Goal: Contribute content: Contribute content

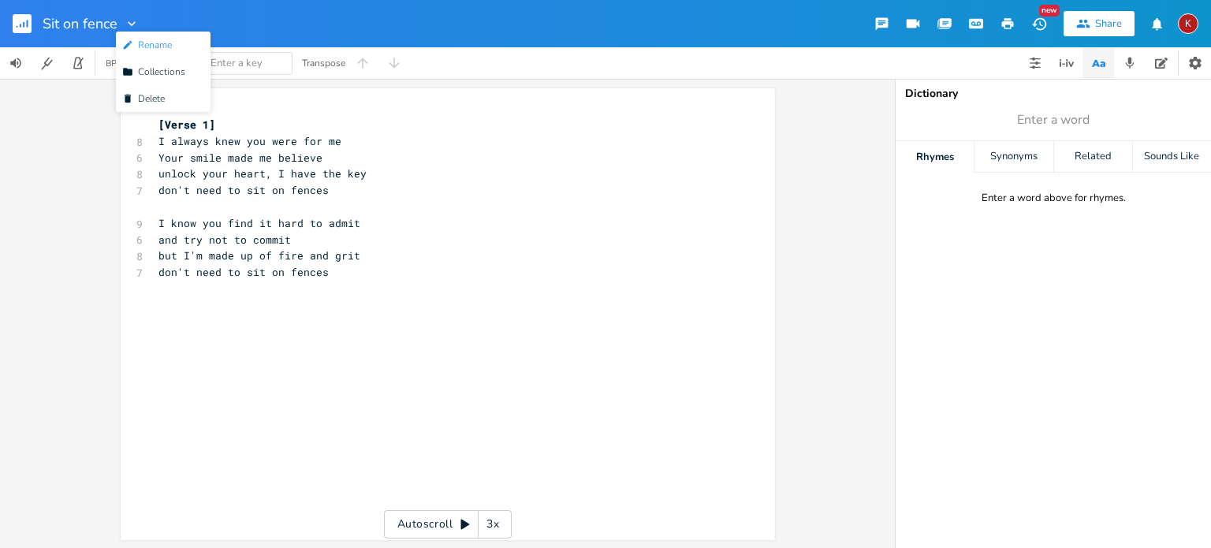
click at [151, 43] on span "Edit Rename" at bounding box center [147, 44] width 50 height 11
click at [117, 28] on div at bounding box center [128, 24] width 22 height 16
click at [152, 43] on span "Edit Rename" at bounding box center [147, 44] width 50 height 11
type input "Sit on Fences"
click at [244, 153] on span "Your smile made me believe" at bounding box center [240, 158] width 164 height 14
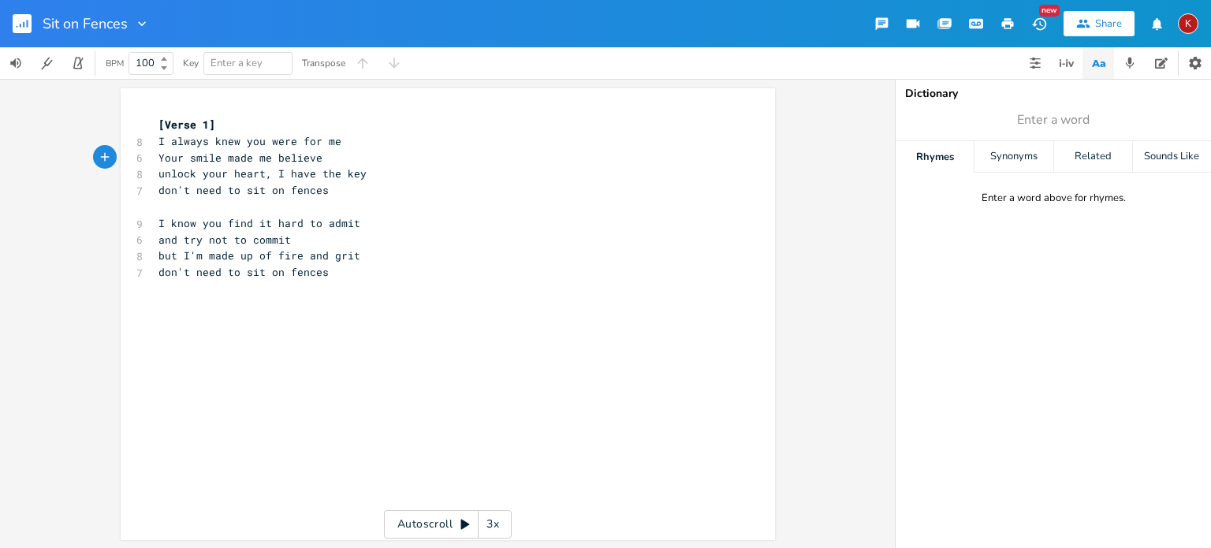
click at [17, 16] on rect "button" at bounding box center [22, 23] width 19 height 19
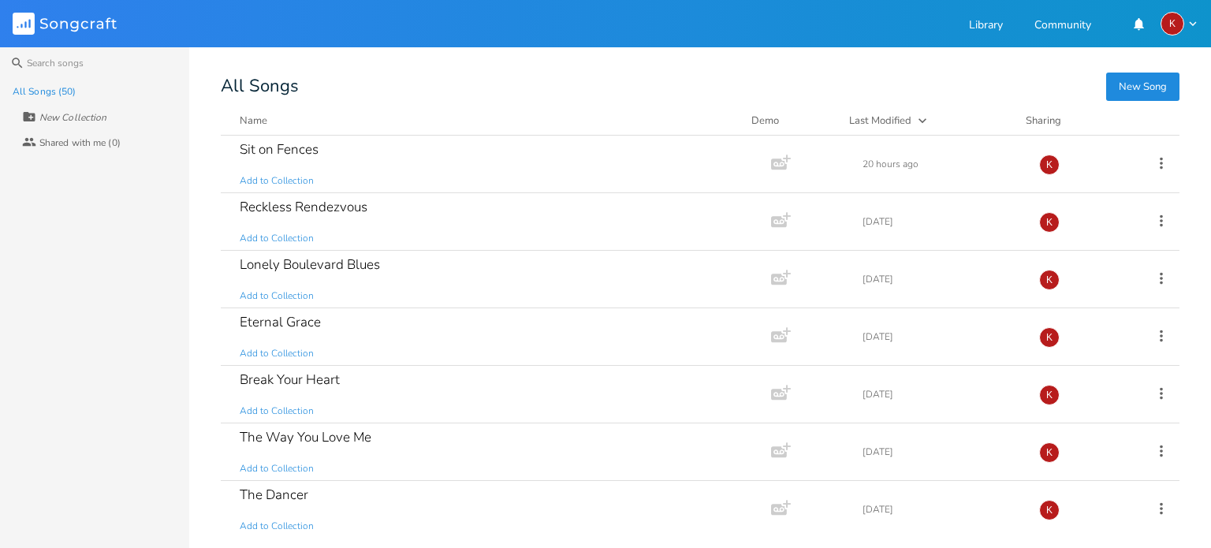
click at [1135, 85] on button "New Song" at bounding box center [1142, 87] width 73 height 28
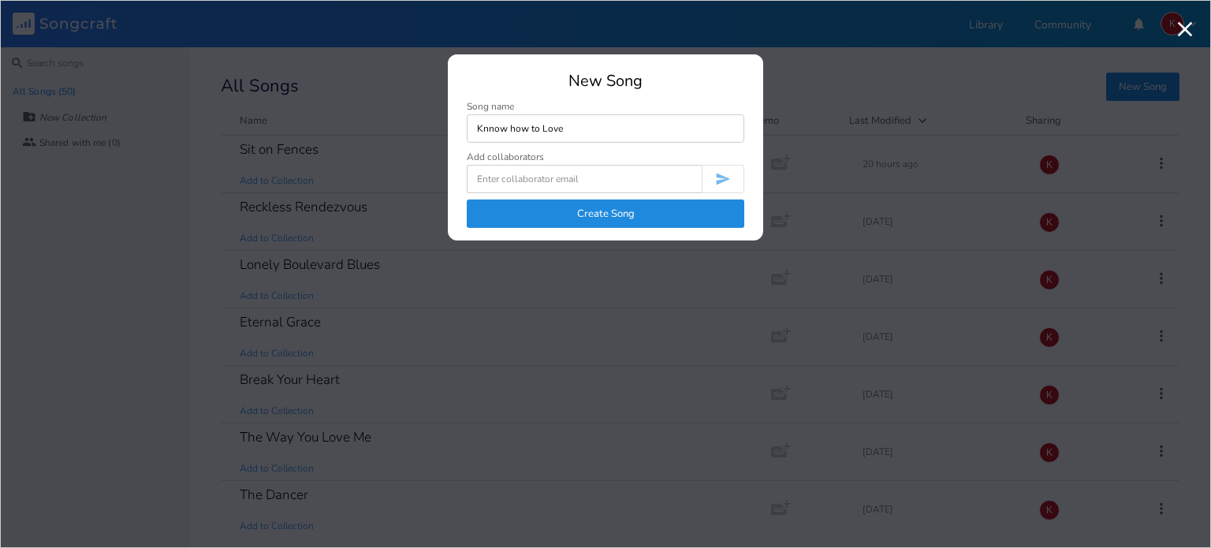
click at [492, 132] on input "Knnow how to Love" at bounding box center [606, 128] width 278 height 28
type input "Know how to Love"
click at [565, 207] on button "Create Song" at bounding box center [606, 213] width 278 height 28
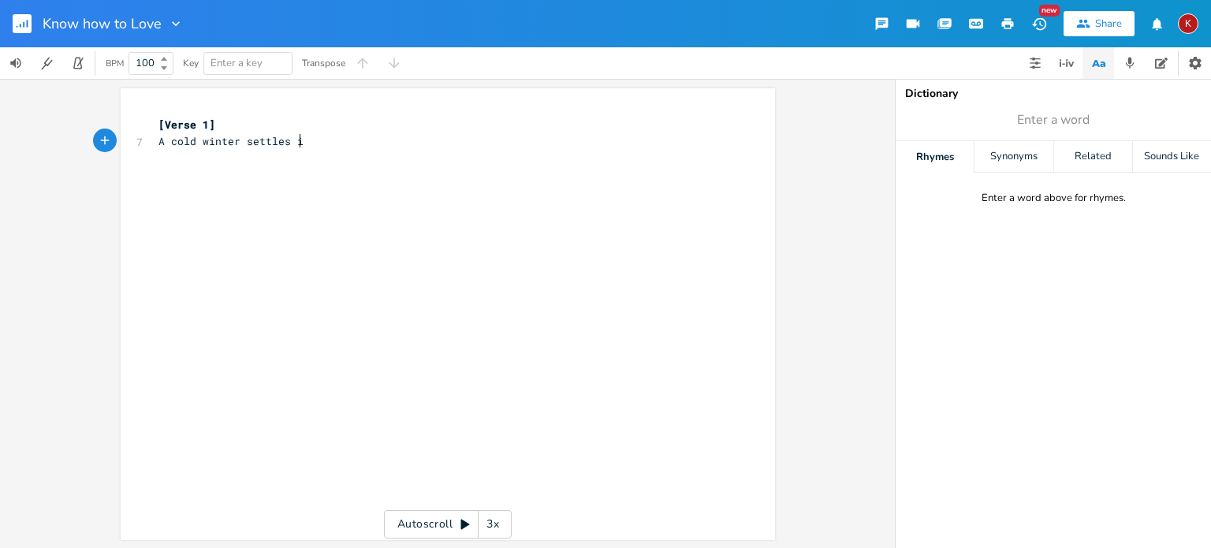
type textarea "A cold winter settles in"
type textarea "now your gone"
type textarea "Home don't feel like home"
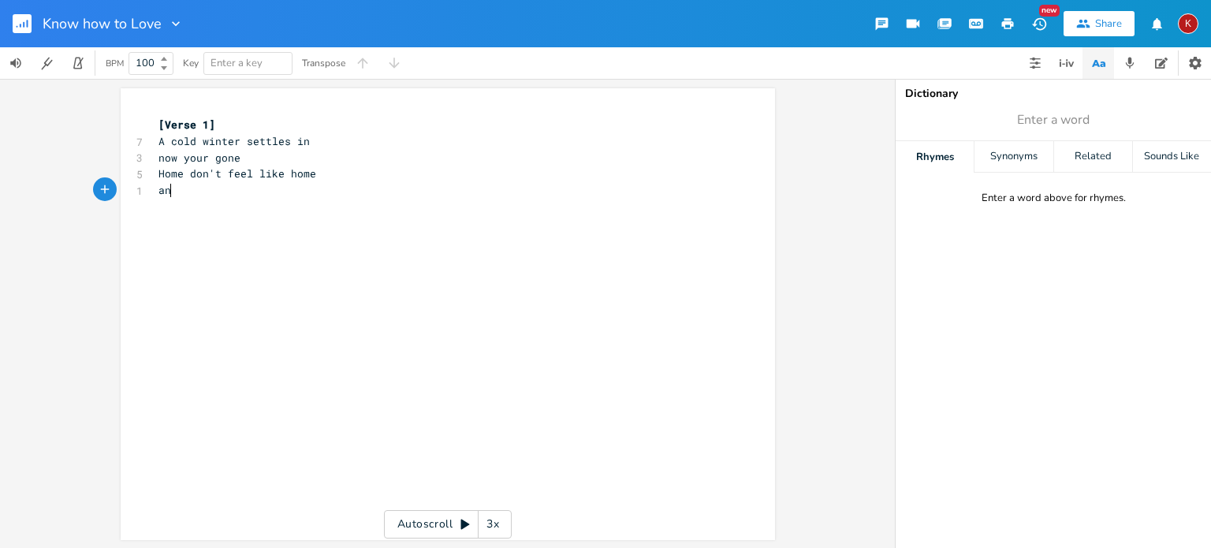
scroll to position [0, 16]
type textarea "any more"
type textarea "lonely bookshelves, empty drawers"
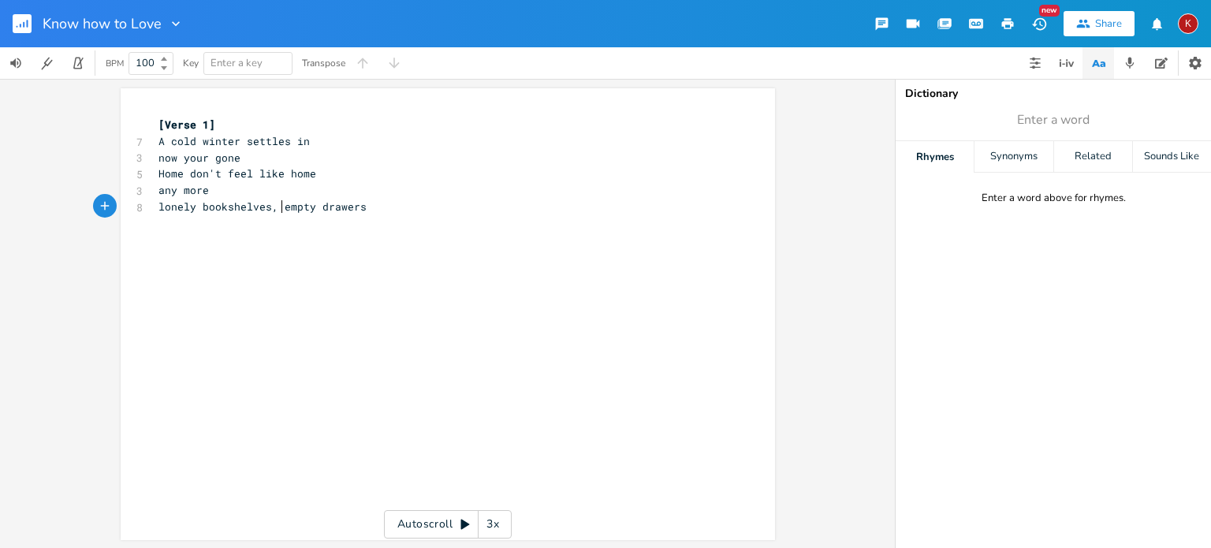
click at [274, 207] on span "lonely bookshelves, empty drawers" at bounding box center [262, 206] width 208 height 14
type textarea "vacant"
click at [246, 223] on pre "vacant drawers" at bounding box center [439, 223] width 569 height 17
click at [322, 176] on pre "Home don't feel like home" at bounding box center [439, 174] width 569 height 17
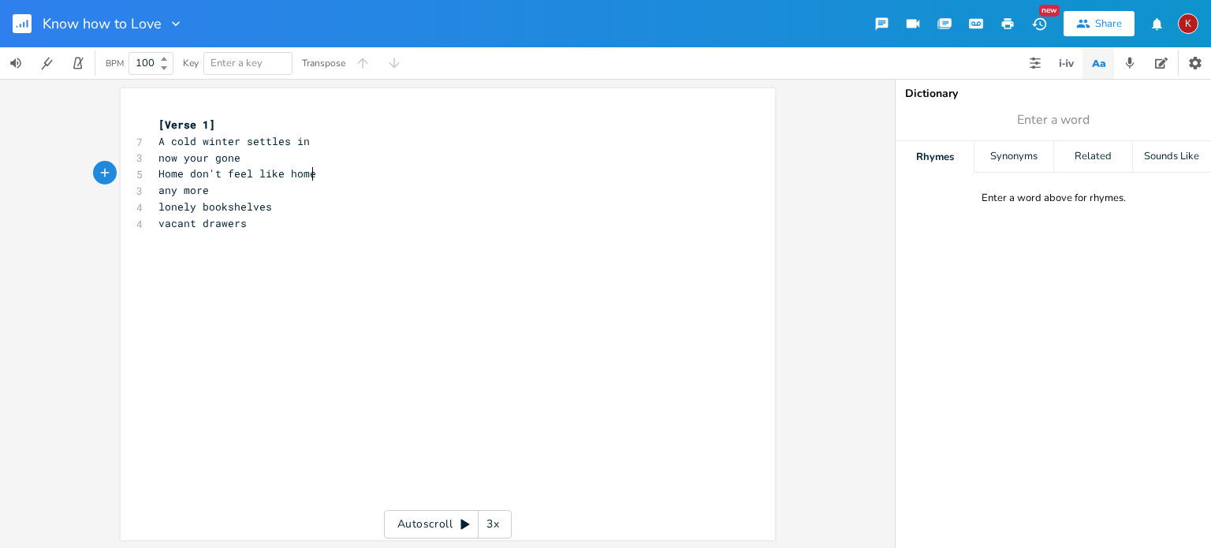
scroll to position [0, 2]
click at [281, 188] on pre "lonely bookshelves" at bounding box center [439, 190] width 569 height 17
click at [311, 144] on pre "A cold winter settles in" at bounding box center [439, 141] width 569 height 17
click at [272, 176] on pre "lonely bookshelves" at bounding box center [439, 174] width 569 height 17
type textarea ","
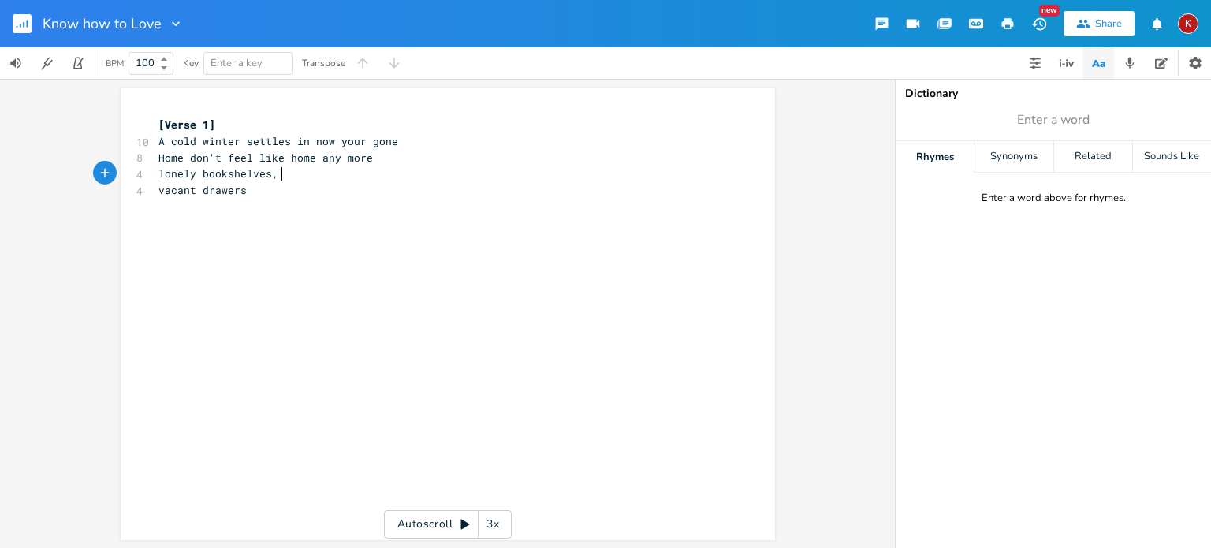
scroll to position [0, 3]
click at [378, 173] on pre "lonely bookshelves, vacant drawers" at bounding box center [439, 174] width 569 height 17
type input "yours"
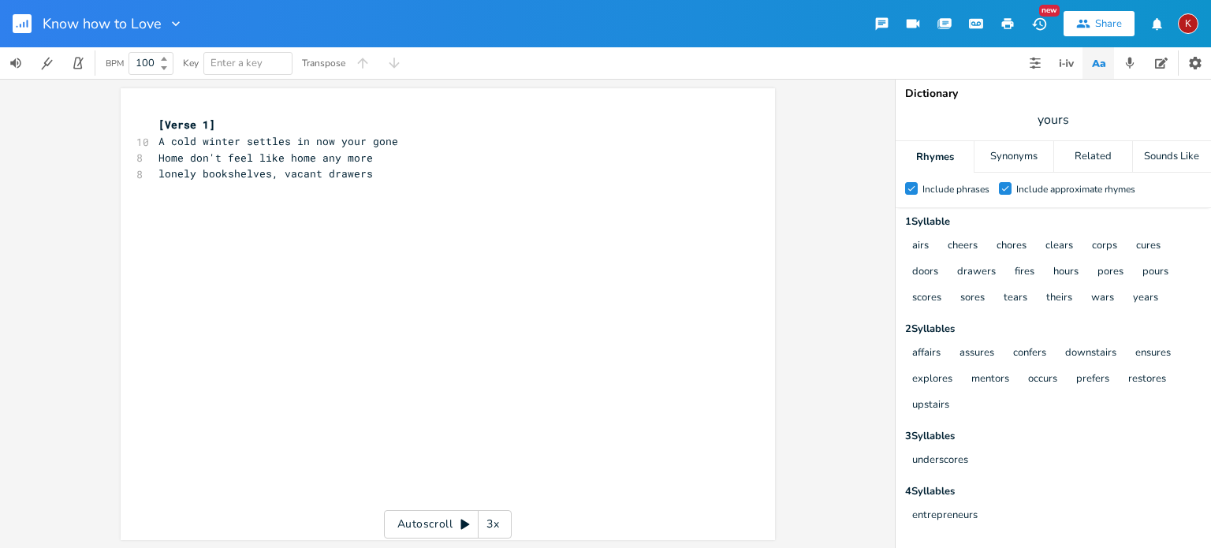
scroll to position [0, 0]
click at [371, 177] on pre "lonely bookshelves, vacant drawers" at bounding box center [439, 174] width 569 height 17
type textarea "just wondering"
type textarea "did you ever, did you ever"
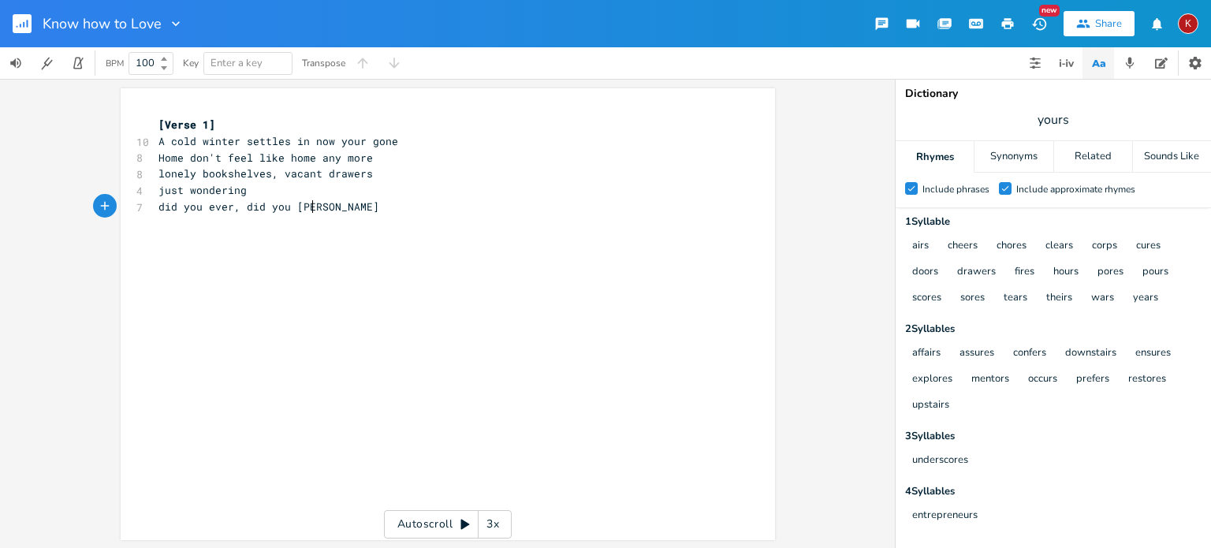
scroll to position [0, 118]
type textarea "did you ever really love me"
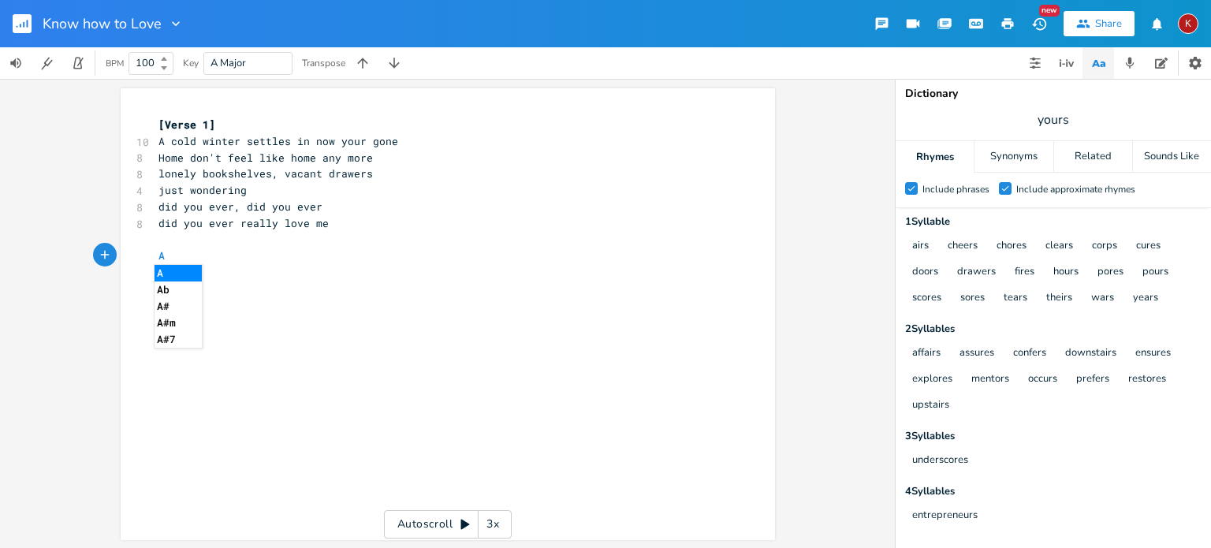
scroll to position [0, 9]
type textarea "A bleak feeling in my bine"
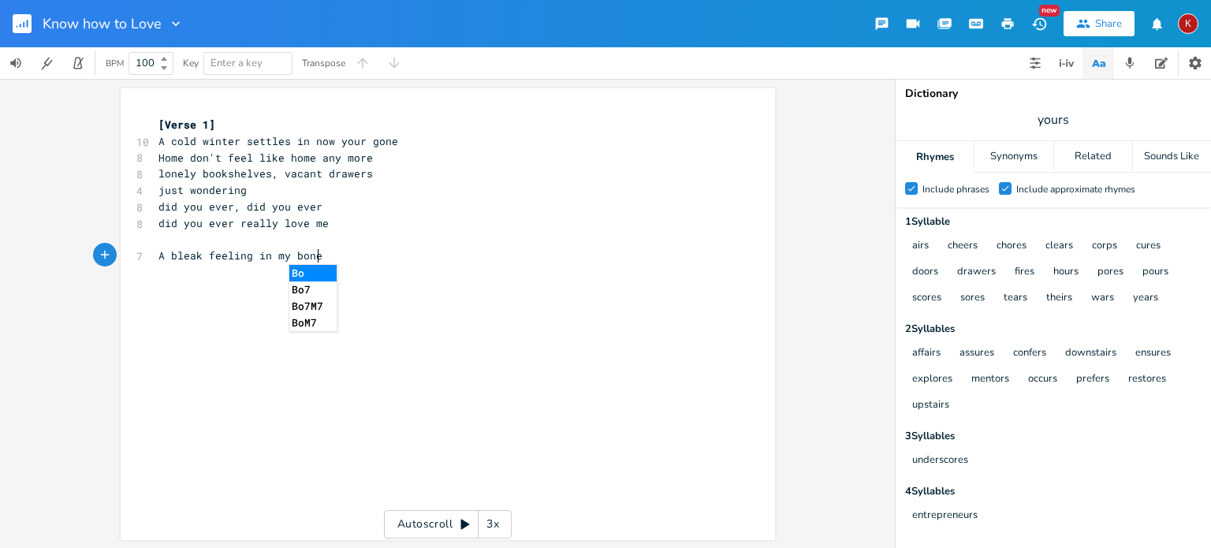
type textarea "ones"
click at [251, 257] on span "A bleak feeling in my bones" at bounding box center [243, 255] width 170 height 14
type textarea "takes over"
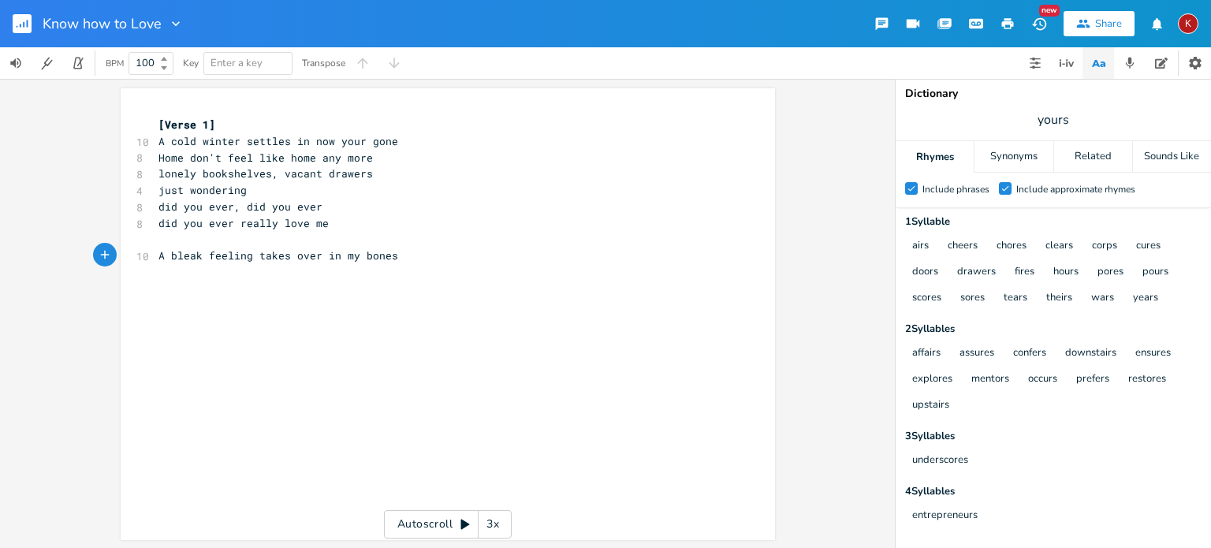
click at [403, 258] on pre "A bleak feeling takes over in my bones" at bounding box center [439, 256] width 569 height 17
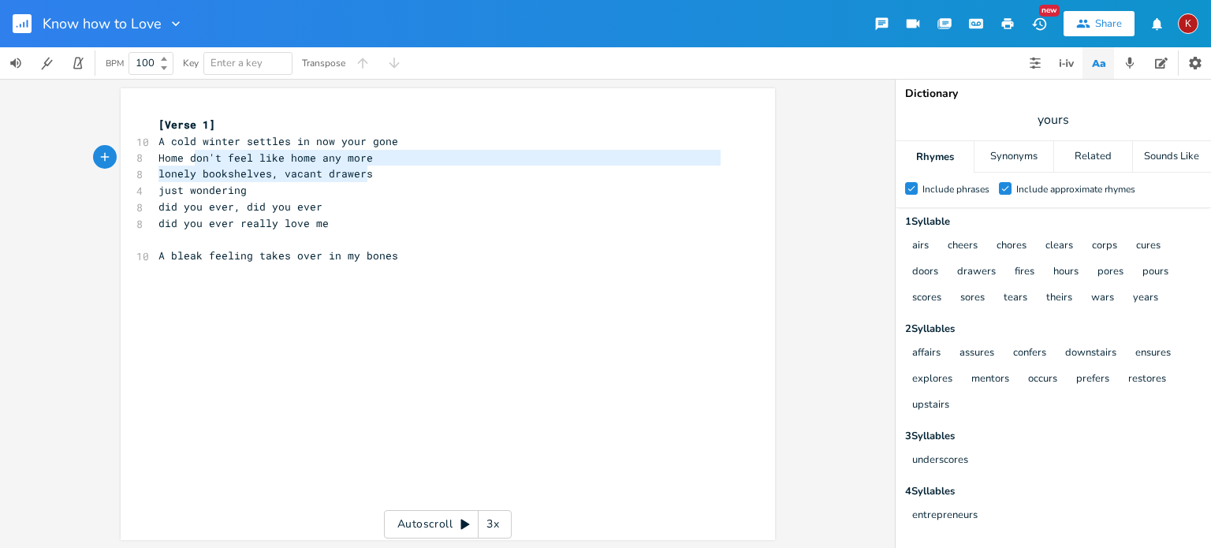
type textarea "A cold winter settles in now your gone Home don't feel like home any more lonel…"
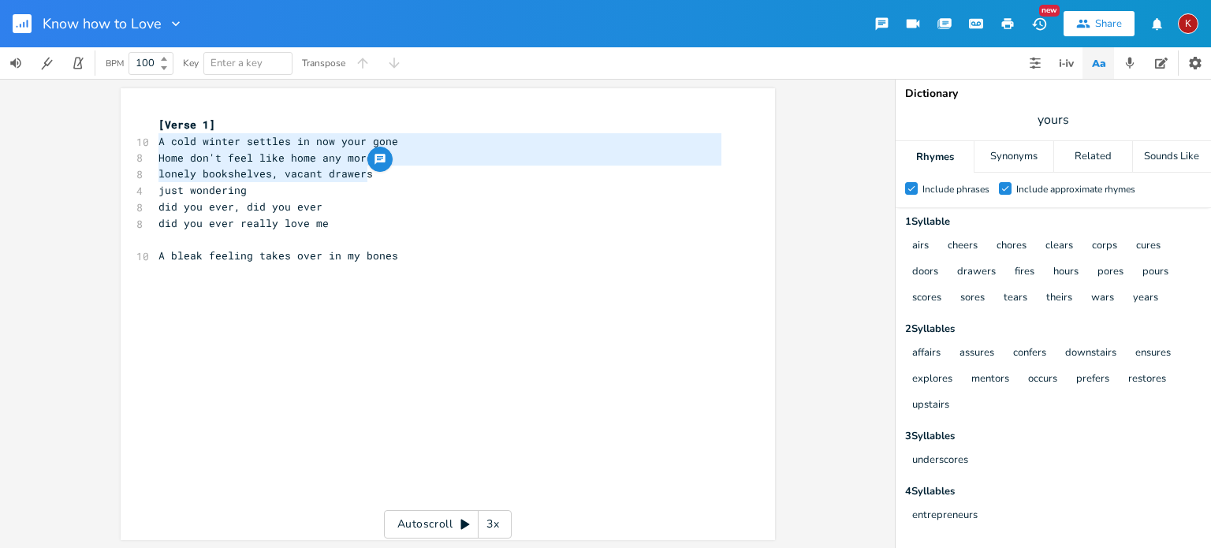
drag, startPoint x: 371, startPoint y: 173, endPoint x: 155, endPoint y: 147, distance: 217.6
click at [155, 147] on div "[Verse 1] 10 A cold winter settles in now your gone 8 Home don't feel like home…" at bounding box center [439, 223] width 569 height 213
click at [155, 147] on pre "A cold winter settles in now your gone" at bounding box center [439, 141] width 569 height 17
click at [228, 259] on span "A bleak feeling takes over in my bones" at bounding box center [278, 255] width 240 height 14
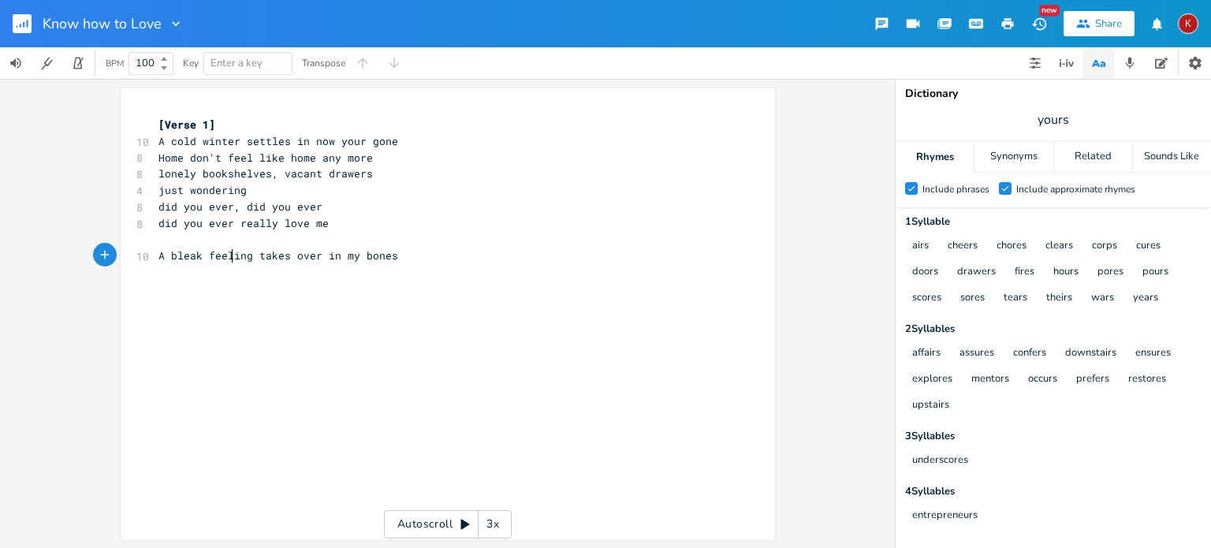
type textarea "feeling"
click at [228, 259] on span "A bleak feeling takes over in my bones" at bounding box center [278, 255] width 240 height 14
type textarea "feeling"
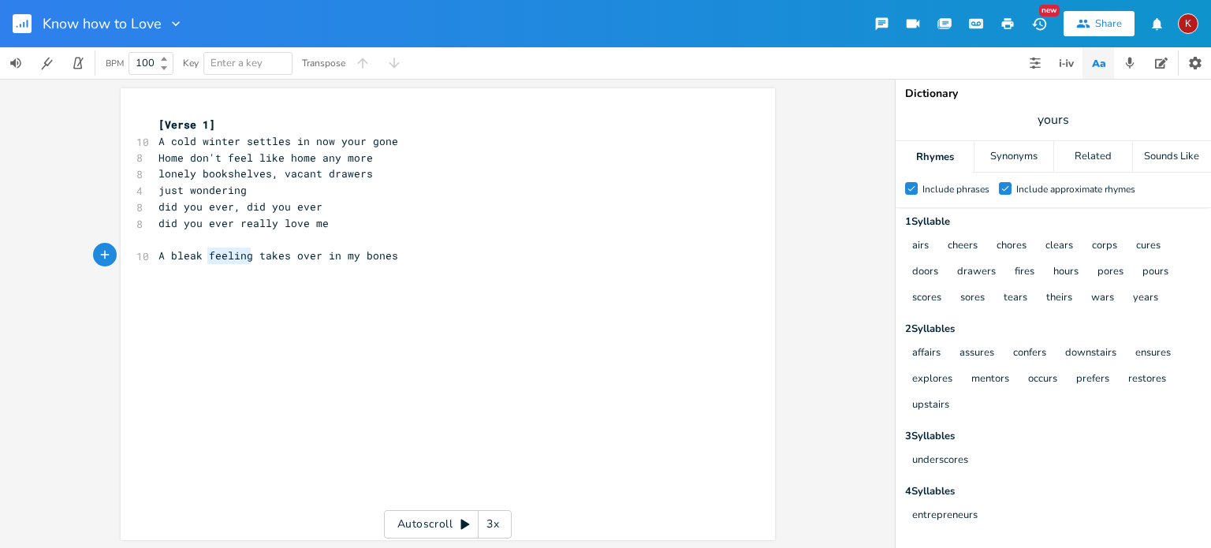
click at [228, 259] on span "A bleak feeling takes over in my bones" at bounding box center [278, 255] width 240 height 14
click at [402, 256] on pre "A bleak feeling takes over in my bones" at bounding box center [439, 256] width 569 height 17
type textarea "r in my bones"
type textarea "A bleak feeling takes over in my bones"
drag, startPoint x: 402, startPoint y: 256, endPoint x: 155, endPoint y: 263, distance: 247.7
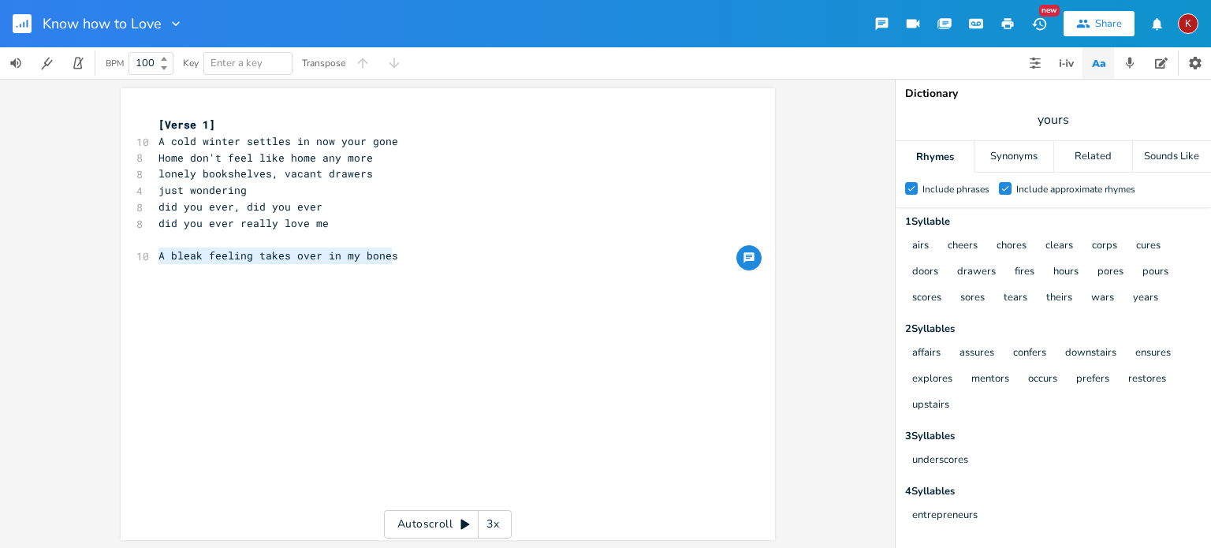
click at [155, 263] on pre "A bleak feeling takes over in my bones" at bounding box center [439, 256] width 569 height 17
click at [394, 269] on pre "​" at bounding box center [439, 272] width 569 height 17
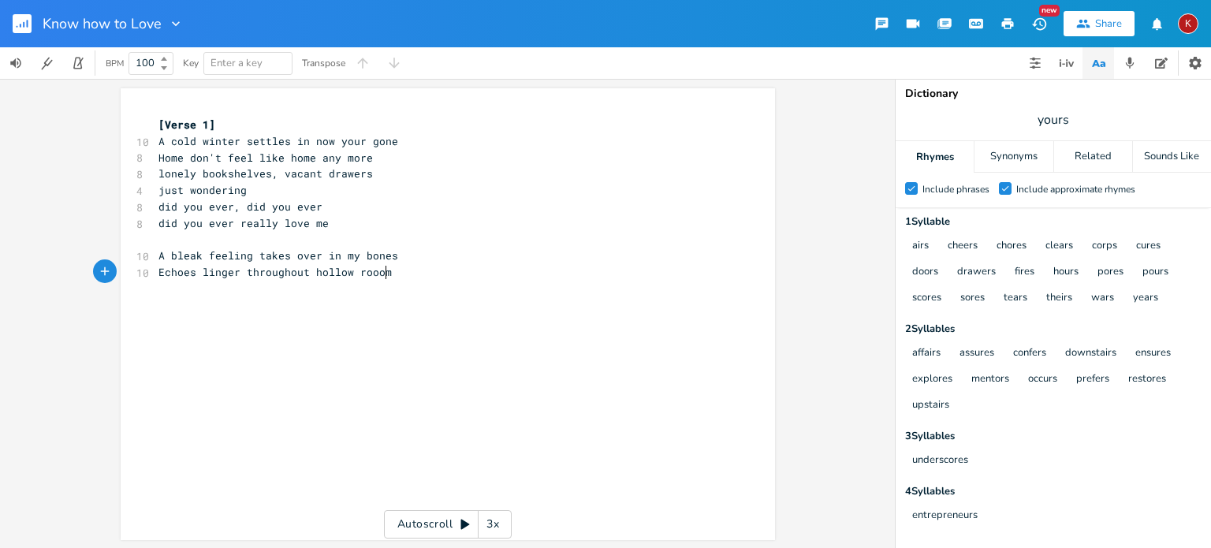
type textarea "Echoes linger throughout hollow roooms"
click at [364, 273] on span "Echoes linger throughout hollow roooms" at bounding box center [278, 272] width 240 height 14
click at [403, 270] on pre "Echoes linger throughout hollow rooms" at bounding box center [439, 272] width 569 height 17
type textarea "silent cyrtain"
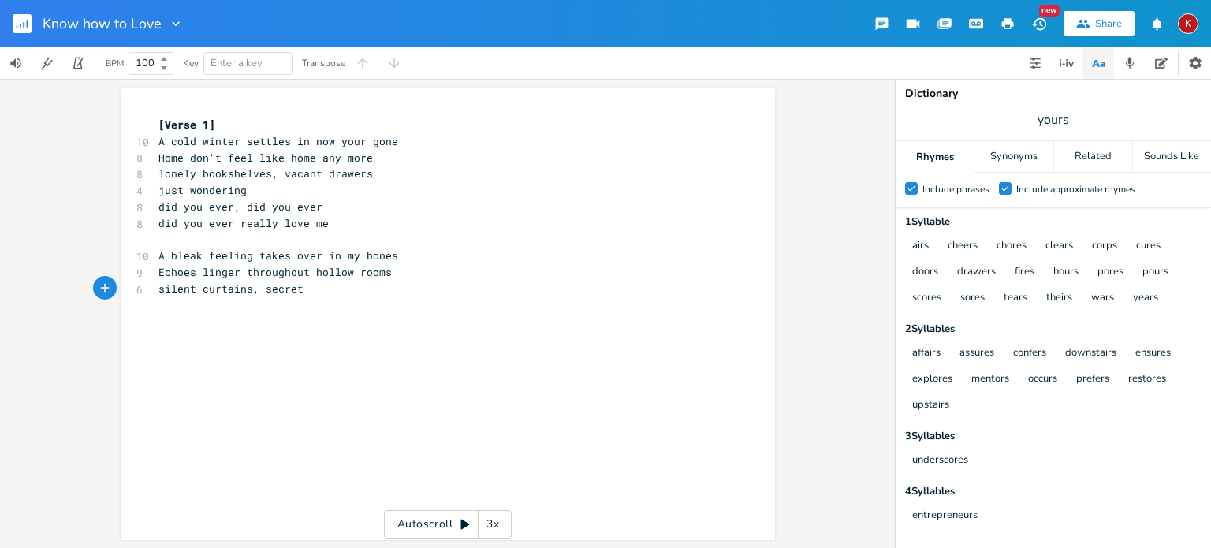
scroll to position [0, 69]
type textarea "urtains, secrets held"
type textarea "s hl"
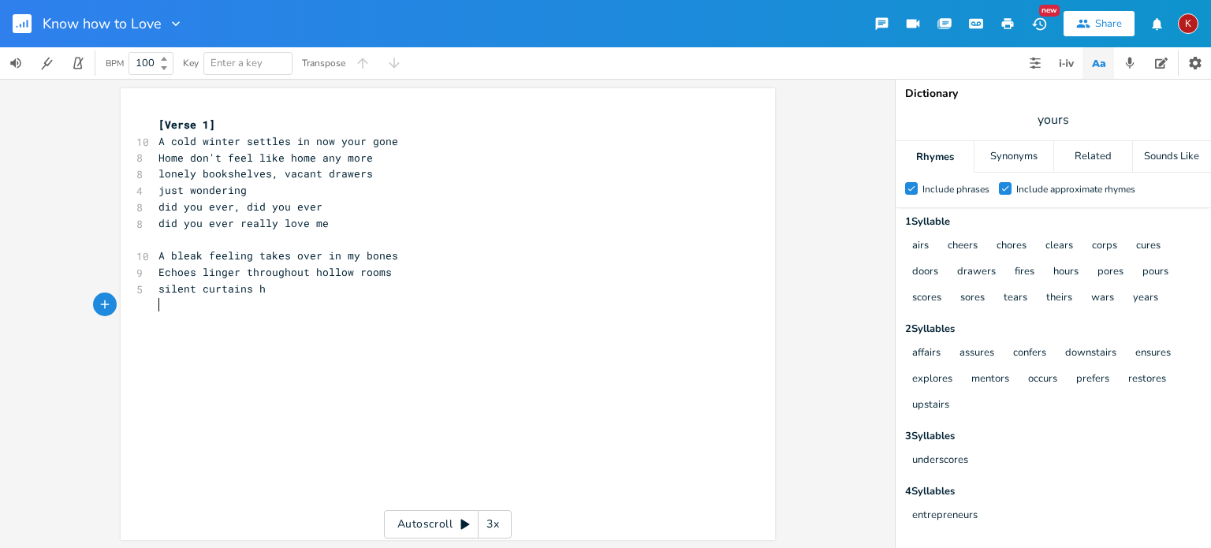
type textarea "k"
type textarea "know the secrets"
type textarea "[Chorus]"
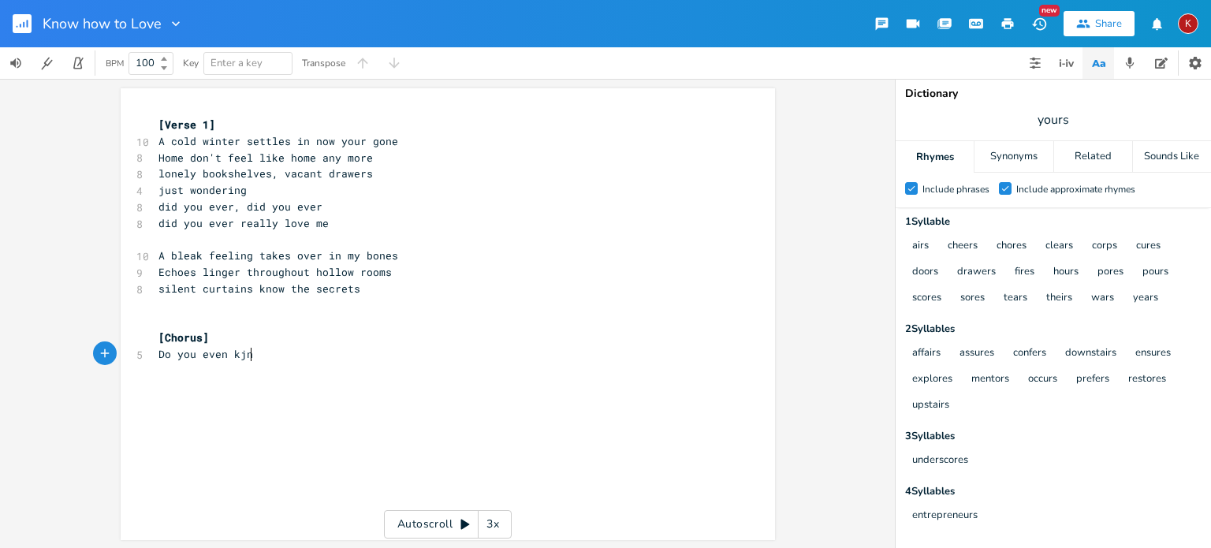
scroll to position [0, 88]
type textarea "Do you even kjnow"
type textarea "now how to love"
type textarea "or did you just wantr something"
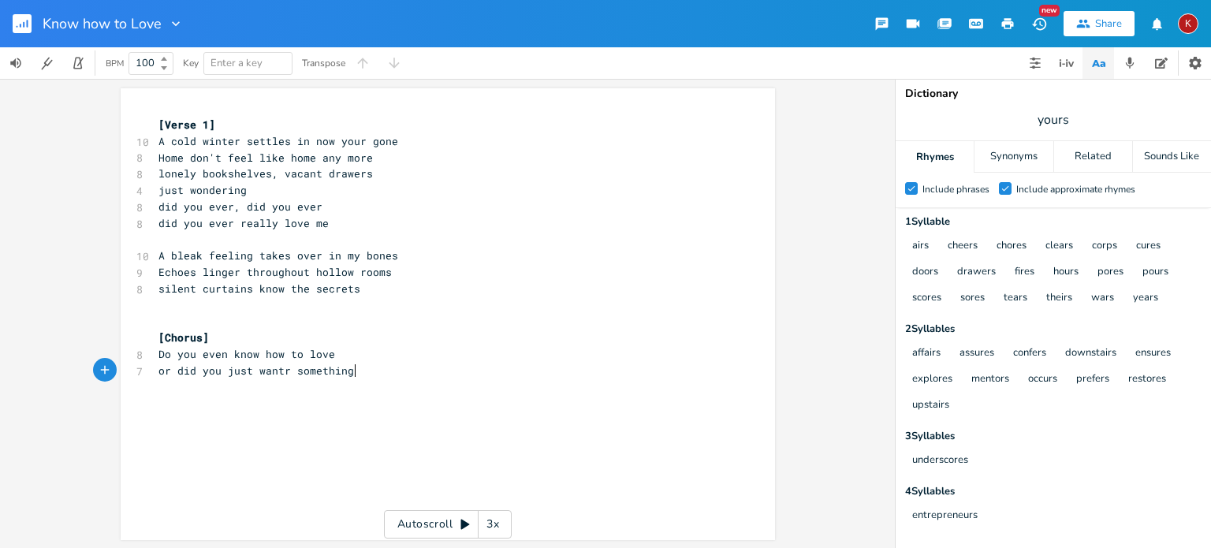
scroll to position [0, 151]
type textarea "something"
type textarea "you couldn't have"
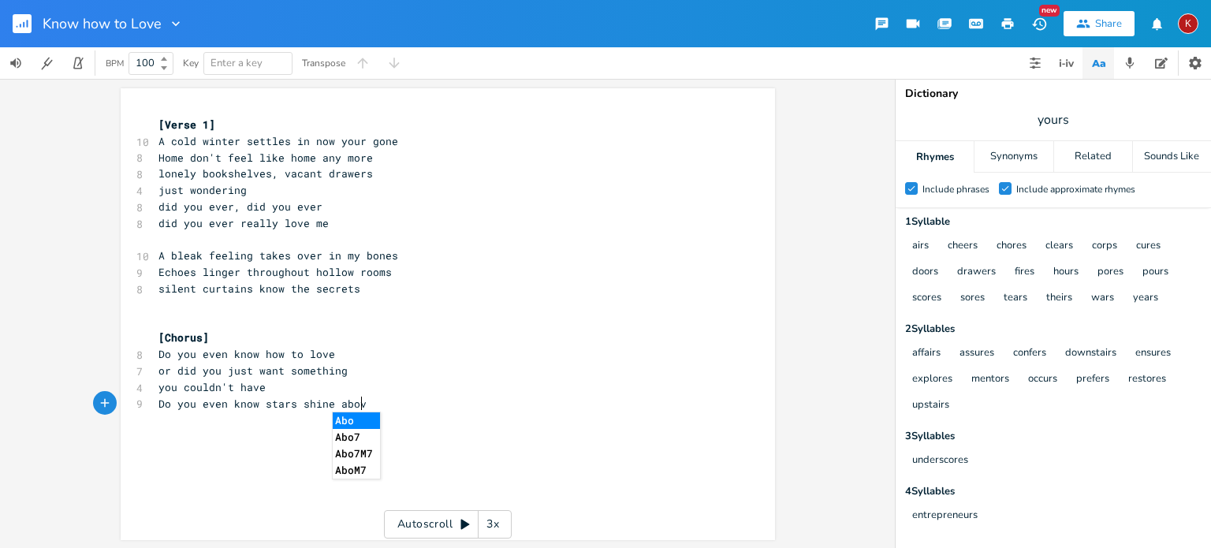
scroll to position [0, 170]
type textarea "Do you even know stars shine above"
type textarea "or did you thinkl"
type textarea "just thi k"
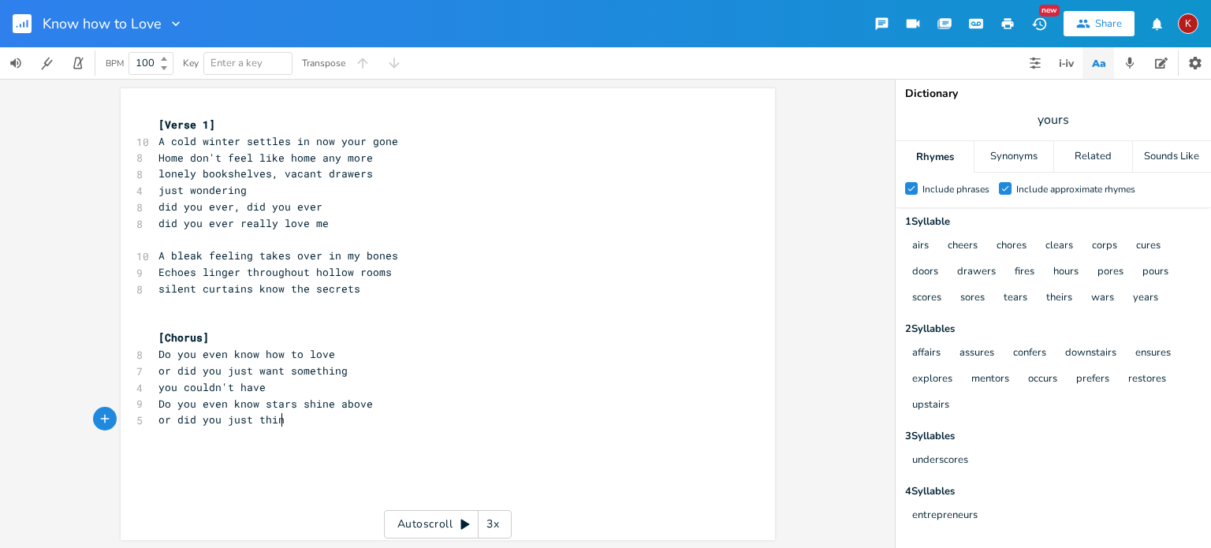
scroll to position [0, 9]
type textarea "nk"
click at [304, 419] on pre "or did you just think" at bounding box center [439, 420] width 569 height 17
type textarea "you shone"
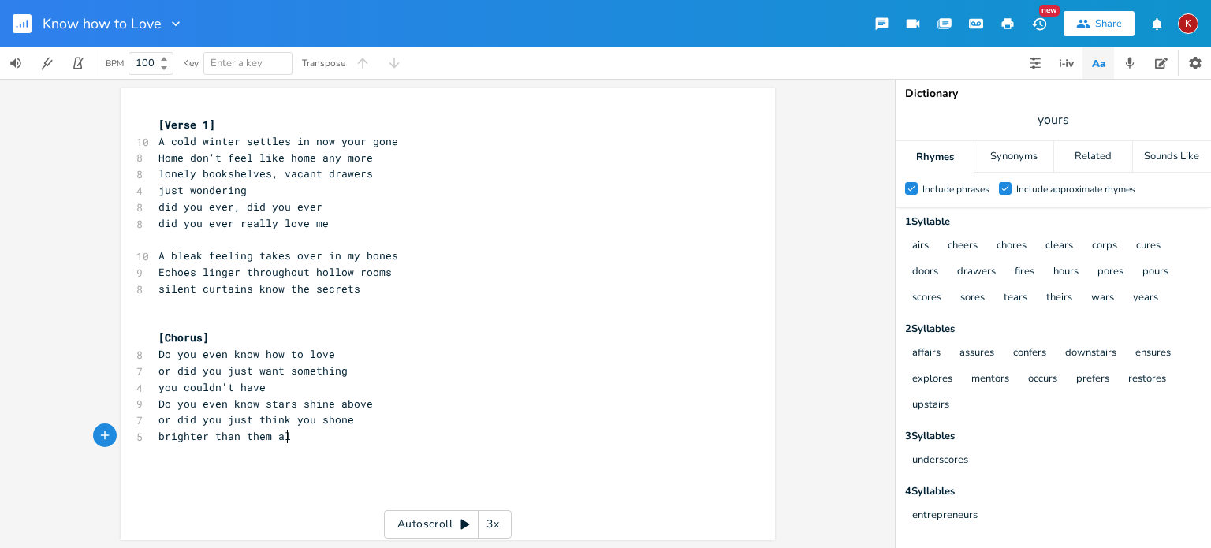
type textarea "brighter than them all"
type textarea "most"
type textarea "Now dark shadows are m"
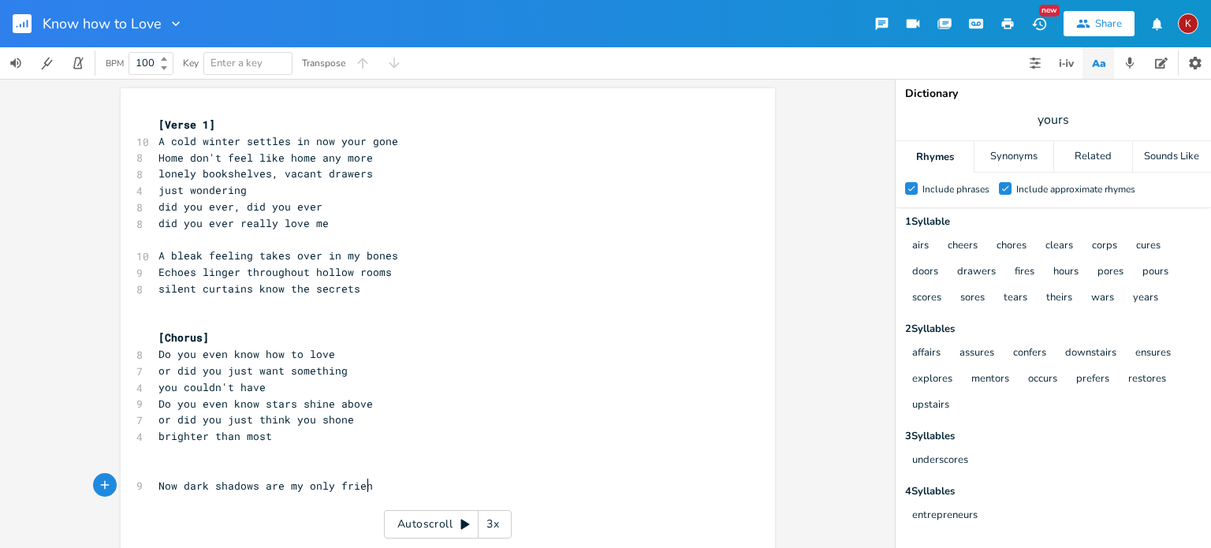
scroll to position [0, 66]
type textarea "my only friend"
click at [1057, 122] on input "yours" at bounding box center [1054, 119] width 32 height 17
type input "have"
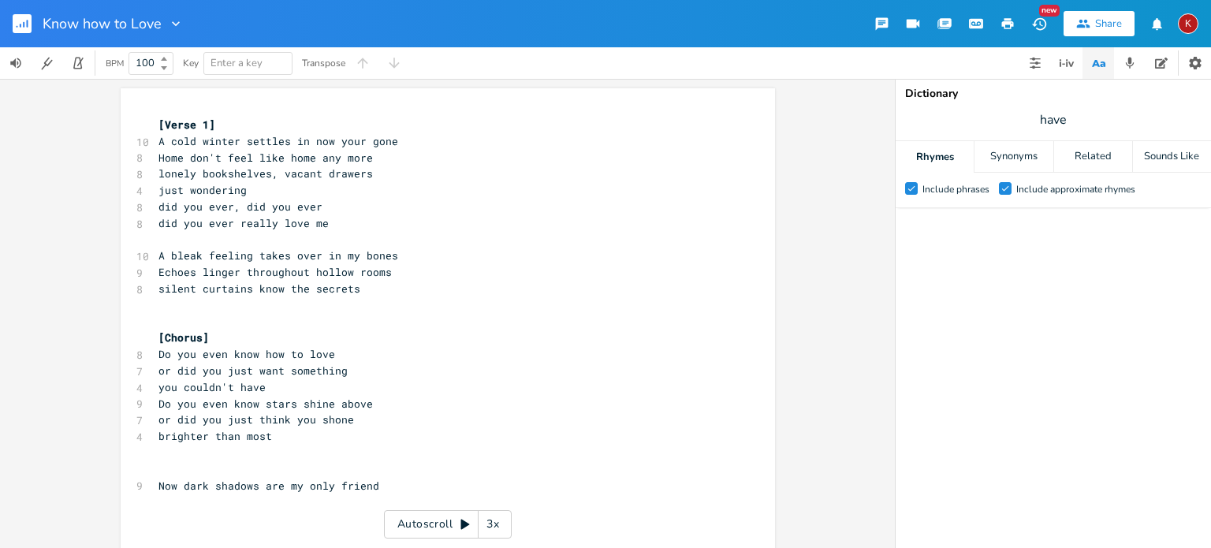
click at [1091, 116] on span "have" at bounding box center [1053, 120] width 315 height 28
click at [1056, 111] on input "have" at bounding box center [1054, 119] width 28 height 17
type input "gave"
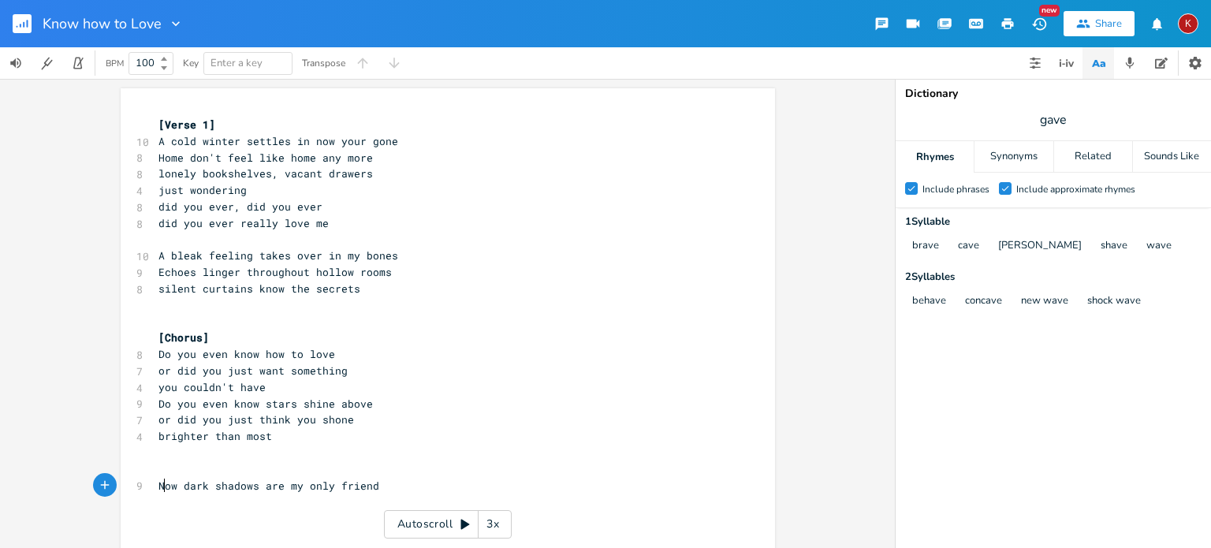
click at [162, 485] on span "Now dark shadows are my only friend" at bounding box center [268, 486] width 221 height 14
type textarea "A"
click at [233, 489] on span "A dark shadows are my only friend" at bounding box center [262, 486] width 208 height 14
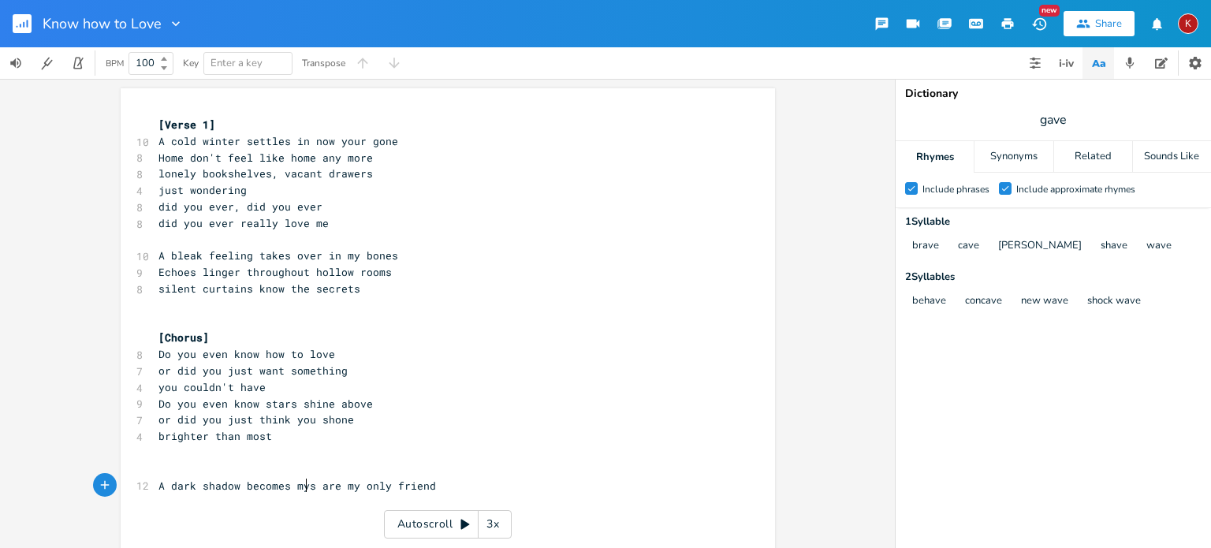
scroll to position [0, 63]
type textarea "becomes my o"
click at [158, 487] on span "A dark shadow becomes my only friend" at bounding box center [271, 486] width 227 height 14
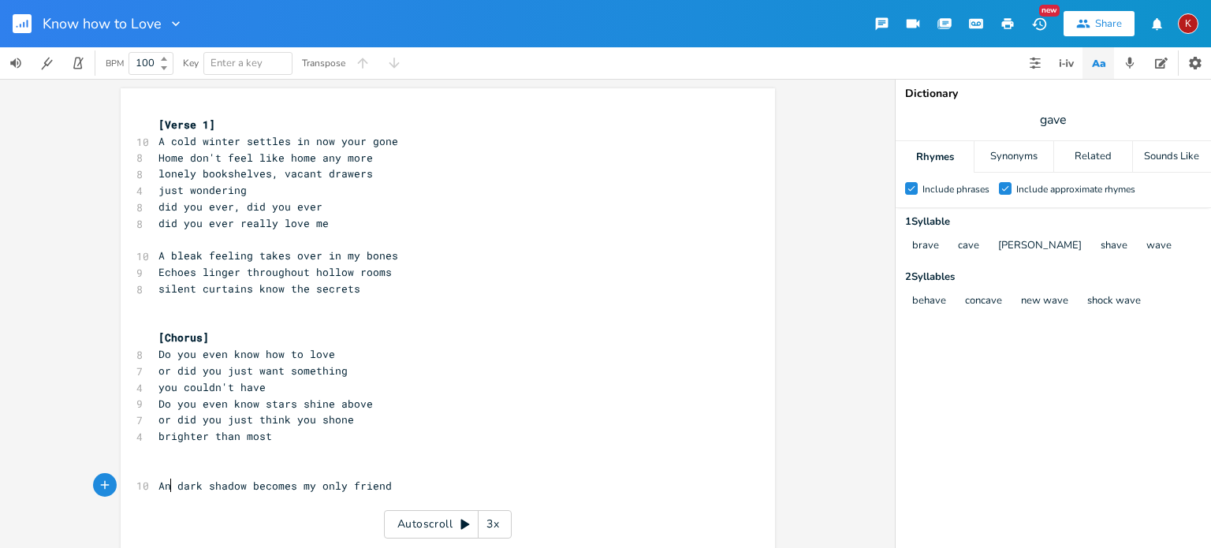
type textarea "nd"
click at [246, 485] on span "And dark shadow becomes my only friend" at bounding box center [278, 486] width 240 height 14
type textarea "s"
click at [294, 486] on span "And dark shadows becomes my only friend" at bounding box center [281, 486] width 246 height 14
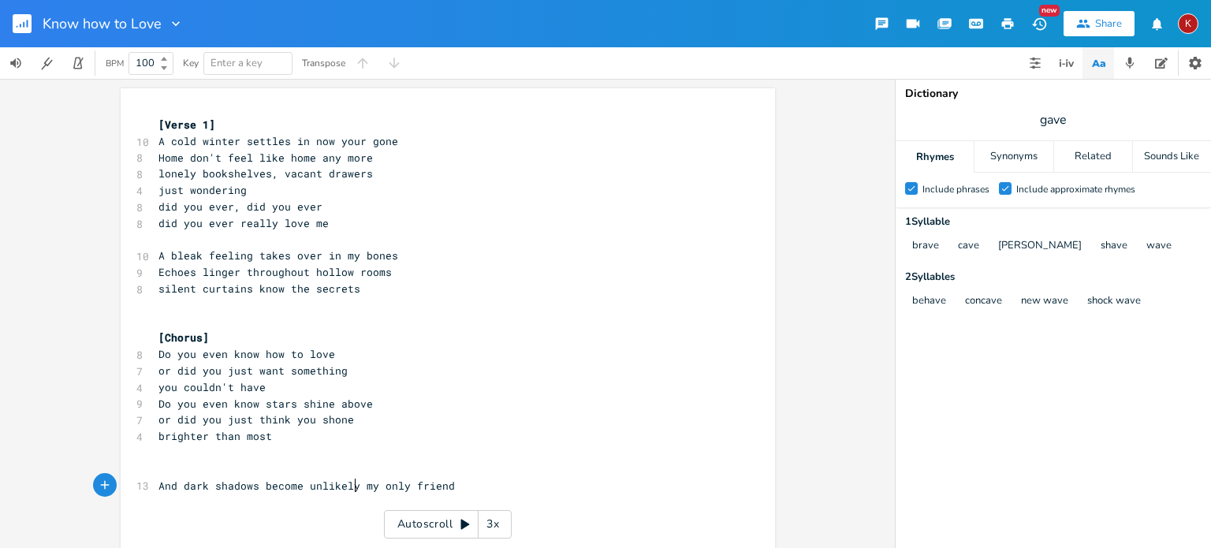
type textarea "unlikely"
click at [414, 487] on pre "And dark shadows become unlikely friend" at bounding box center [439, 486] width 569 height 17
type textarea "s"
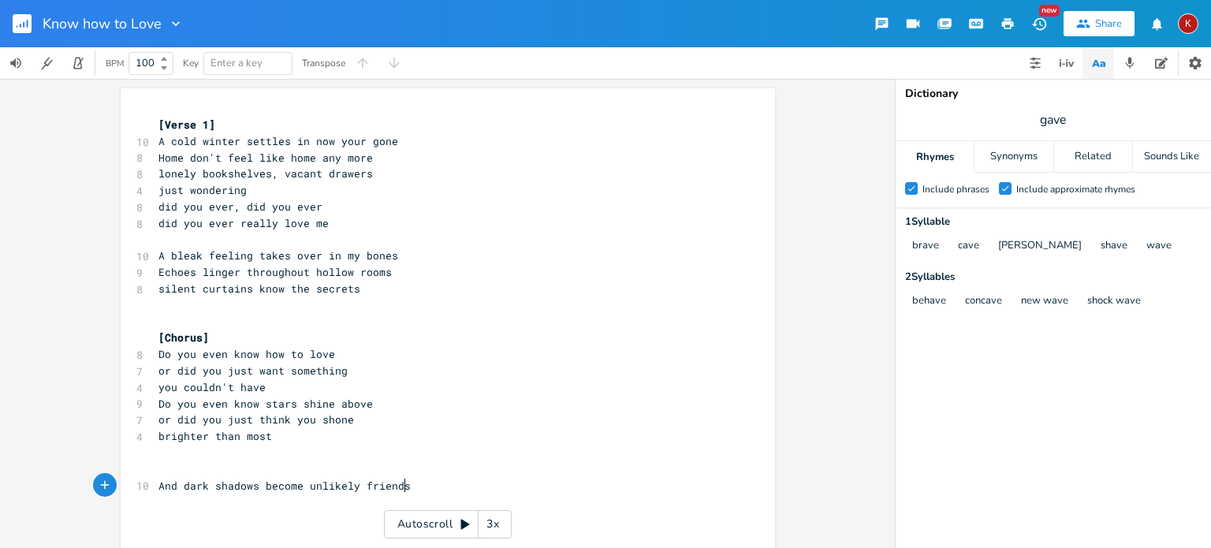
click at [219, 440] on span "brighter than most" at bounding box center [215, 436] width 114 height 14
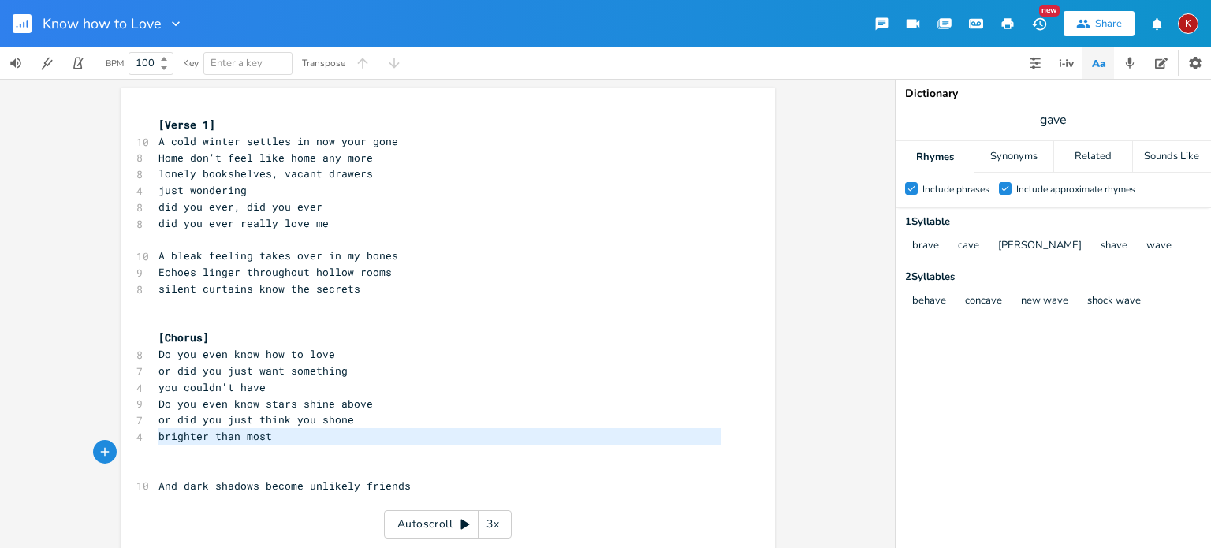
click at [219, 440] on span "brighter than most" at bounding box center [215, 436] width 114 height 14
type textarea "brighter than most"
click at [263, 438] on span "brighter than most" at bounding box center [215, 436] width 114 height 14
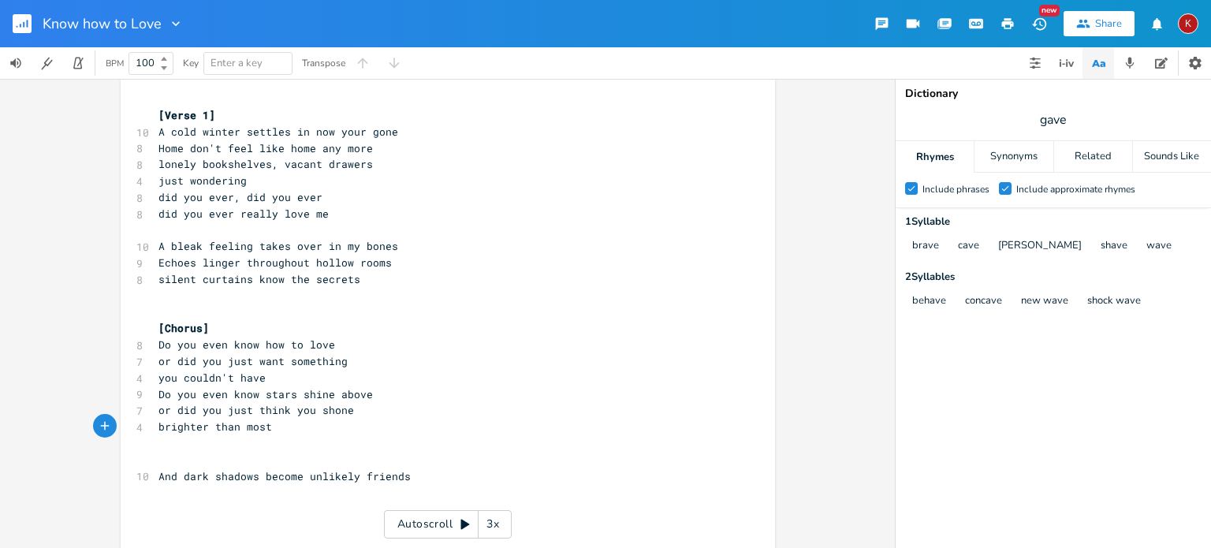
scroll to position [9, 0]
click at [161, 479] on span "And dark shadows become unlikely friends" at bounding box center [284, 476] width 252 height 14
type textarea "Now"
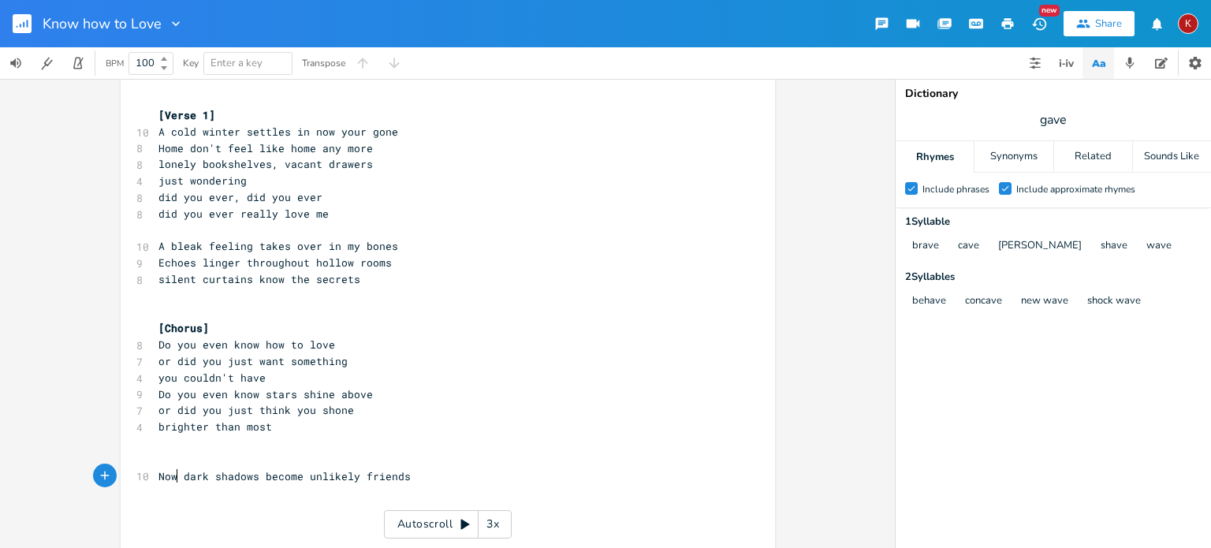
click at [161, 479] on span "Now dark shadows become unlikely friends" at bounding box center [284, 476] width 252 height 14
type textarea "S"
type textarea "So"
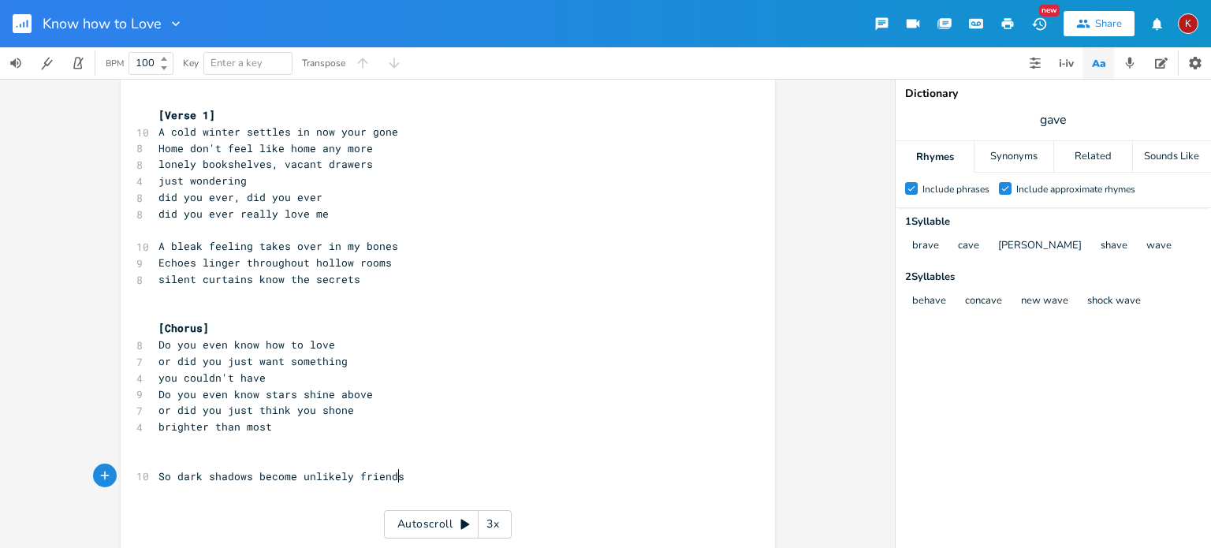
click at [398, 477] on pre "So dark shadows become unlikely friends" at bounding box center [439, 476] width 569 height 17
type textarea "Grieving mirrors, fadu"
type textarea "ing hearts"
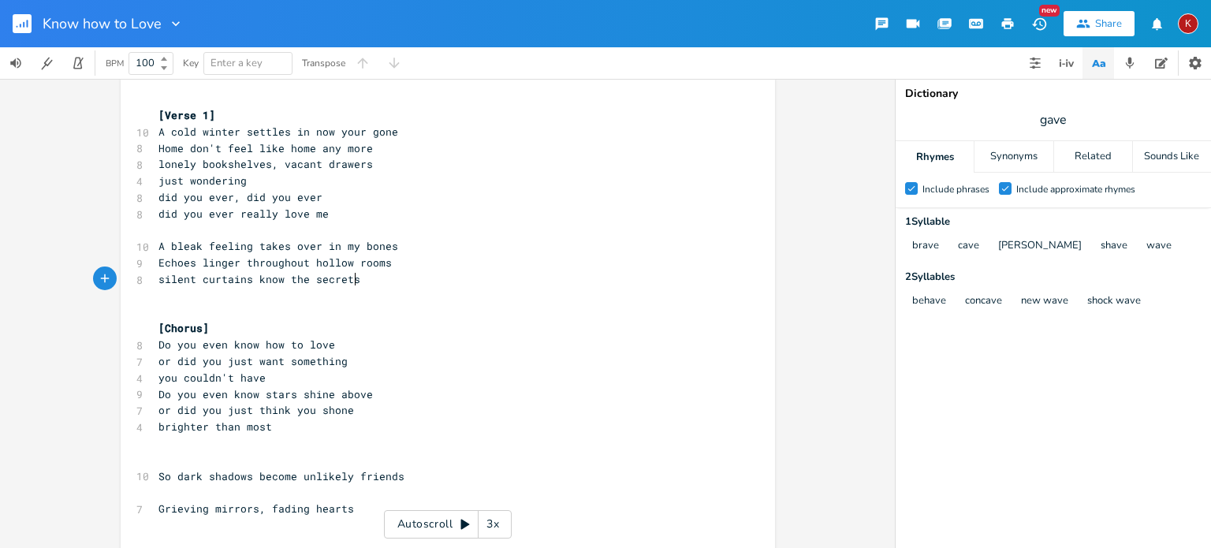
click at [356, 279] on pre "silent curtains know the secrets" at bounding box center [439, 279] width 569 height 17
type textarea ", tab;es"
type textarea "les turned"
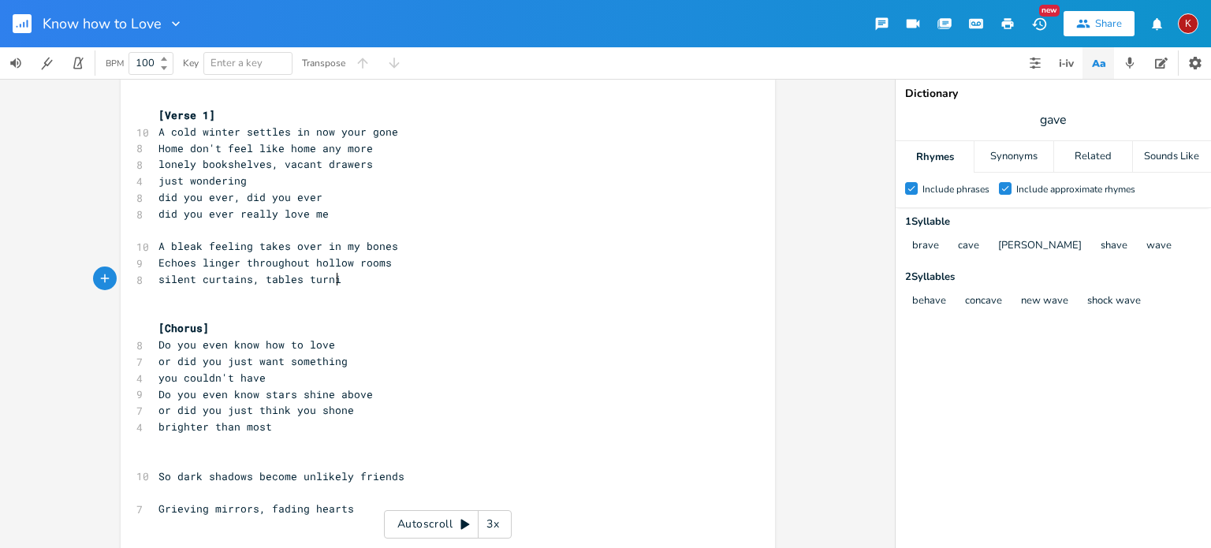
type textarea "ing"
type textarea "ed"
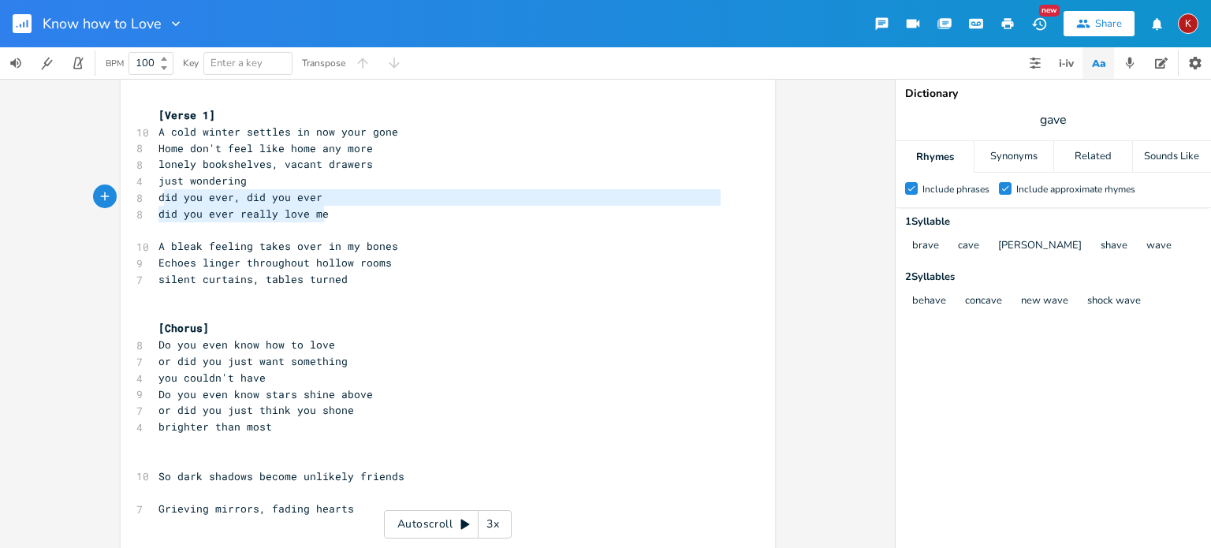
type textarea "just wondering did you ever, did you ever did you ever really love me"
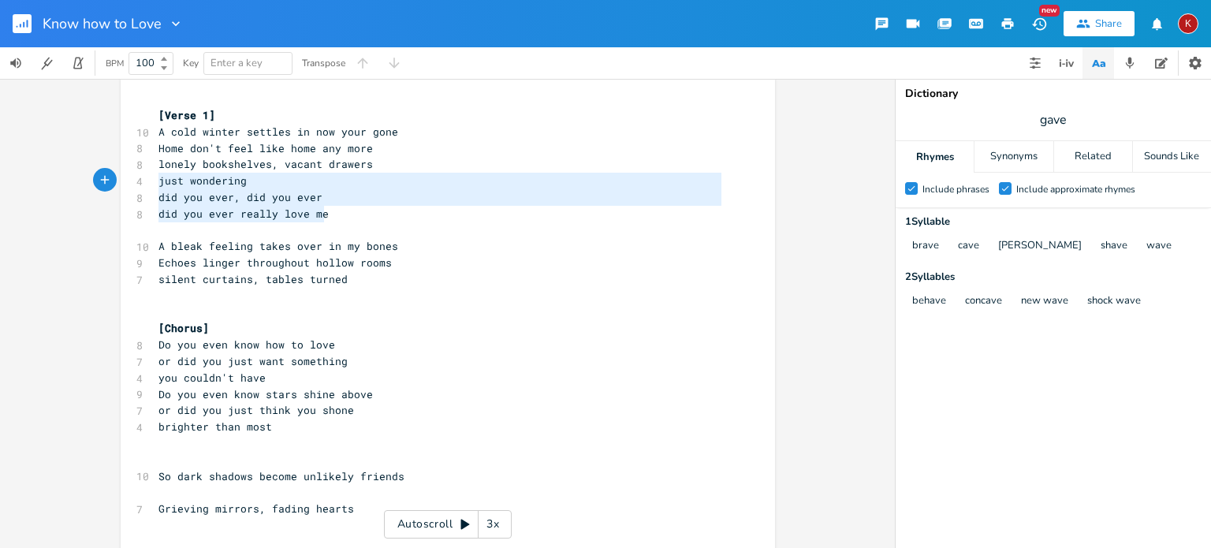
drag, startPoint x: 327, startPoint y: 212, endPoint x: 147, endPoint y: 187, distance: 182.3
click at [147, 187] on div "just wondering did you ever, did you ever did you ever really love me x [Verse …" at bounding box center [448, 333] width 654 height 509
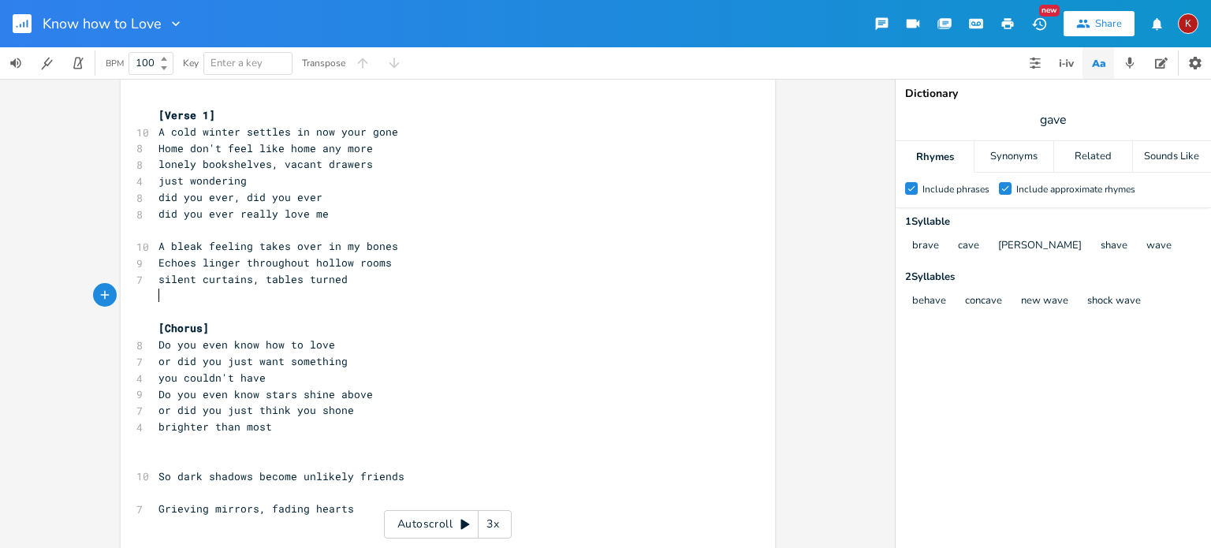
click at [161, 293] on pre "​" at bounding box center [439, 296] width 569 height 17
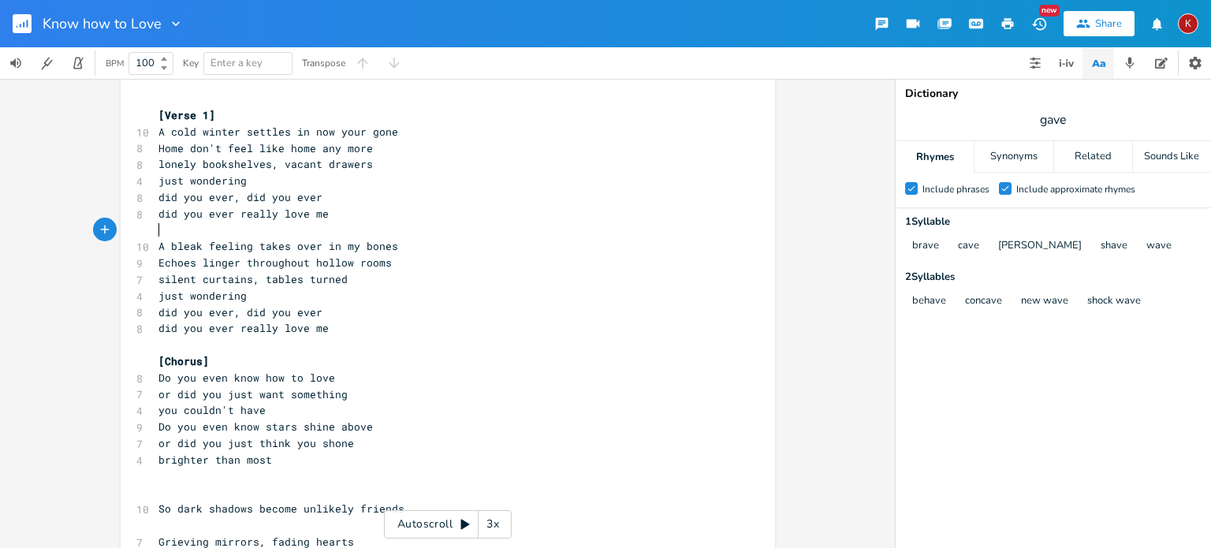
click at [161, 229] on pre "​" at bounding box center [439, 230] width 569 height 17
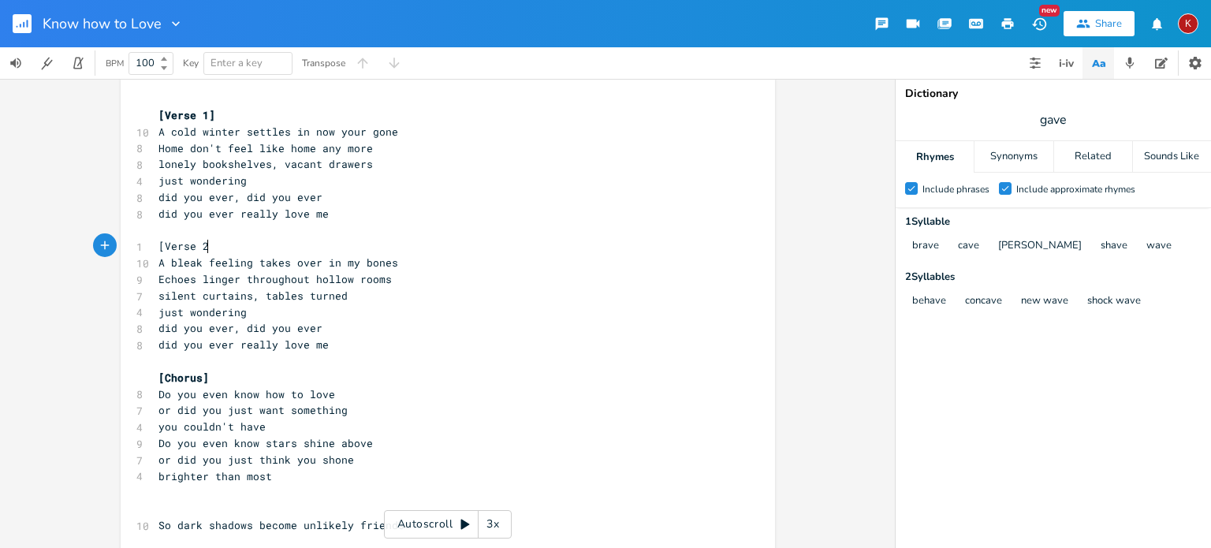
type textarea "[Verse 2]"
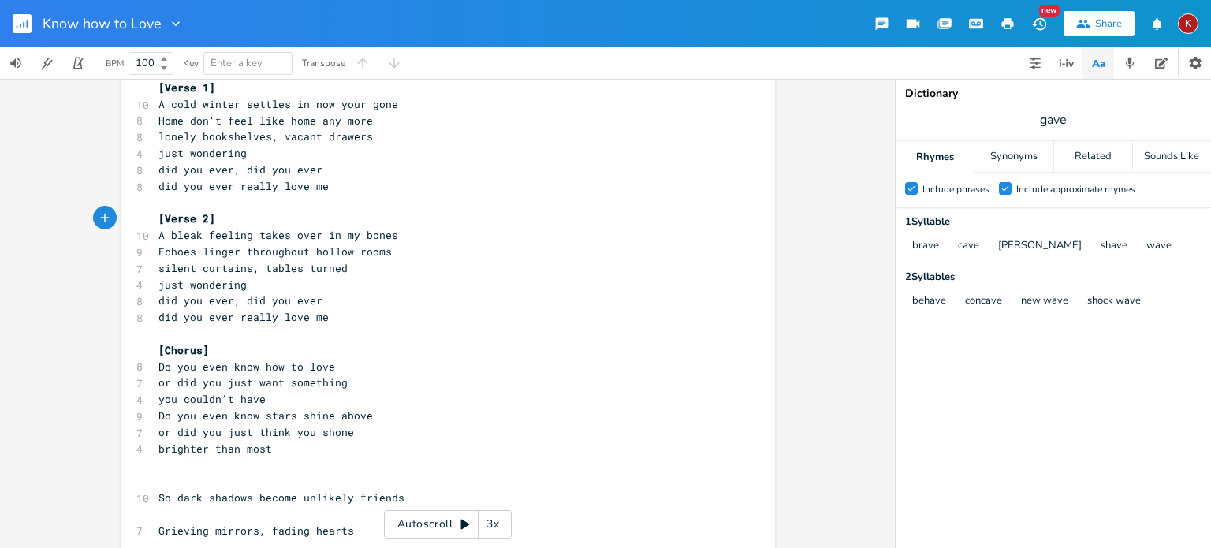
scroll to position [36, 0]
click at [374, 274] on pre "silent curtains, tables turned" at bounding box center [439, 269] width 569 height 17
click at [300, 235] on span "A bleak feeling takes over in my bones" at bounding box center [278, 236] width 240 height 14
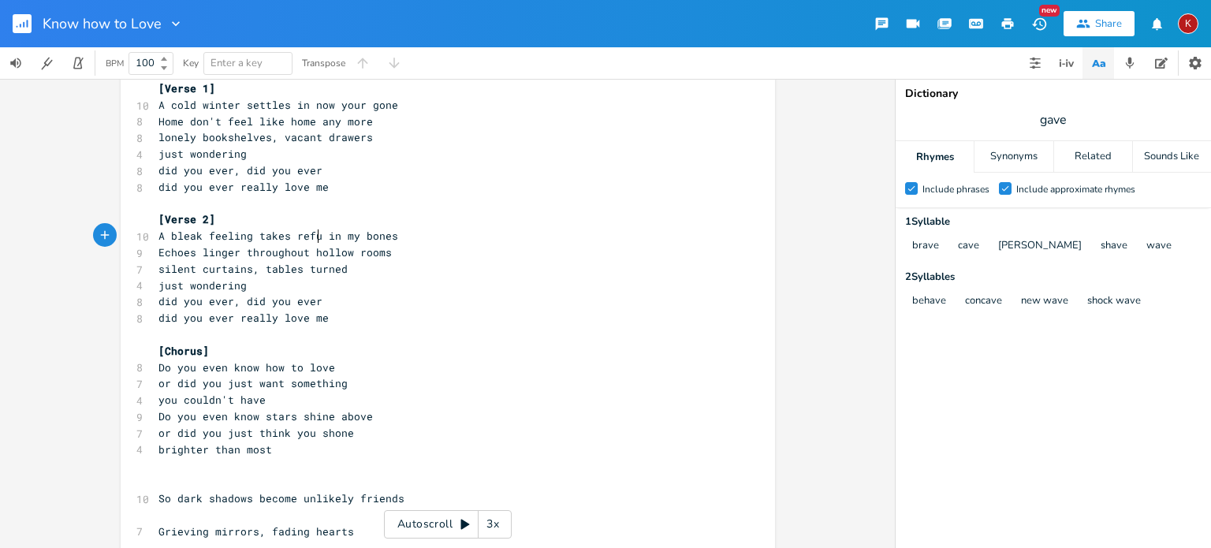
type textarea "refuge"
click at [188, 252] on span "Echoes linger throughout hollow rooms" at bounding box center [274, 252] width 233 height 14
type textarea "Did I miss the signs"
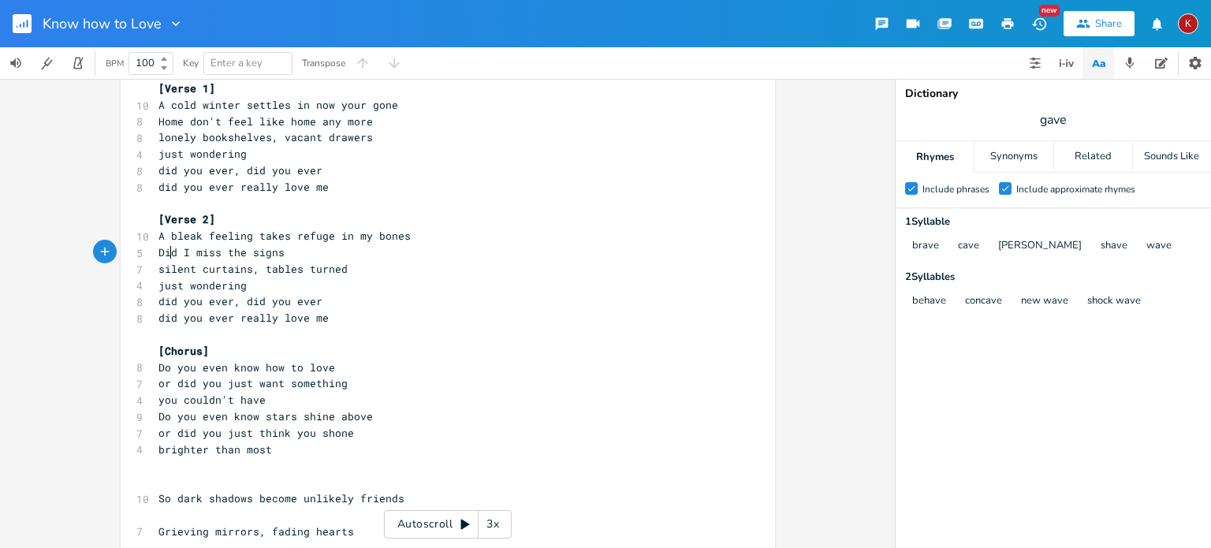
click at [166, 255] on span "Did I miss the signs" at bounding box center [221, 252] width 126 height 14
type textarea "Somehow"
click at [235, 240] on span "A bleak feeling takes refuge in my bones" at bounding box center [284, 236] width 252 height 14
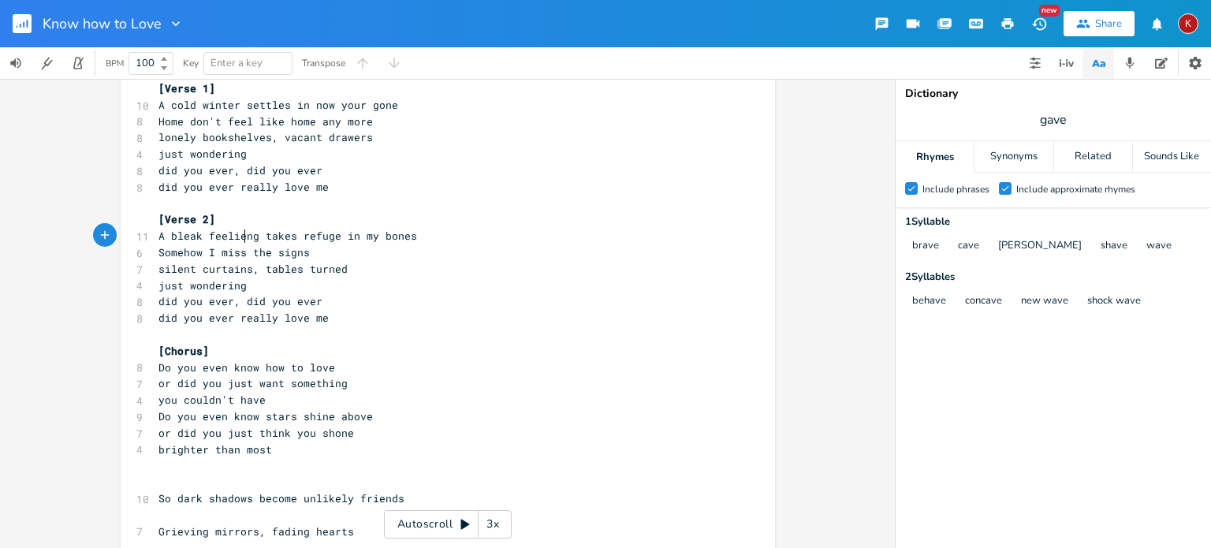
type textarea "ed"
click at [237, 255] on span "Somehow I miss the signs" at bounding box center [233, 252] width 151 height 14
type textarea "ed"
click at [334, 249] on pre "Somehow I missed the signs" at bounding box center [439, 252] width 569 height 17
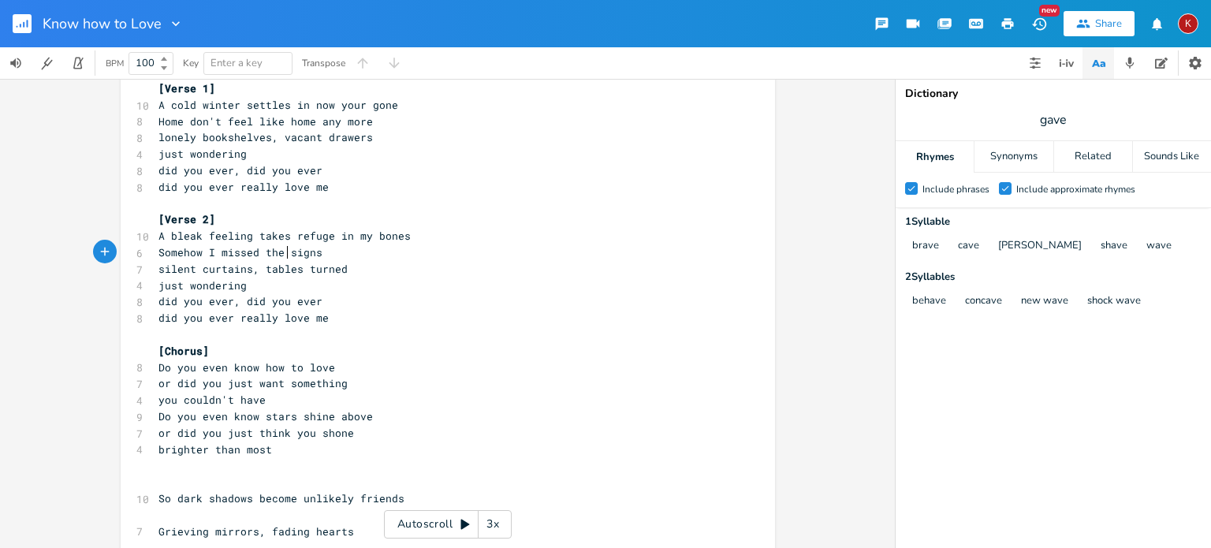
click at [282, 252] on span "Somehow I missed the signs" at bounding box center [240, 252] width 164 height 14
type textarea "warnings,"
click at [368, 254] on pre "Somehow I missed the warning signs" at bounding box center [439, 252] width 569 height 17
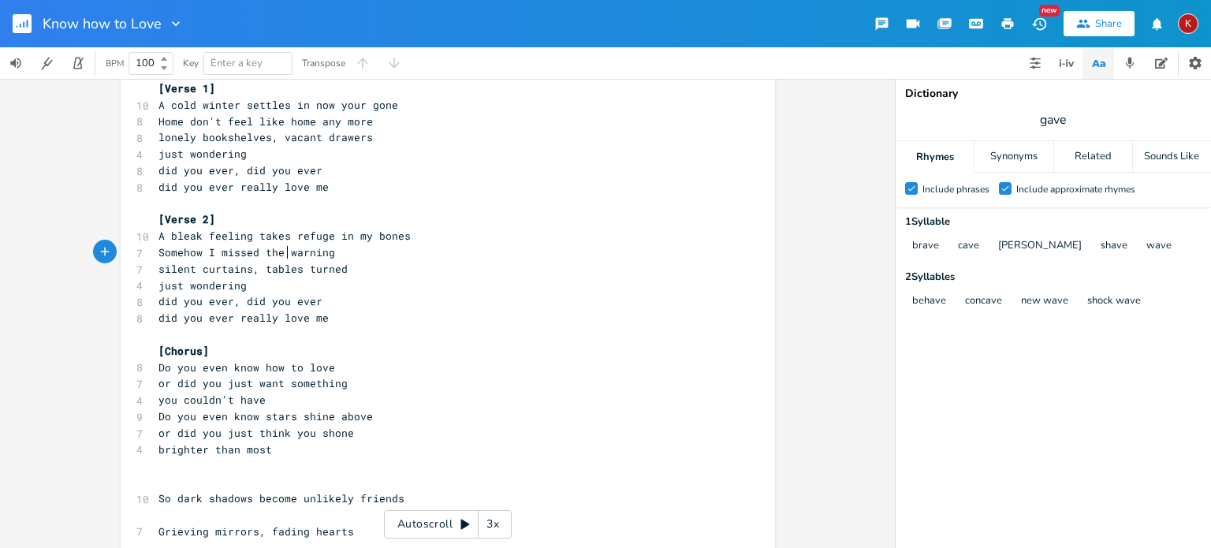
click at [281, 251] on span "Somehow I missed the warning" at bounding box center [246, 252] width 177 height 14
click at [202, 253] on span "Somehow I missed the warning" at bounding box center [246, 252] width 177 height 14
click at [324, 252] on pre "I missed the warning" at bounding box center [439, 252] width 569 height 17
type textarea "signs somehow"
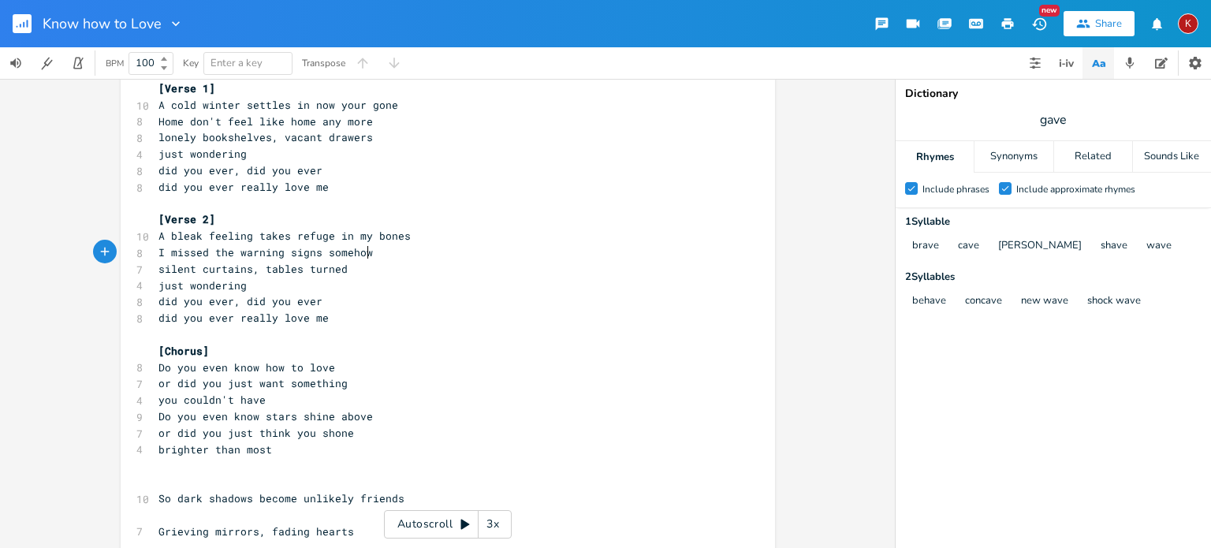
click at [314, 267] on span "silent curtains, tables turned" at bounding box center [252, 269] width 189 height 14
type textarea "turned"
click at [1057, 121] on input "gave" at bounding box center [1054, 119] width 28 height 17
click at [514, 344] on pre "[Chorus]" at bounding box center [439, 351] width 569 height 17
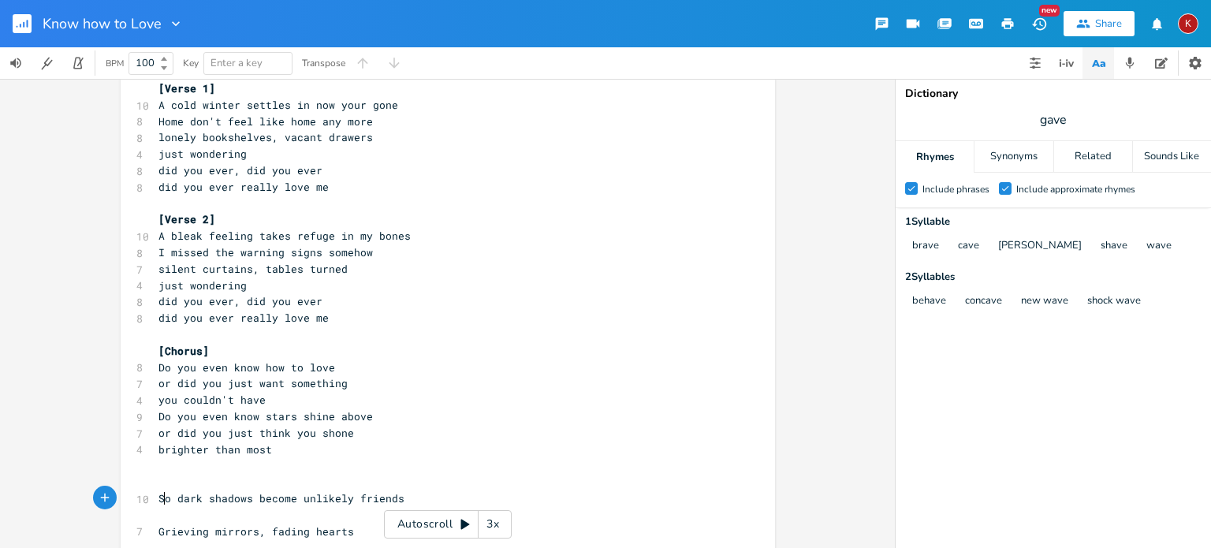
click at [158, 501] on span "So dark shadows become unlikely friends" at bounding box center [281, 498] width 246 height 14
type textarea "And"
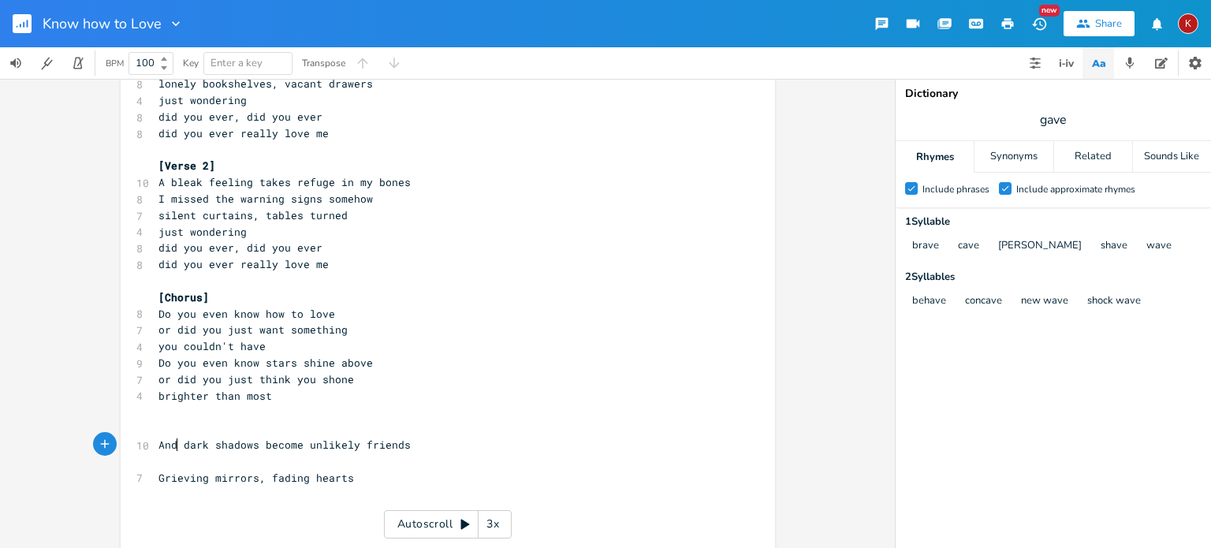
scroll to position [90, 0]
click at [173, 457] on pre "​" at bounding box center [439, 461] width 569 height 17
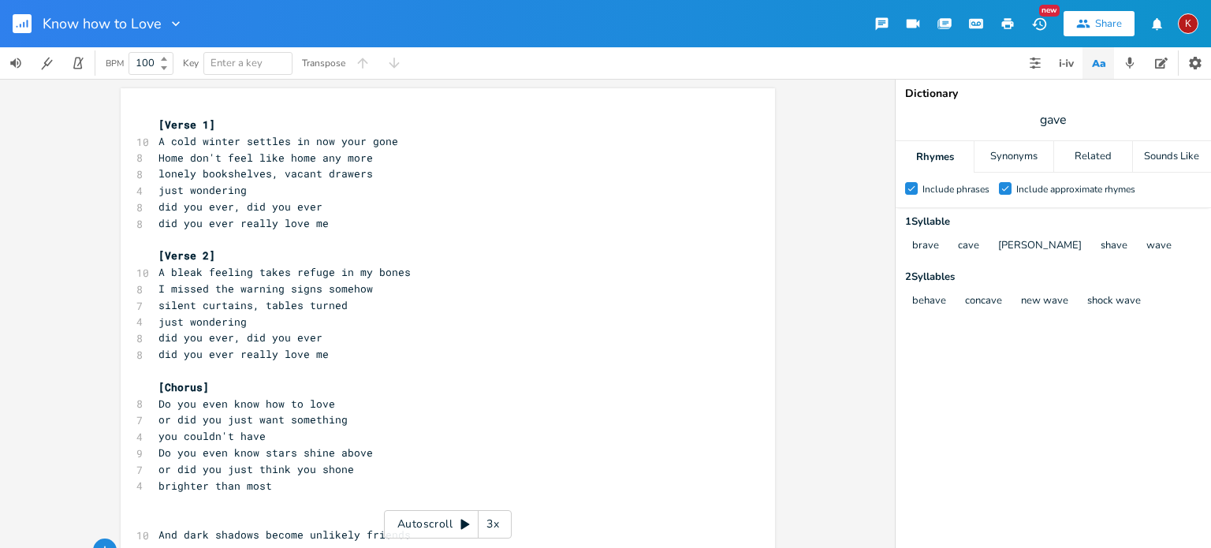
scroll to position [108, 0]
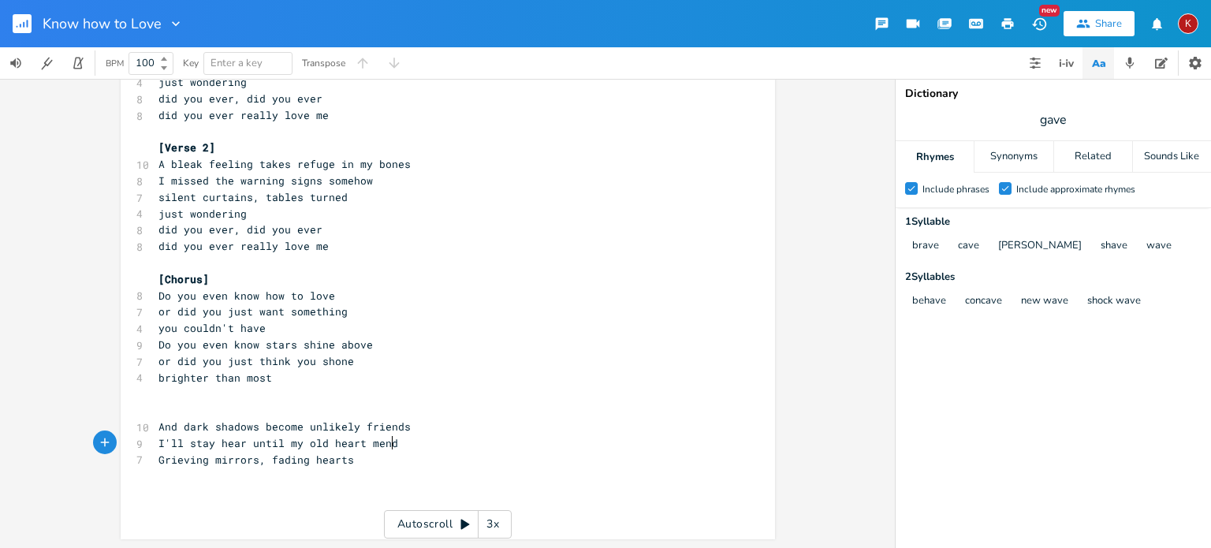
type textarea "I'll stay hear until my old heart mends"
click at [311, 442] on span "I'll stay hear until my old heart mends" at bounding box center [281, 443] width 246 height 14
type textarea "old"
click at [311, 442] on span "I'll stay hear until my old heart mends" at bounding box center [281, 443] width 246 height 14
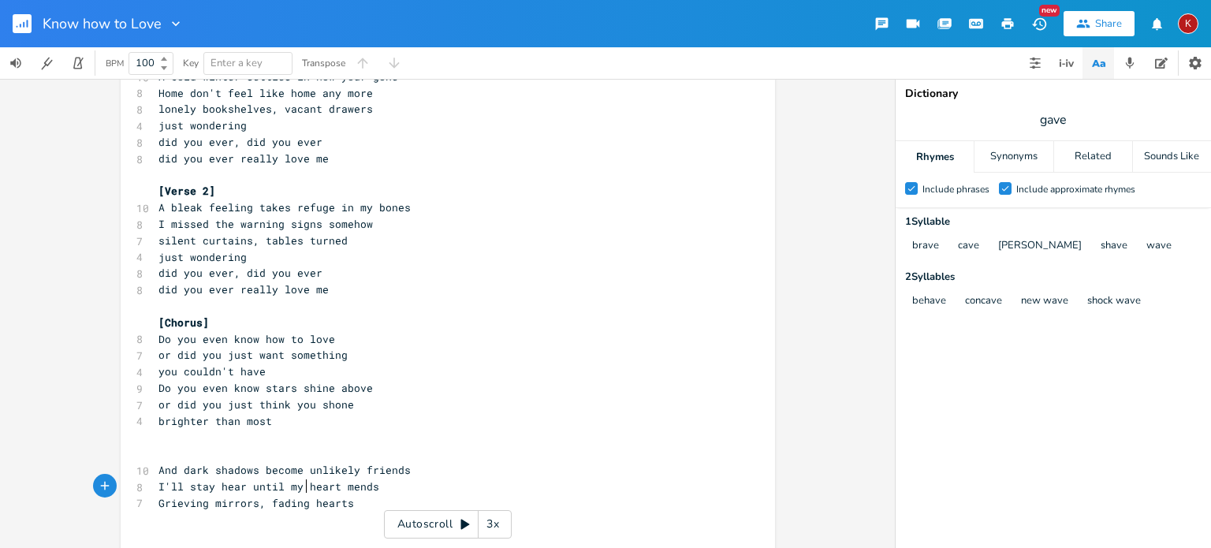
scroll to position [55, 0]
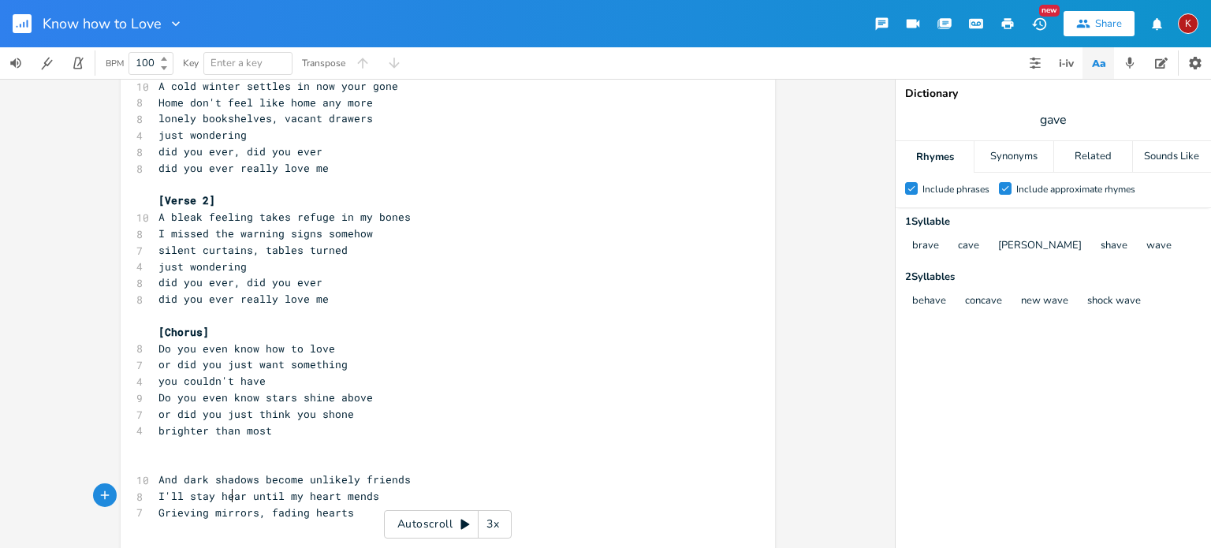
click at [228, 498] on span "I'll stay hear until my heart mends" at bounding box center [268, 496] width 221 height 14
type textarea "hear"
click at [228, 498] on span "I'll stay hear until my heart mends" at bounding box center [268, 496] width 221 height 14
click at [268, 495] on span "I'll stay until my heart mends" at bounding box center [252, 496] width 189 height 14
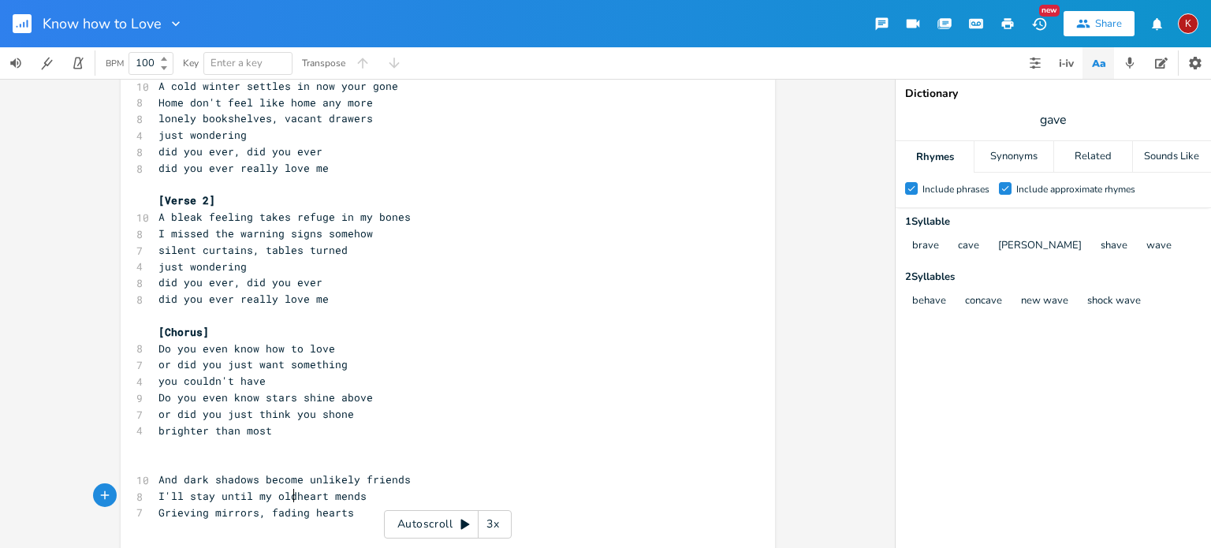
type textarea "old"
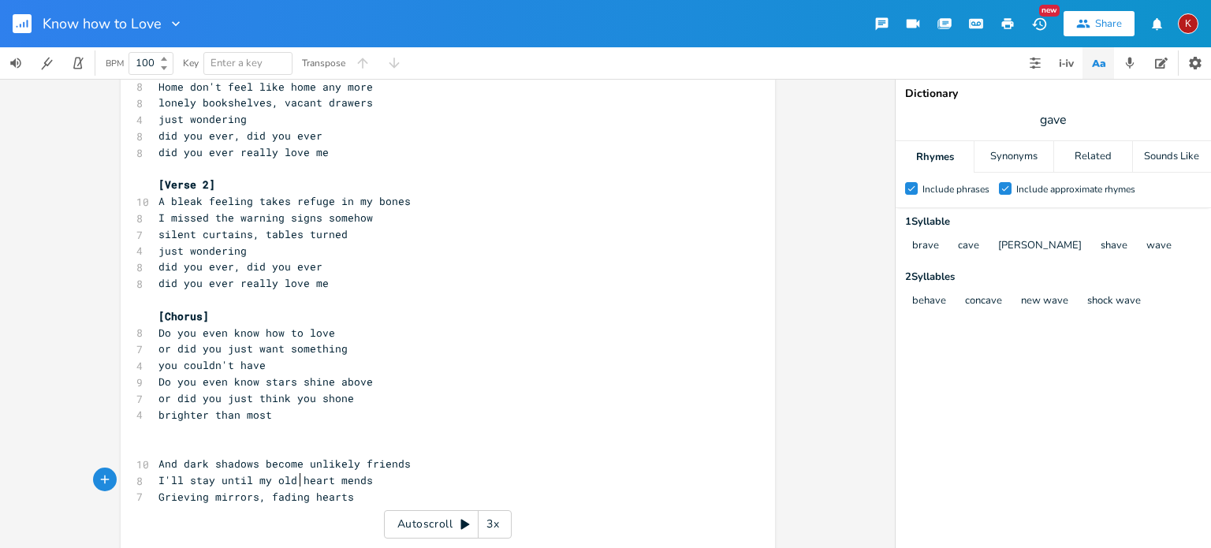
scroll to position [72, 0]
click at [307, 486] on pre "I'll stay until my heart mends" at bounding box center [439, 480] width 569 height 17
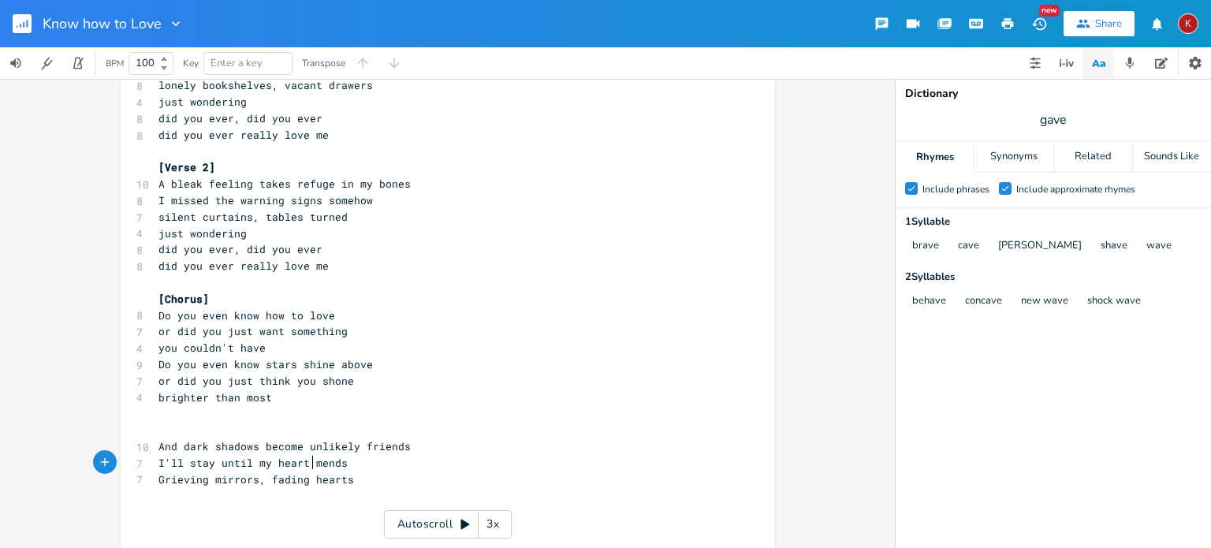
scroll to position [108, 0]
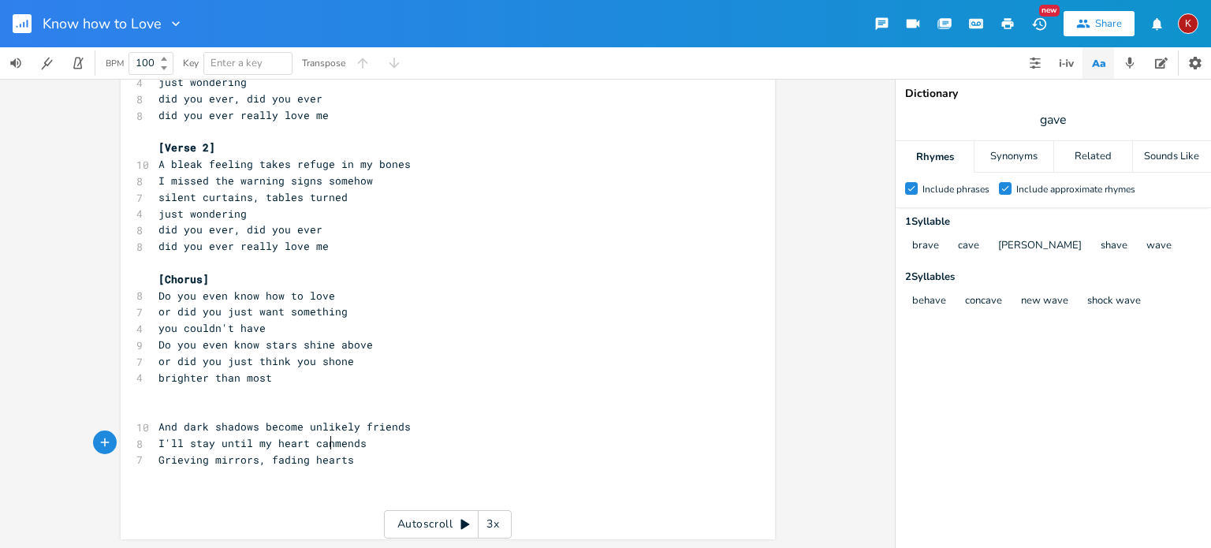
type textarea "can"
click at [378, 444] on pre "I'll stay until my heart can mends" at bounding box center [439, 443] width 569 height 17
click at [223, 446] on span "I'll stay until my heart can mend" at bounding box center [262, 443] width 208 height 14
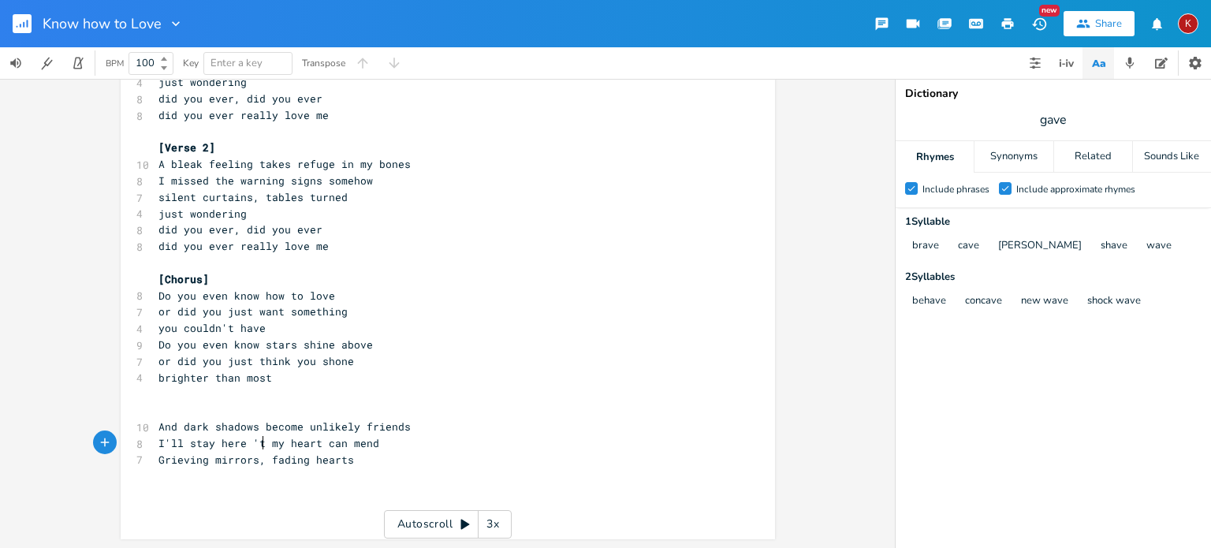
type textarea "here 'til"
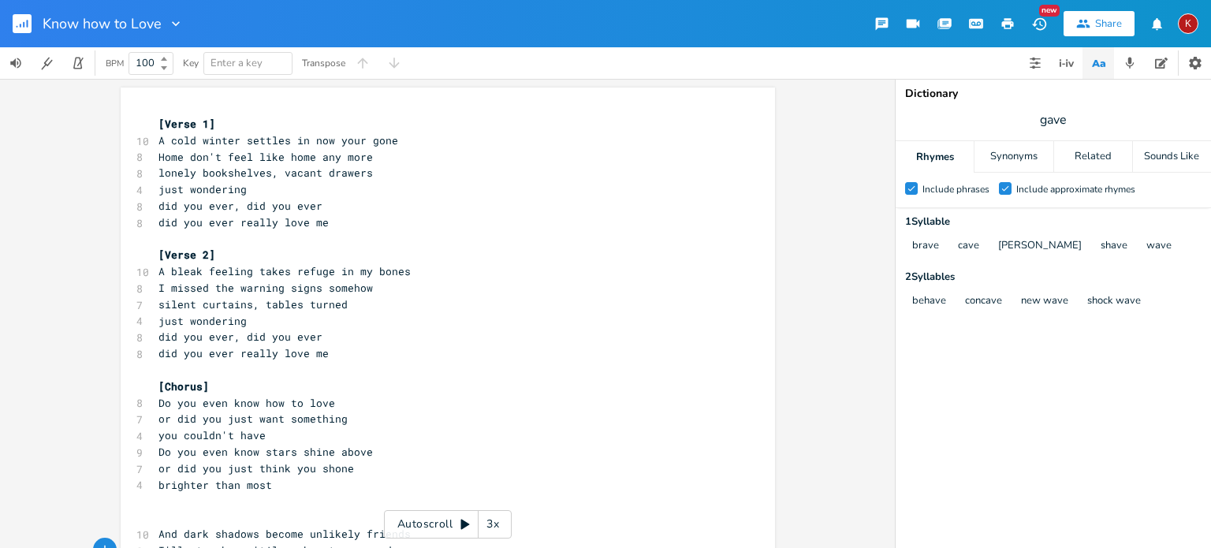
scroll to position [0, 0]
click at [158, 144] on span "A cold winter settles in now your gone" at bounding box center [278, 141] width 240 height 14
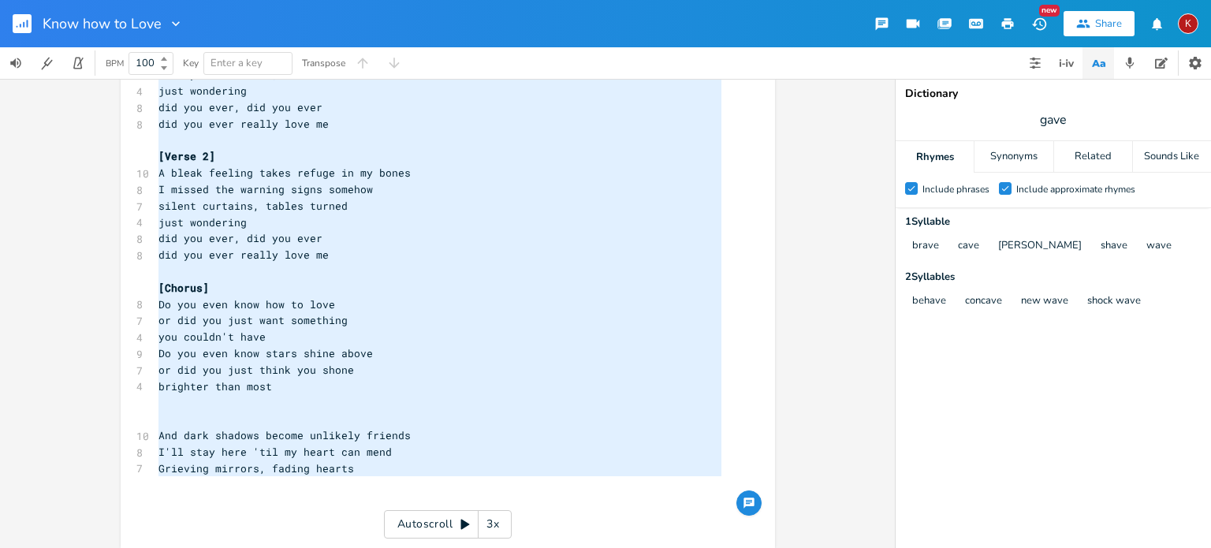
drag, startPoint x: 152, startPoint y: 121, endPoint x: 375, endPoint y: 479, distance: 421.8
click at [375, 479] on div "[Verse 1] 10 A cold winter settles in now your gone 8 Home don't feel like home…" at bounding box center [439, 271] width 569 height 509
type textarea "[Verse 1] A cold winter settles in now your gone Home don't feel like home any …"
click at [755, 228] on div "x [Verse 1] 10 A cold winter settles in now your gone 8 Home don't feel like ho…" at bounding box center [459, 271] width 609 height 515
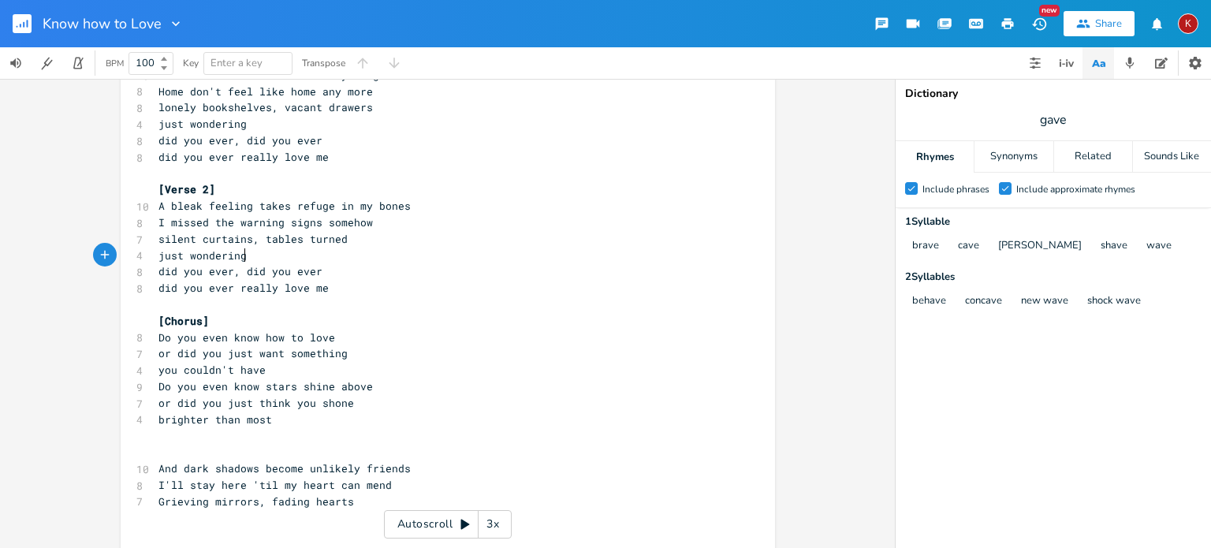
scroll to position [108, 0]
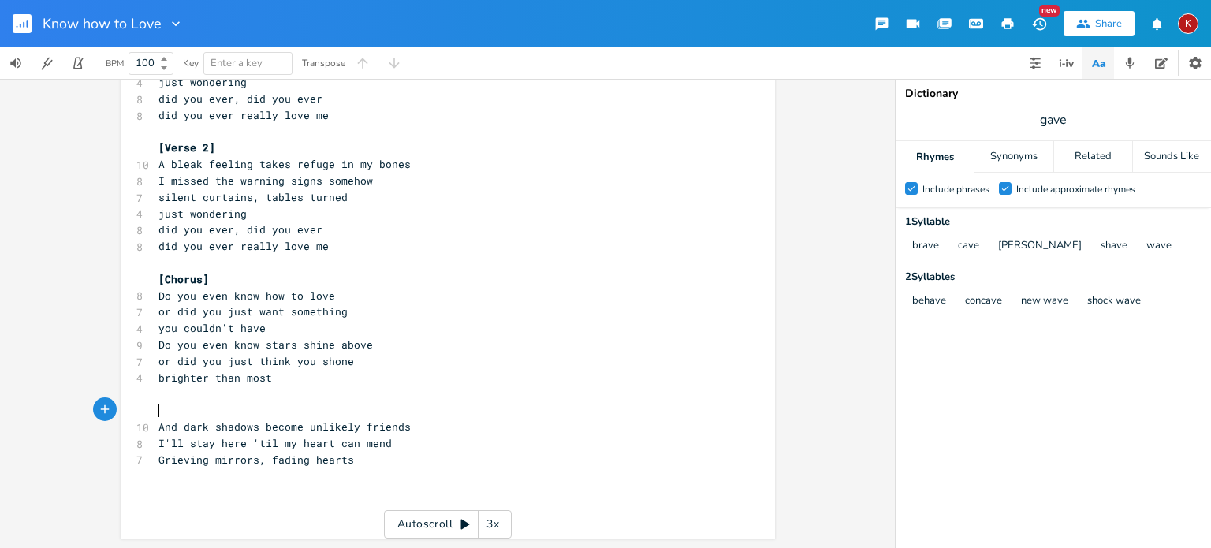
click at [155, 409] on pre "​" at bounding box center [439, 410] width 569 height 17
type textarea "[Chor"
type textarea "Verse 3]"
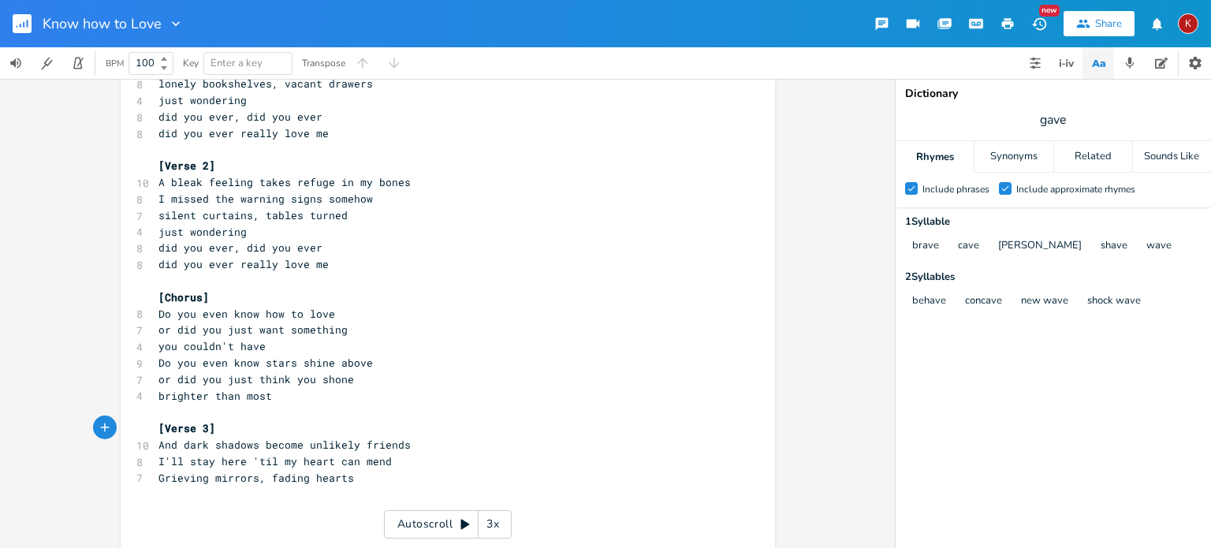
scroll to position [108, 0]
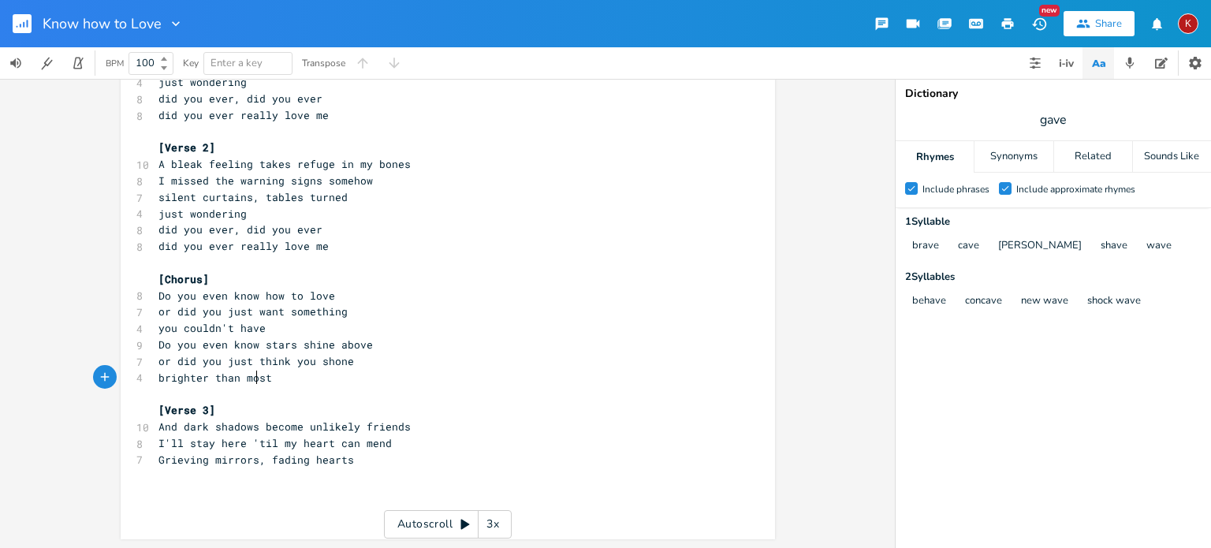
click at [252, 380] on span "brighter than most" at bounding box center [215, 378] width 114 height 14
type textarea "love"
click at [183, 332] on span "you couldn't have" at bounding box center [211, 328] width 107 height 14
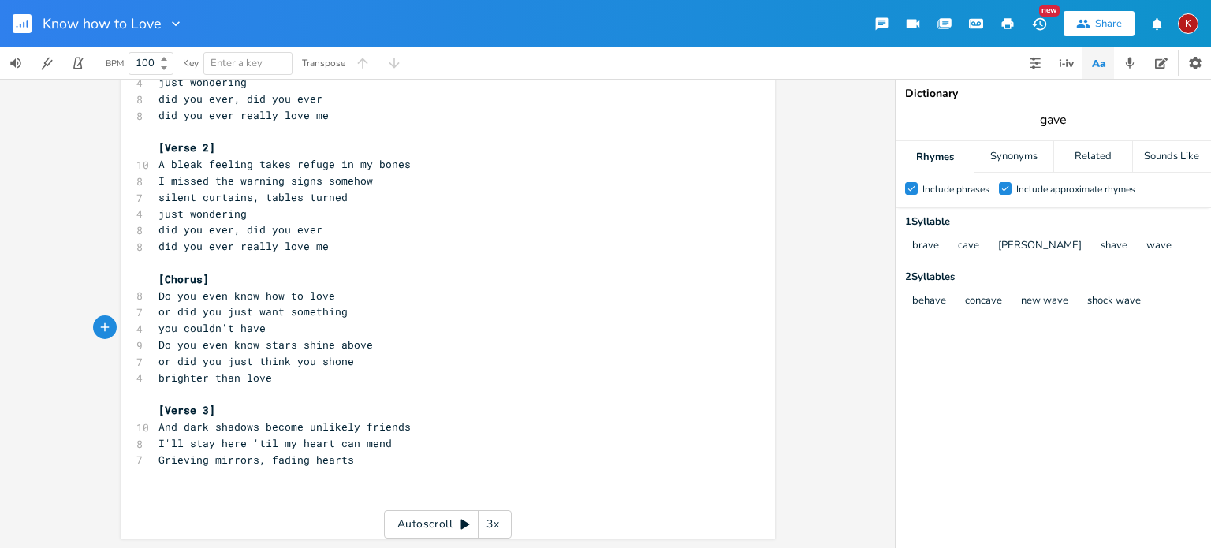
click at [1057, 115] on input "gave" at bounding box center [1054, 119] width 28 height 17
type input "above"
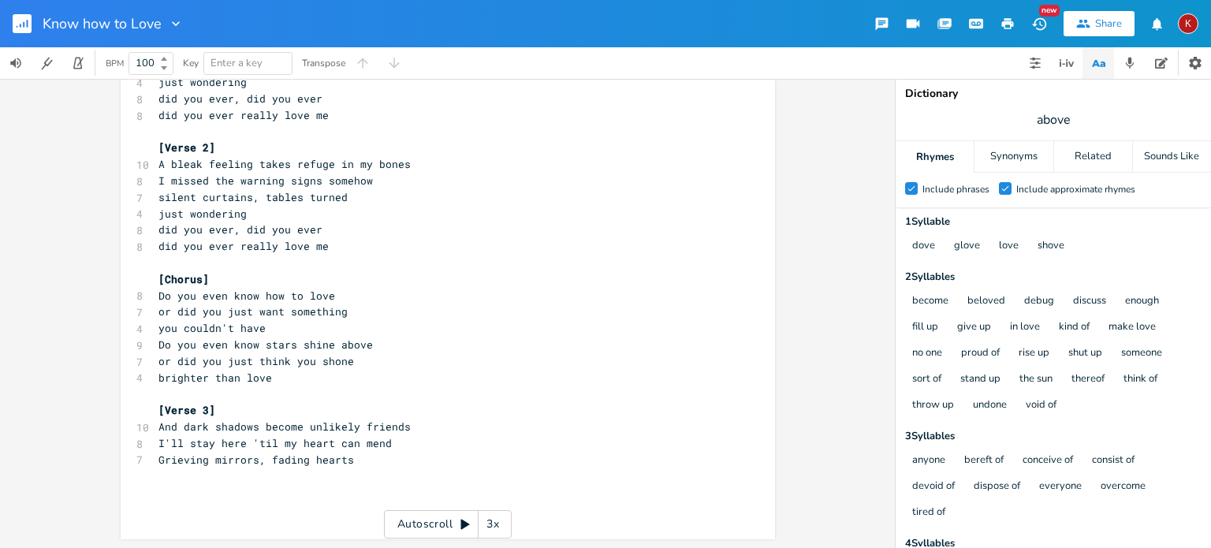
scroll to position [0, 0]
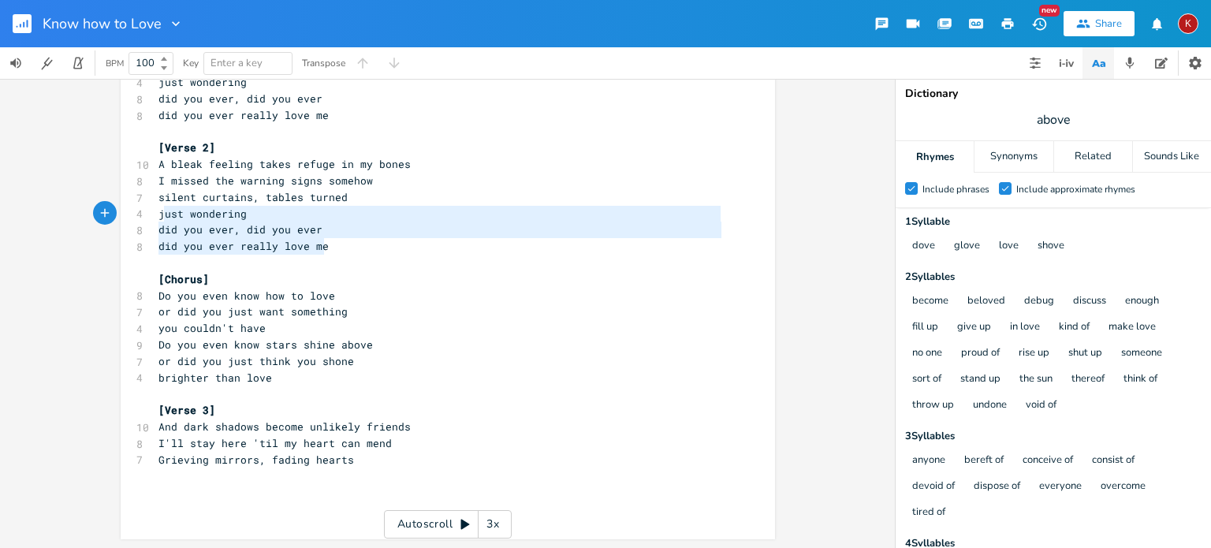
type textarea "just wondering did you ever, did you ever did you ever really love me"
drag, startPoint x: 327, startPoint y: 244, endPoint x: 139, endPoint y: 217, distance: 190.5
click at [139, 217] on div "just wondering did you ever, did you ever did you ever really love me x [Verse …" at bounding box center [448, 259] width 654 height 559
click at [164, 475] on pre "​" at bounding box center [439, 476] width 569 height 17
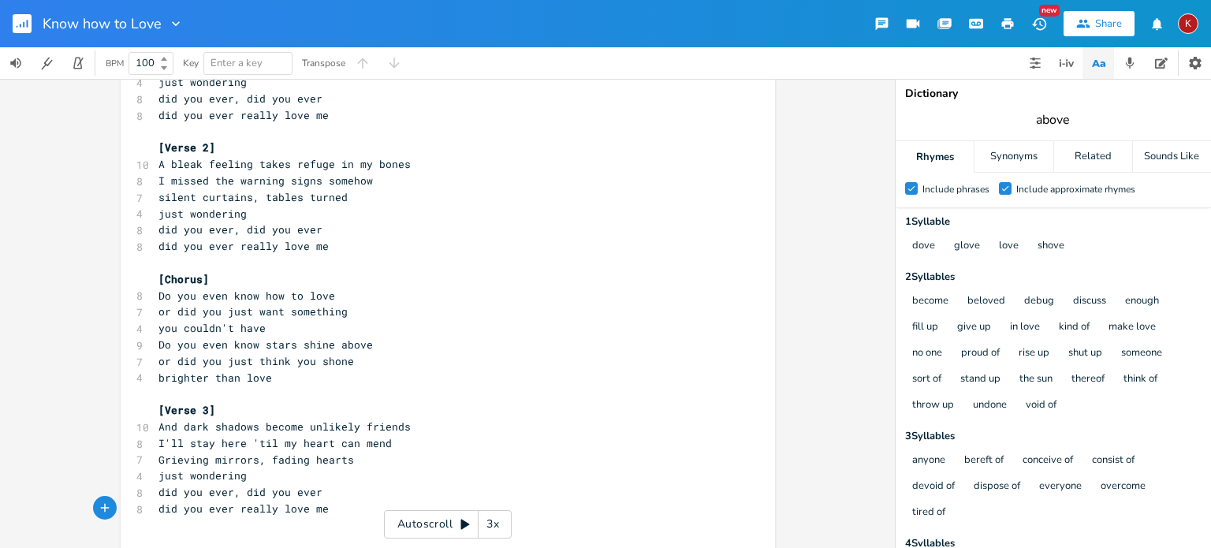
click at [1056, 119] on input "above" at bounding box center [1053, 119] width 35 height 17
type input "mend"
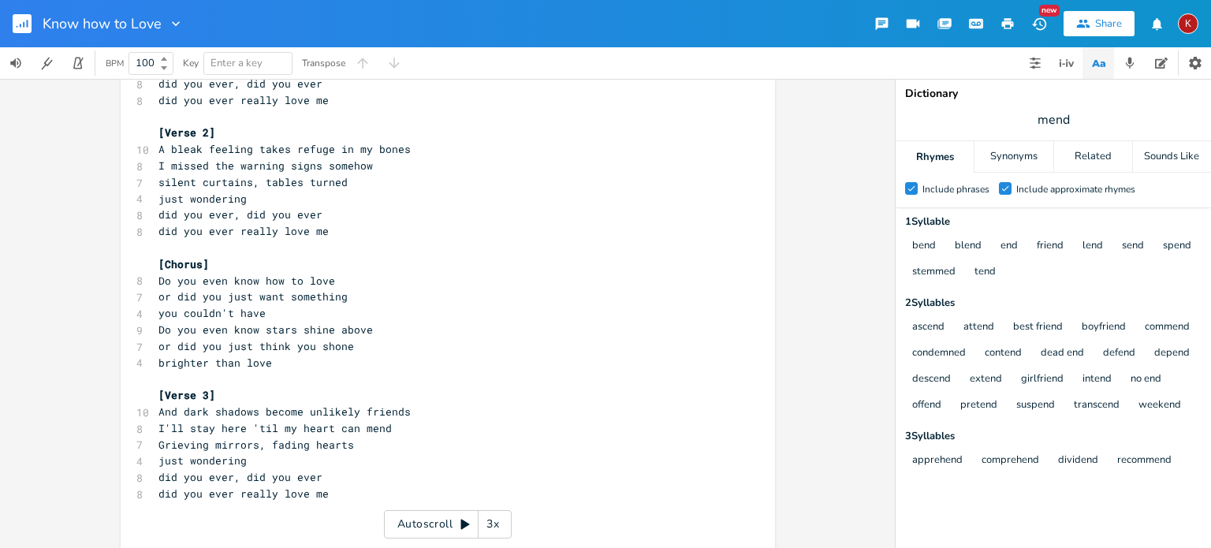
scroll to position [141, 0]
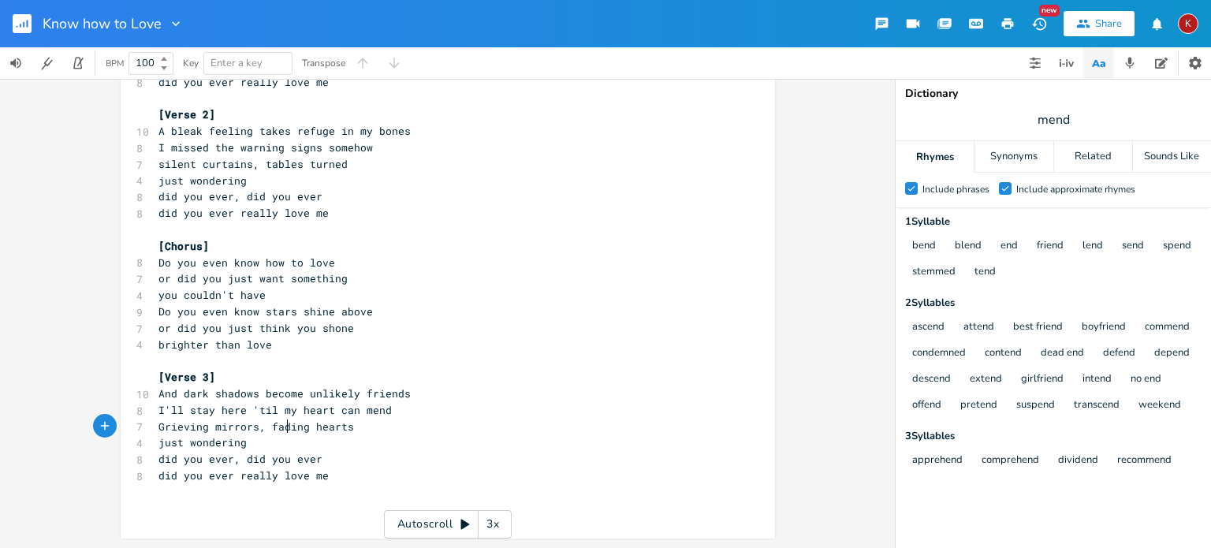
click at [282, 427] on span "Grieving mirrors, fading hearts" at bounding box center [256, 426] width 196 height 14
type textarea "bitter ends"
click at [173, 21] on icon "button" at bounding box center [176, 24] width 16 height 16
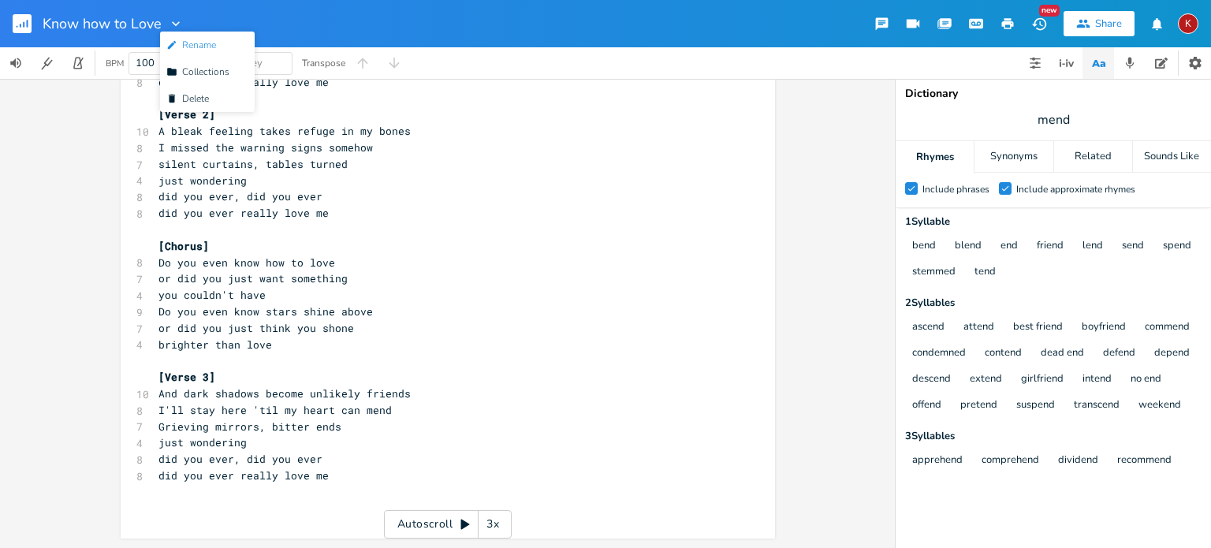
click at [202, 46] on span "Edit Rename" at bounding box center [191, 44] width 50 height 11
click at [87, 21] on input "o You Even Know how to Love" at bounding box center [139, 24] width 192 height 14
type input "o You even Know how to Love"
click at [322, 23] on div "o You even Know how to Love New Share K" at bounding box center [605, 23] width 1211 height 47
click at [19, 22] on rect "button" at bounding box center [22, 23] width 19 height 19
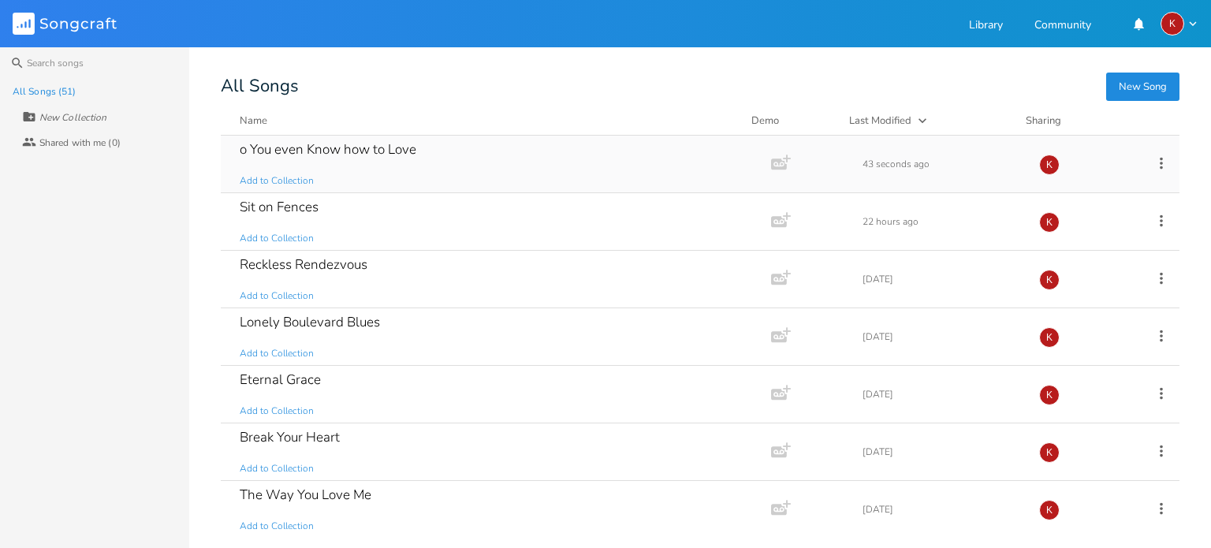
click at [383, 151] on div "o You even Know how to Love" at bounding box center [328, 149] width 177 height 13
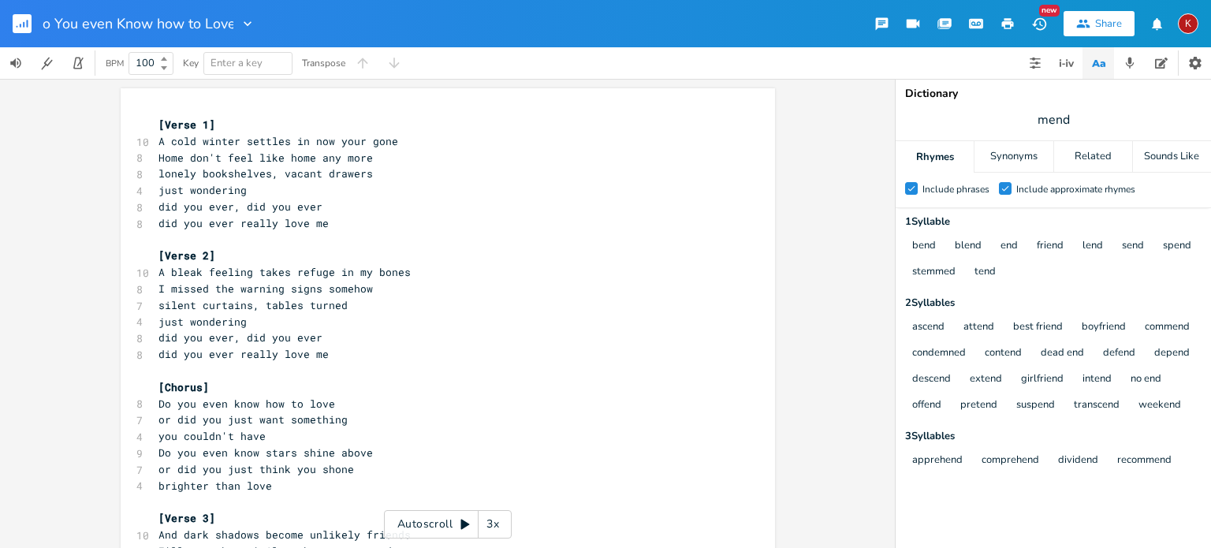
click at [47, 18] on input "o You even Know how to Love" at bounding box center [138, 24] width 191 height 14
type input "Do You even Know how to Love"
click at [433, 18] on div "Do You even Know how to Love New Share K" at bounding box center [605, 23] width 1211 height 47
click at [1004, 21] on icon "button" at bounding box center [1008, 23] width 12 height 11
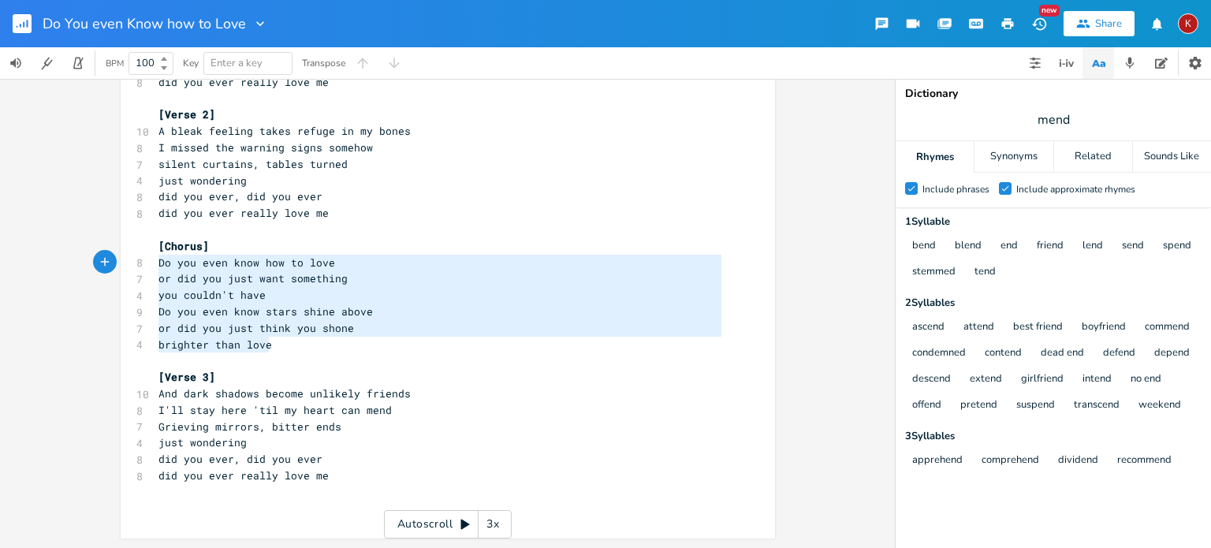
type textarea "[Chorus] Do you even know how to love or did you just want something you couldn…"
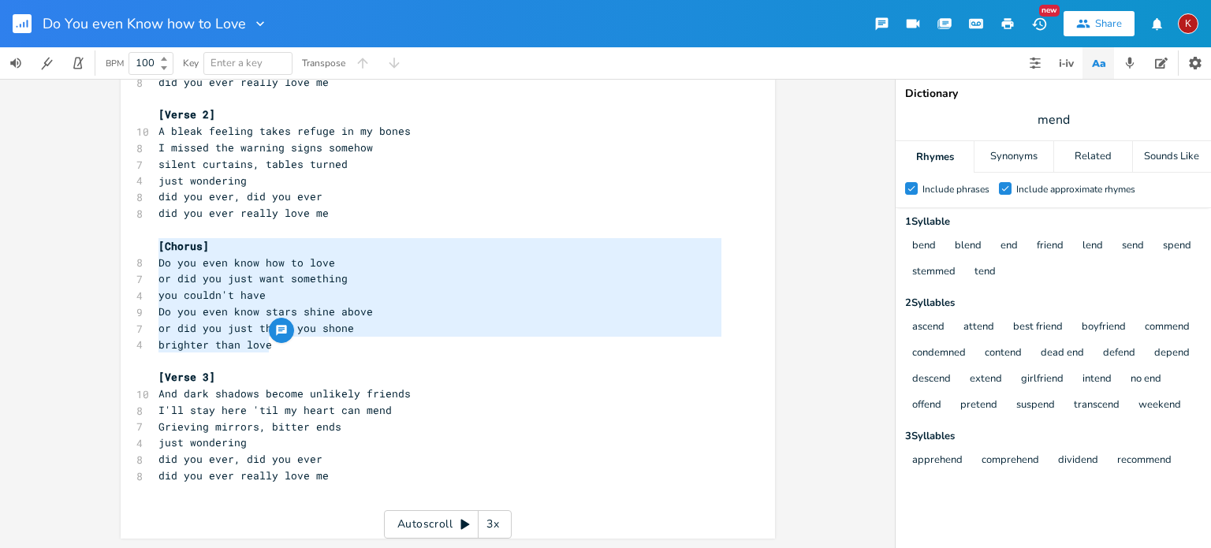
drag, startPoint x: 274, startPoint y: 349, endPoint x: 143, endPoint y: 245, distance: 167.9
click at [143, 245] on div "[Chorus] Do you even know how to love or did you just want something you couldn…" at bounding box center [448, 242] width 654 height 591
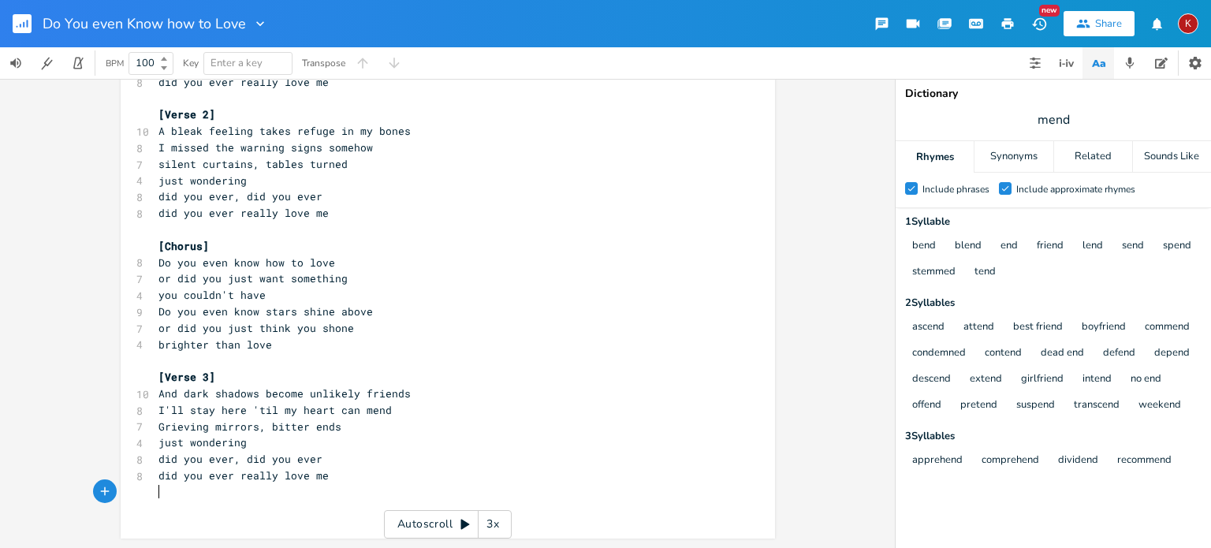
click at [159, 499] on pre "​" at bounding box center [439, 492] width 569 height 17
type textarea ";"
type textarea "[Cg"
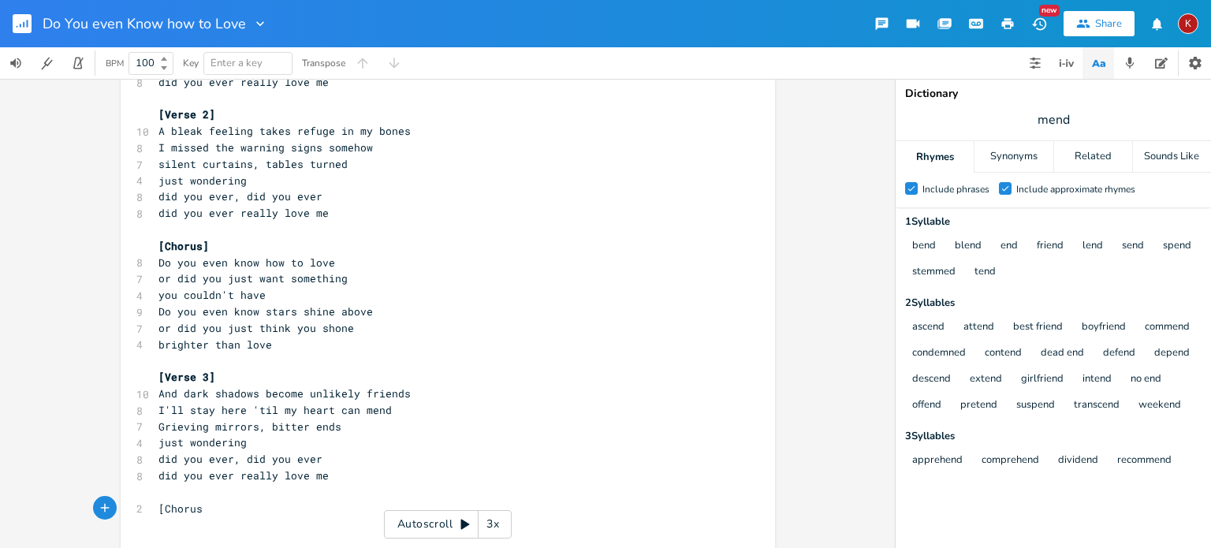
type textarea "horus]"
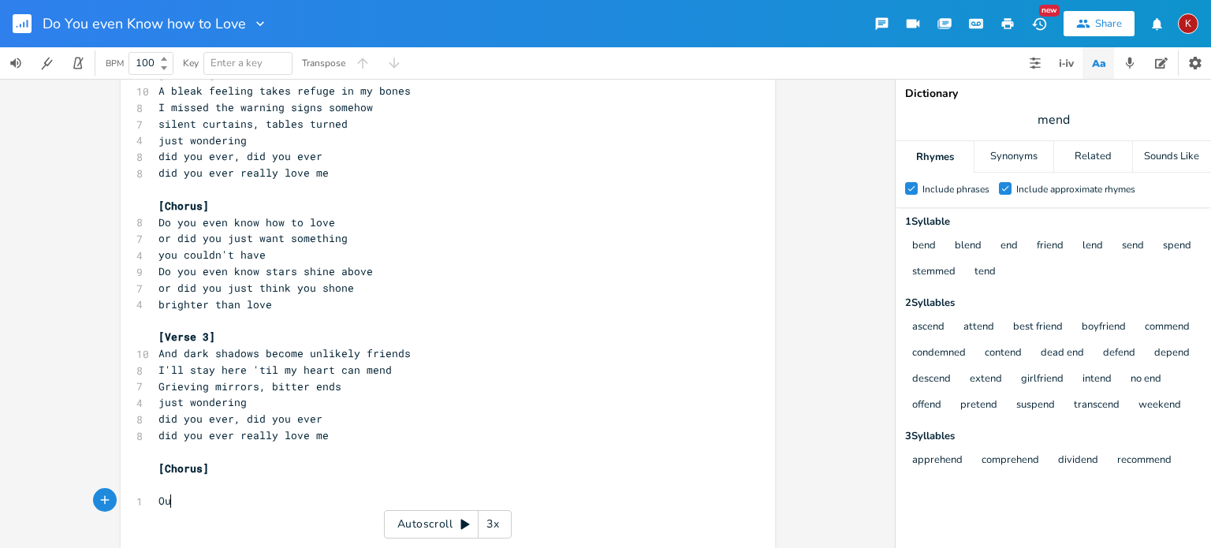
type textarea "Out"
type textarea "[Outro]"
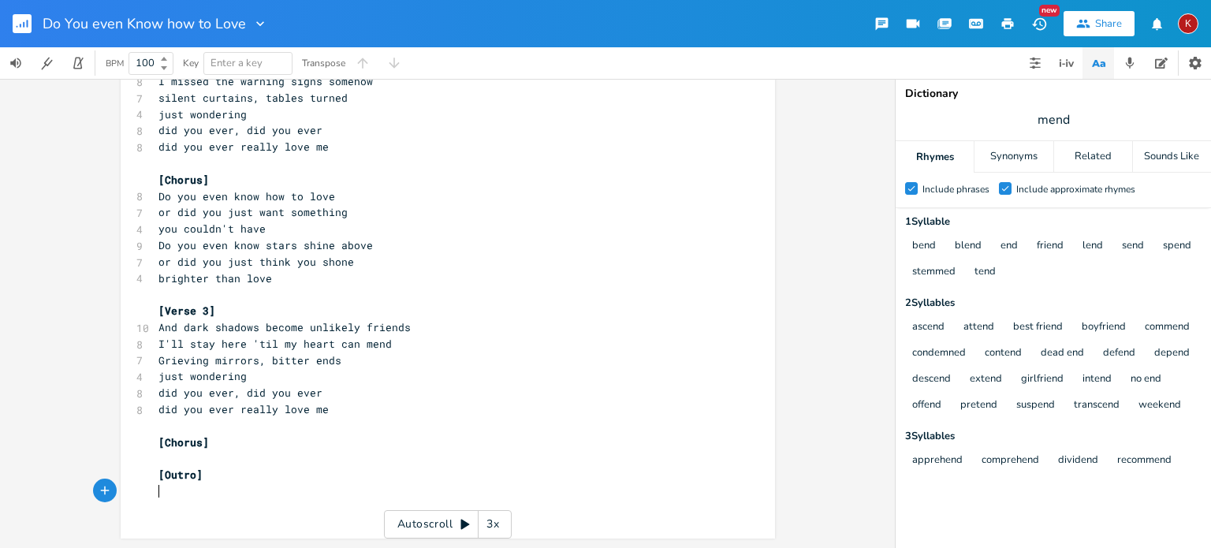
scroll to position [207, 0]
type textarea "or did you t"
type textarea "just think you shone brighter than love"
type textarea "brighter than x 2"
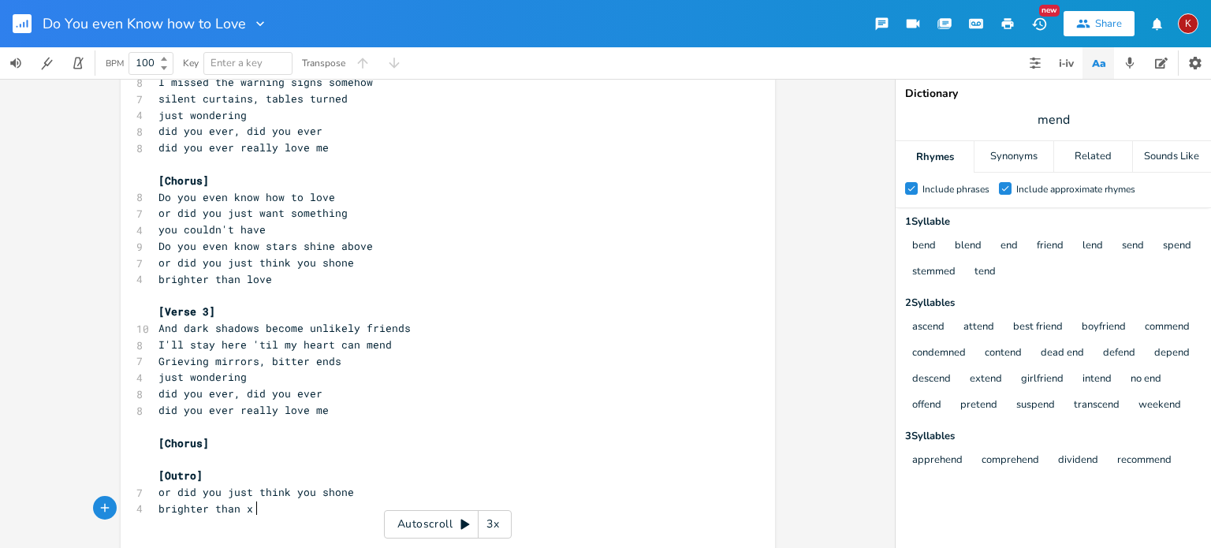
type textarea "2"
type textarea "Did you ever really liove me"
type textarea "ove me"
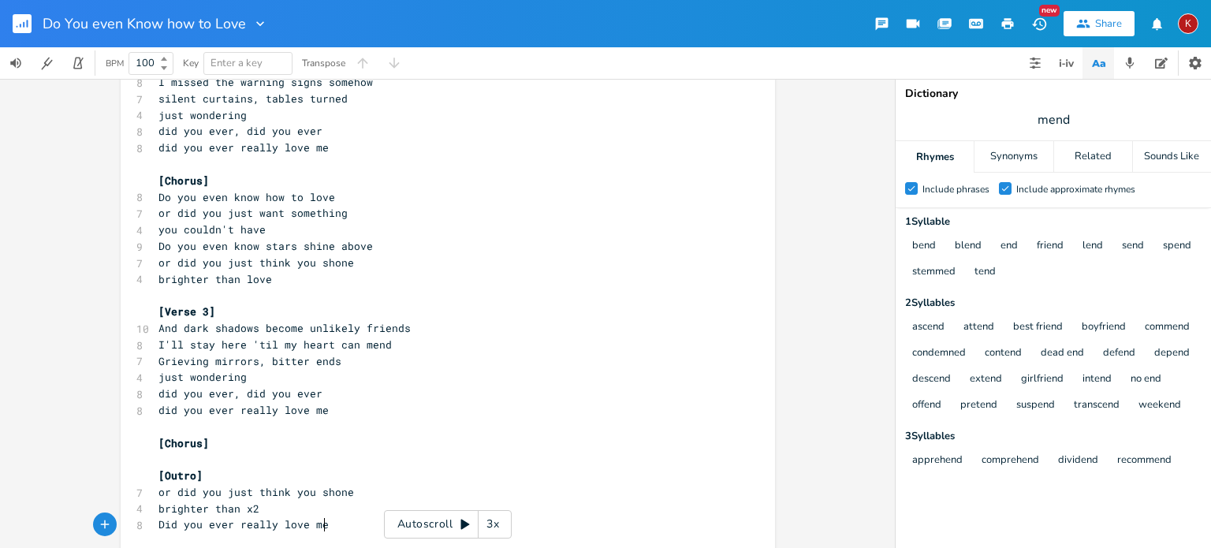
scroll to position [0, 32]
click at [238, 509] on span "brighter than x2" at bounding box center [208, 508] width 101 height 14
type textarea "love"
click at [296, 510] on pre "brighter than love x2" at bounding box center [439, 509] width 569 height 17
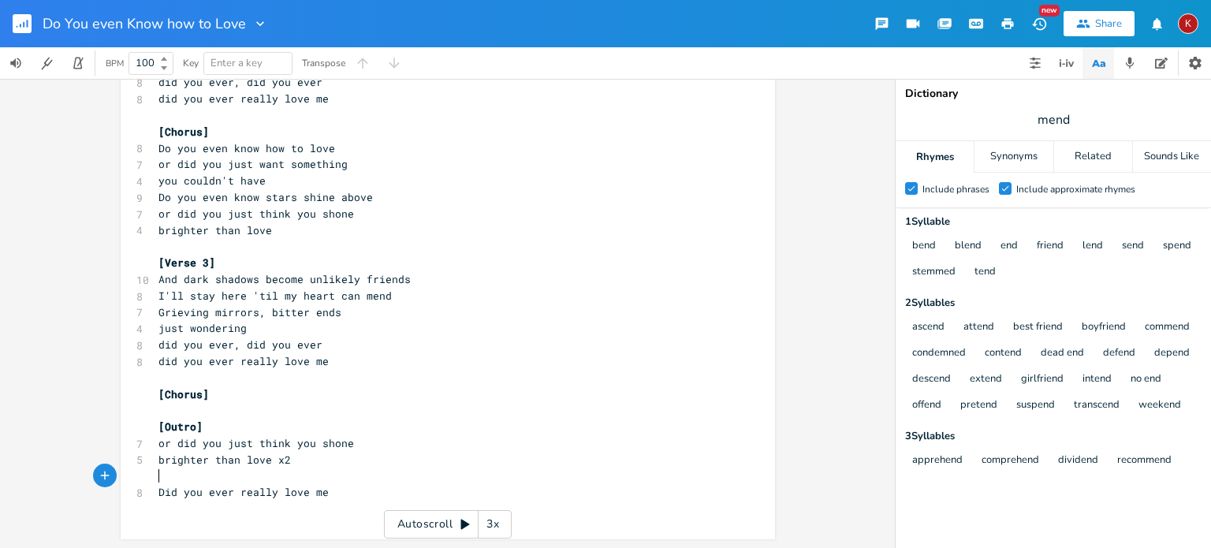
scroll to position [0, 0]
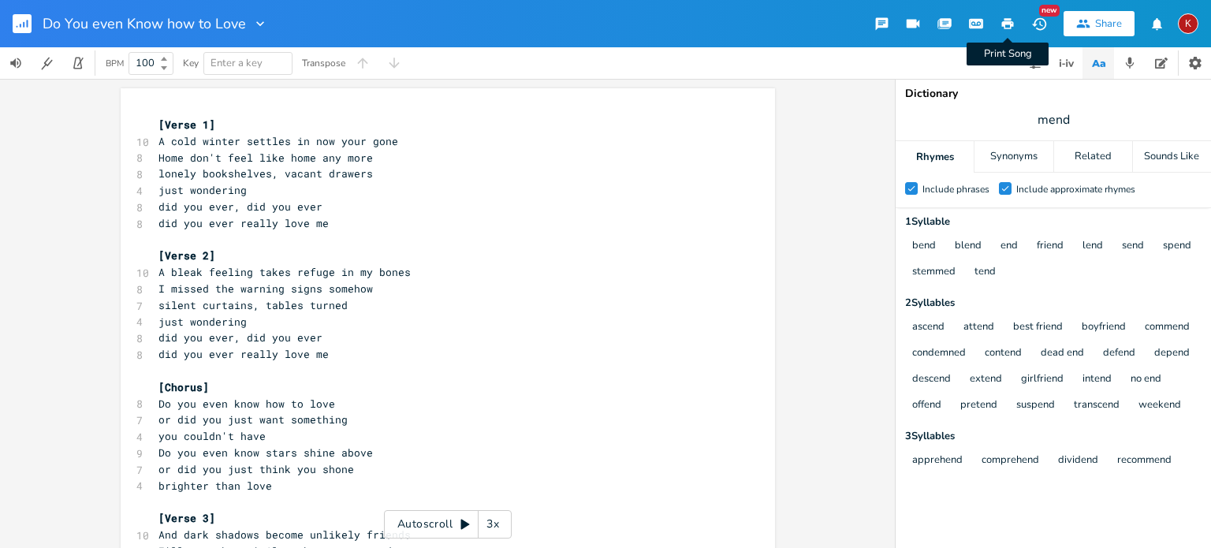
click at [1009, 17] on icon "button" at bounding box center [1008, 24] width 14 height 14
click at [23, 20] on rect "button" at bounding box center [22, 23] width 19 height 19
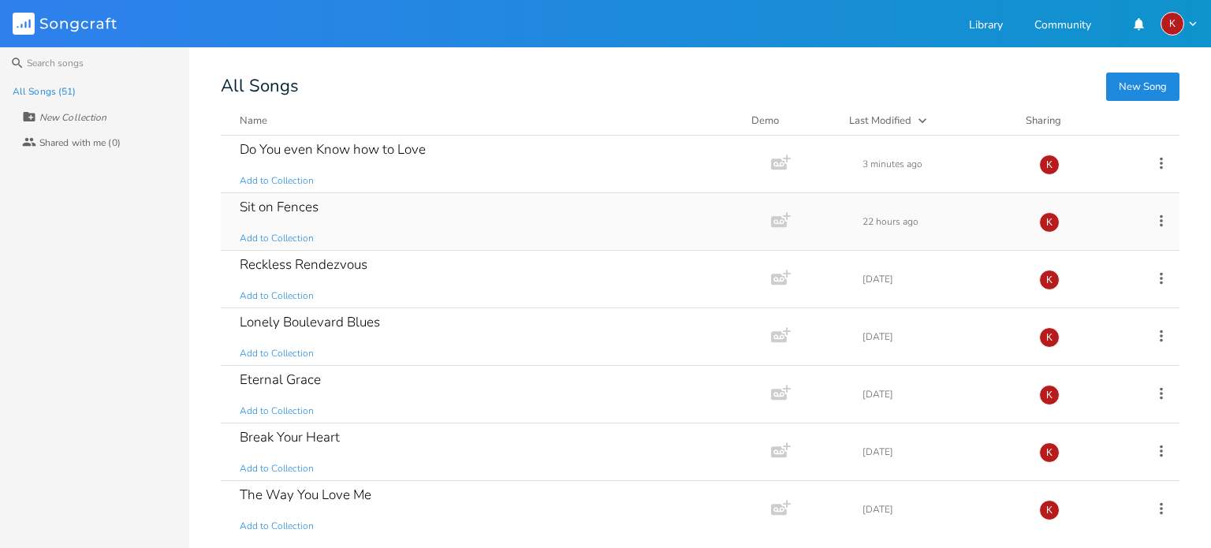
click at [308, 226] on div "Sit on Fences Add to Collection" at bounding box center [493, 221] width 506 height 57
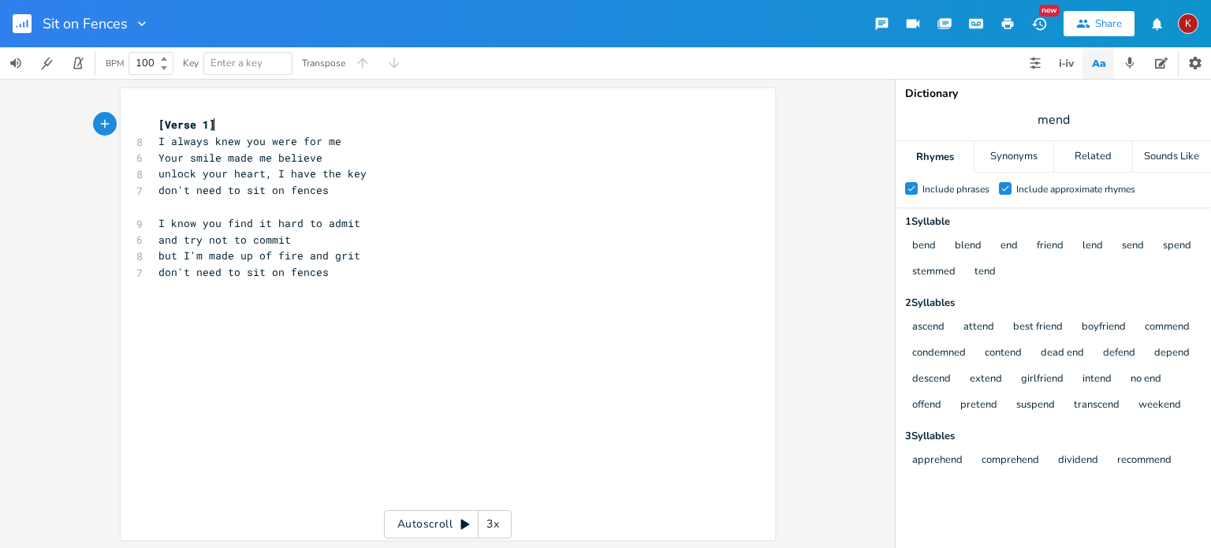
click at [158, 225] on span "I know you find it hard to admit" at bounding box center [259, 223] width 202 height 14
type textarea "I"
click at [158, 225] on span "I know you find it hard to admit" at bounding box center [259, 223] width 202 height 14
click at [329, 276] on pre "don't need to sit on fences" at bounding box center [439, 272] width 569 height 17
click at [218, 209] on pre "​" at bounding box center [439, 207] width 569 height 17
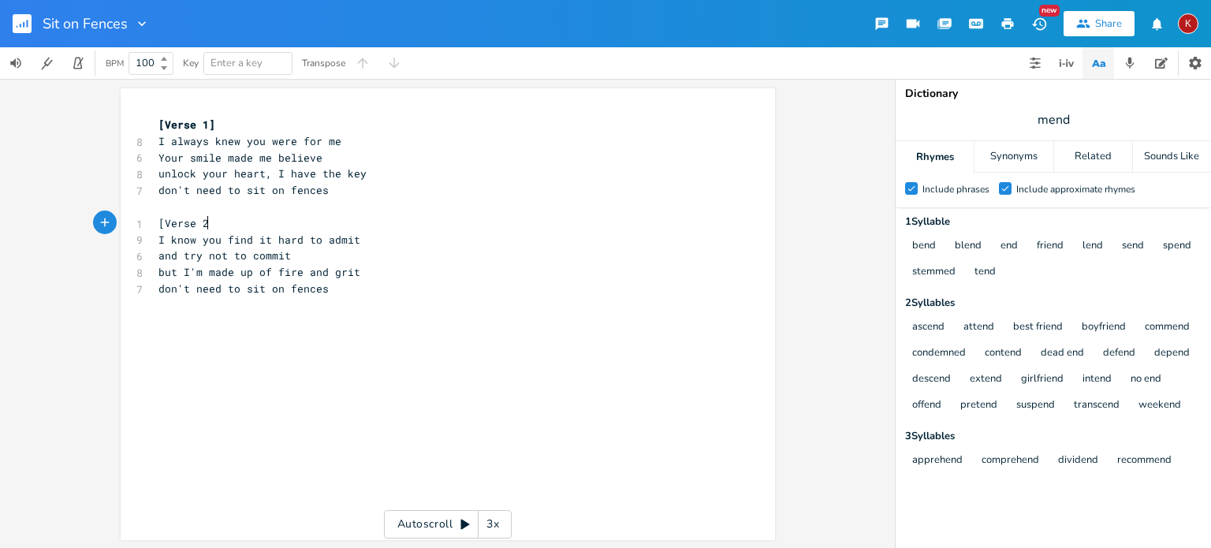
type textarea "[Verse 2]"
click at [187, 311] on pre "​" at bounding box center [439, 305] width 569 height 17
type textarea "[Verse 3]"
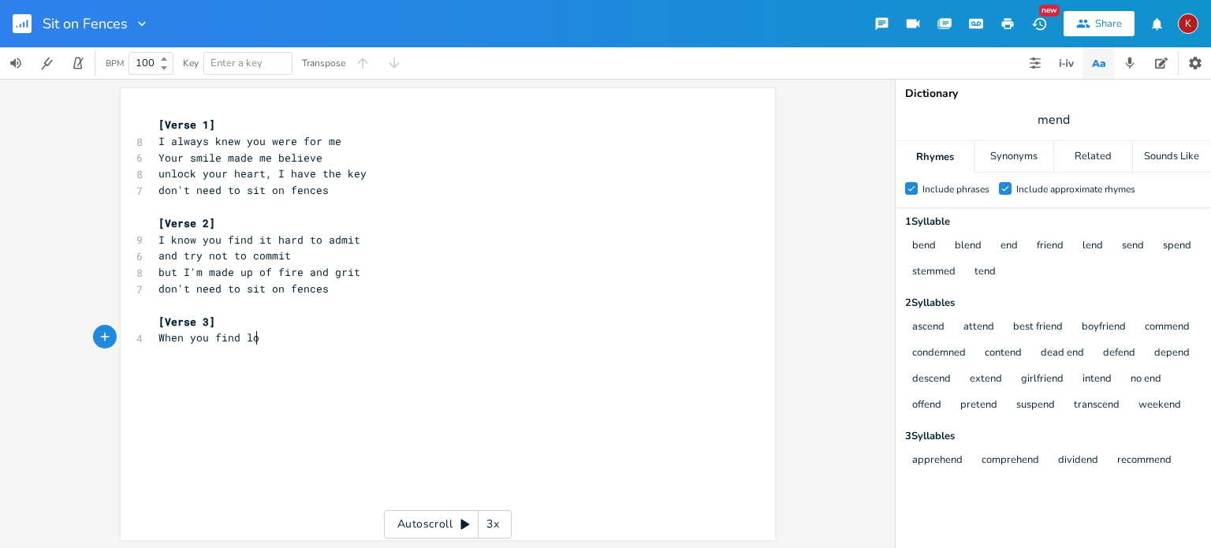
type textarea "When you find love"
click at [194, 337] on span "When you find love" at bounding box center [215, 337] width 114 height 14
type textarea "we"
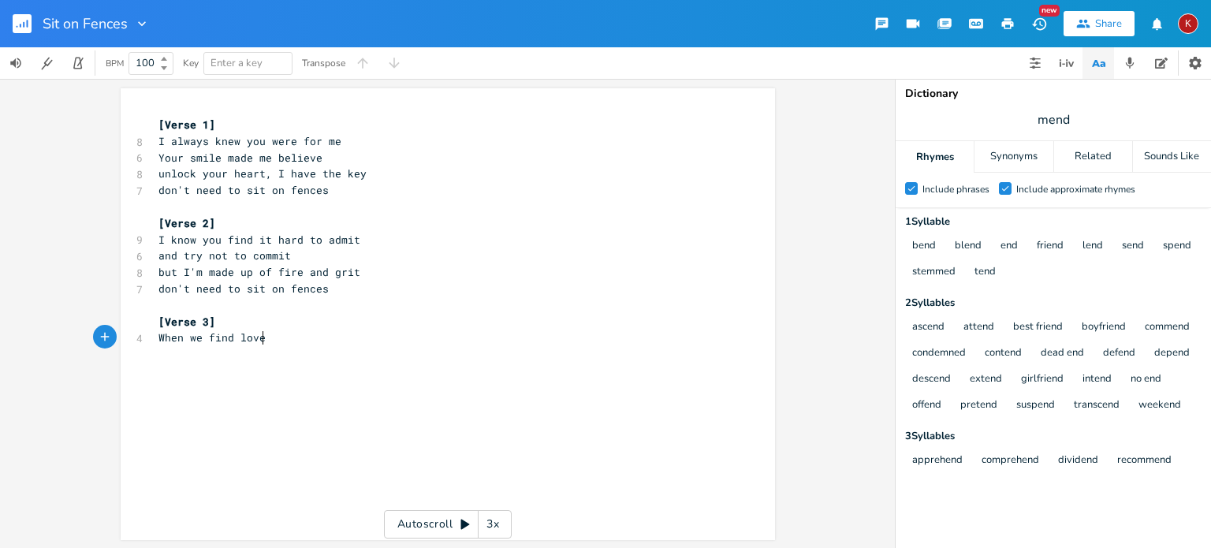
click at [290, 338] on pre "When we find love" at bounding box center [439, 338] width 569 height 17
type textarea "we have to"
type textarea "must let go"
type textarea "go"
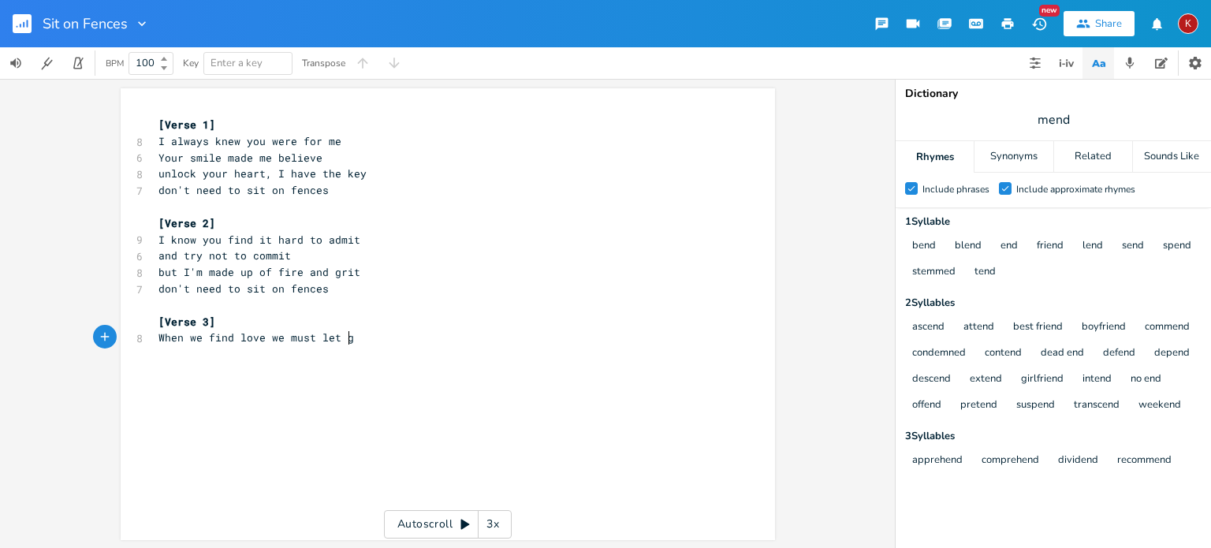
scroll to position [0, 10]
type textarea "go"
click at [341, 342] on span "When we find love we must let Go" at bounding box center [259, 337] width 202 height 14
type textarea "g"
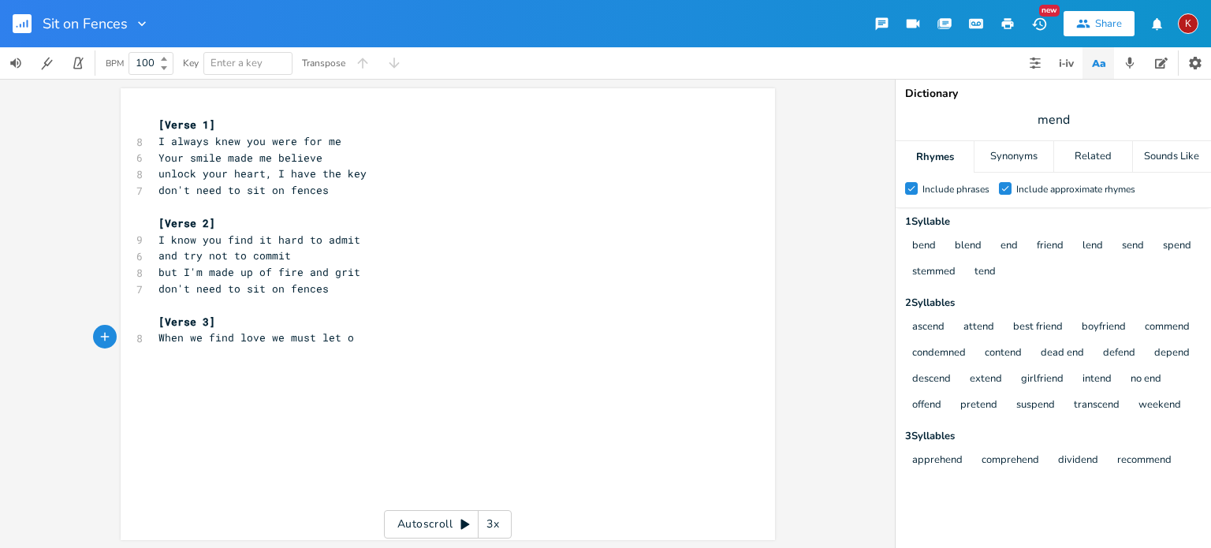
scroll to position [0, 6]
click at [218, 364] on pre "​" at bounding box center [439, 371] width 569 height 17
type textarea "put your arms in the air"
type textarea "let down your hair"
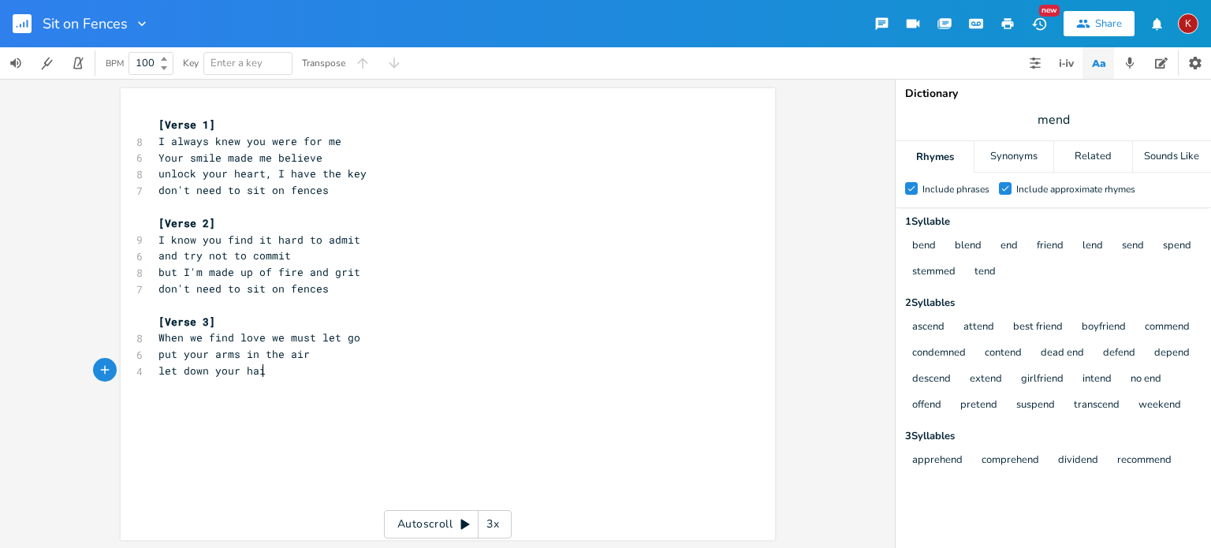
scroll to position [0, 84]
click at [367, 340] on pre "When we find love we must let go" at bounding box center [439, 338] width 569 height 17
type textarea "lose common se"
type textarea "sense"
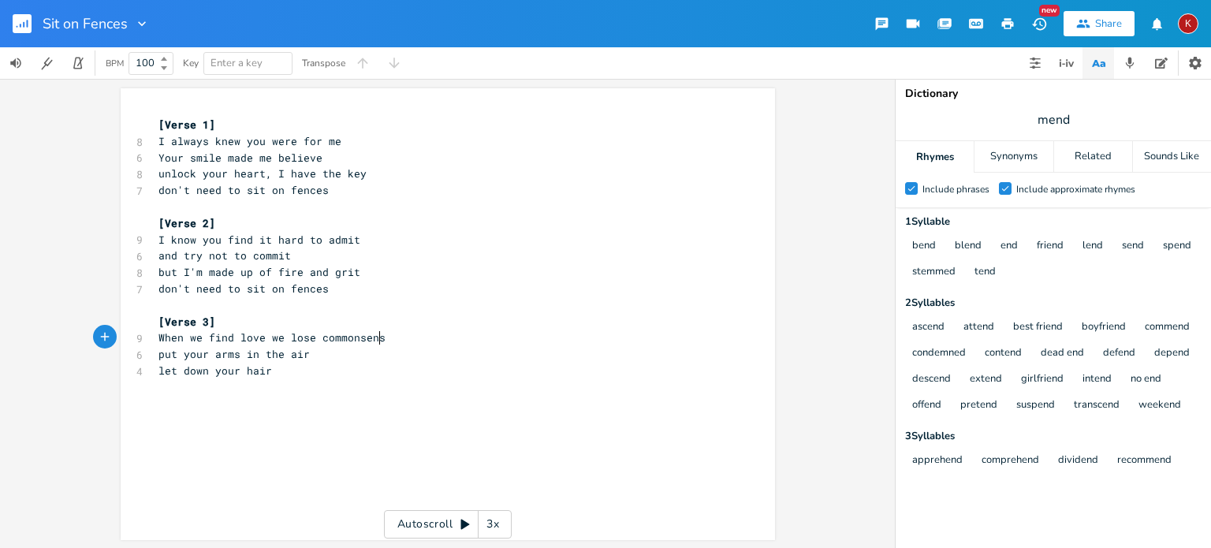
scroll to position [0, 26]
click at [337, 335] on span "When we find love we lose commonsense" at bounding box center [274, 337] width 233 height 14
type textarea "our sesn"
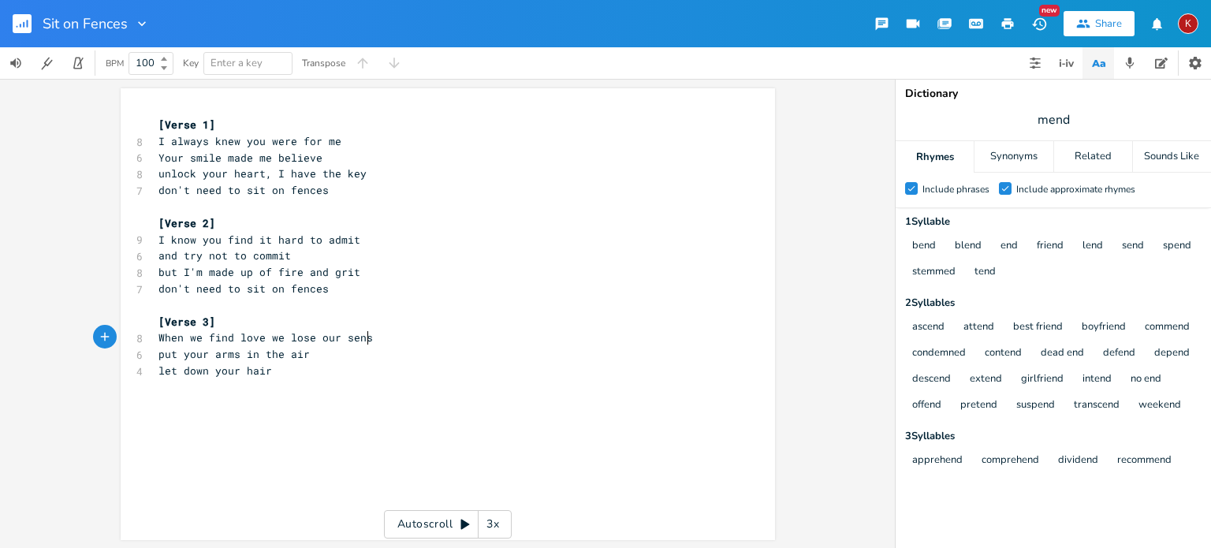
type textarea "nse"
click at [381, 338] on pre "When we find love we lose our sense" at bounding box center [439, 338] width 569 height 17
type textarea "it can be intense"
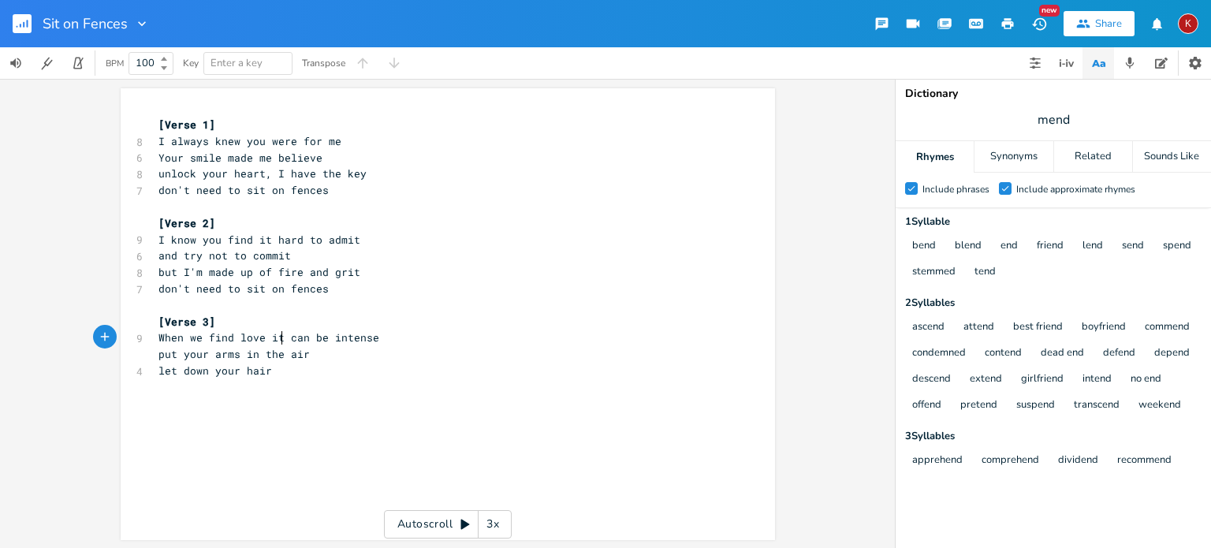
click at [274, 340] on span "When we find love it can be intense" at bounding box center [268, 337] width 221 height 14
type textarea "'ll"
click at [158, 357] on span "put your arms in the air" at bounding box center [233, 354] width 151 height 14
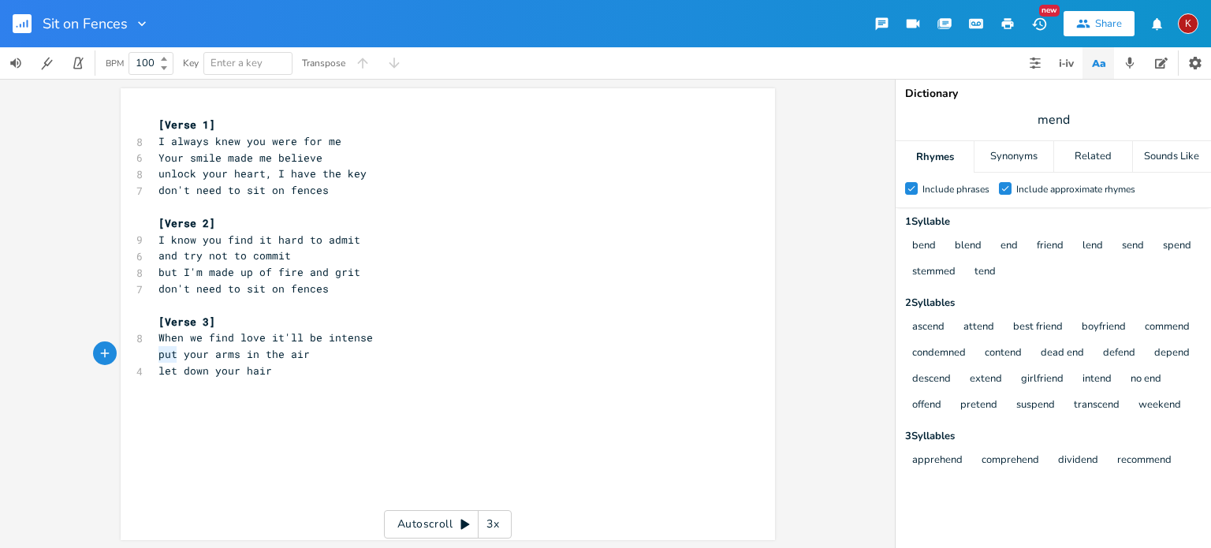
click at [158, 357] on span "put your arms in the air" at bounding box center [233, 354] width 151 height 14
type textarea "a wild experience"
click at [213, 341] on span "When we find love it'll be intense" at bounding box center [265, 337] width 214 height 14
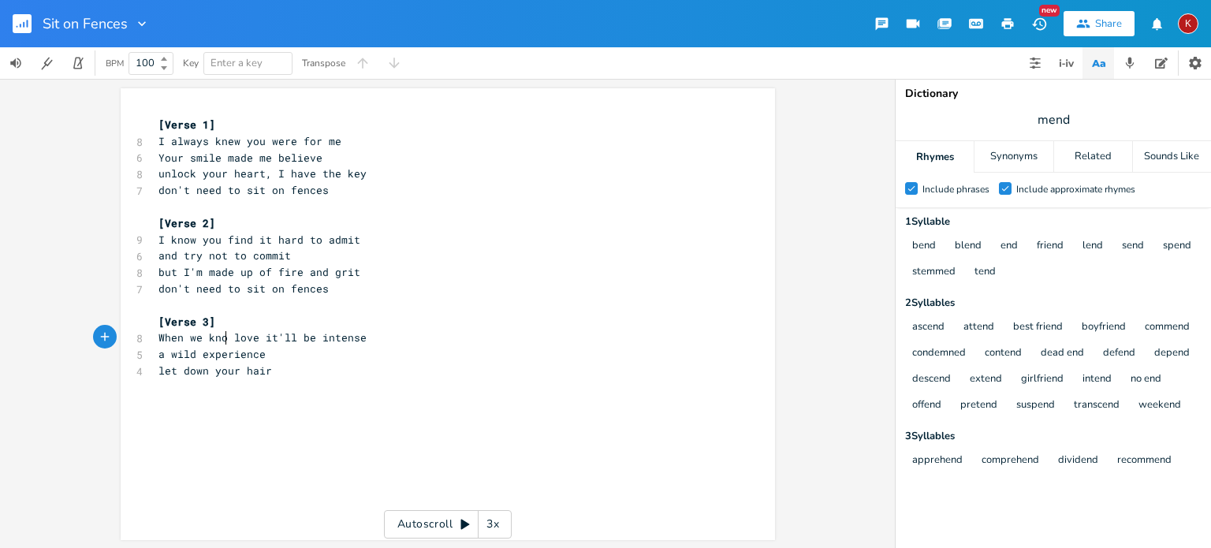
type textarea "know"
drag, startPoint x: 374, startPoint y: 337, endPoint x: 266, endPoint y: 336, distance: 108.0
click at [266, 336] on pre "When we know love it'll be intense" at bounding box center [439, 338] width 569 height 17
type textarea "we lose pretenc"
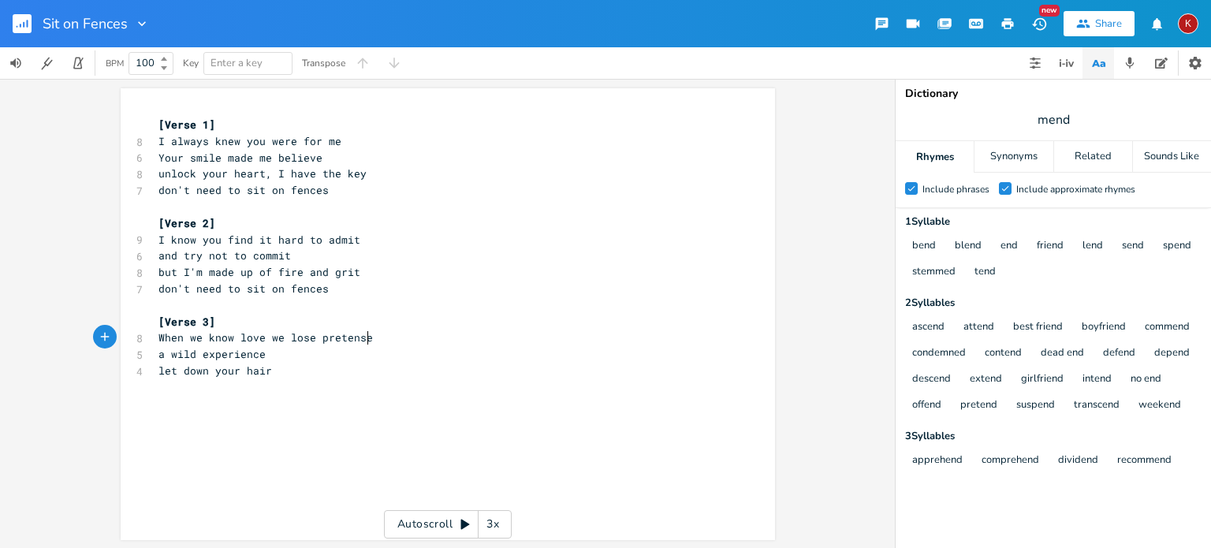
scroll to position [0, 9]
type textarea "se"
click at [1046, 122] on input "mend" at bounding box center [1053, 119] width 32 height 17
type input "f"
type input "mend"
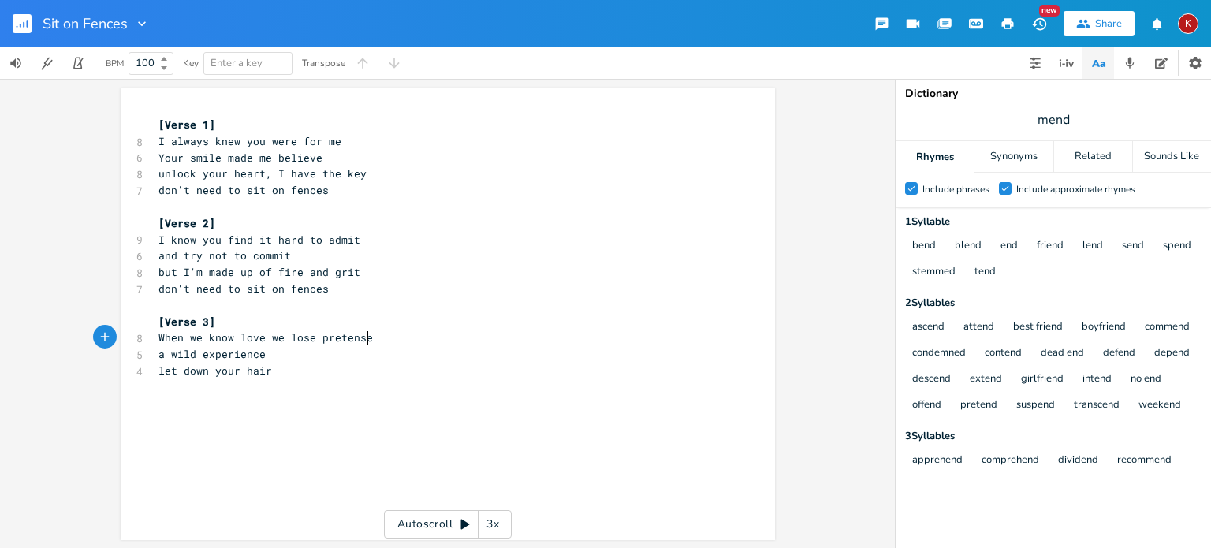
click at [371, 340] on pre "When we know love we lose pretense" at bounding box center [439, 338] width 569 height 17
type textarea "cannto"
type textarea "ot pretend"
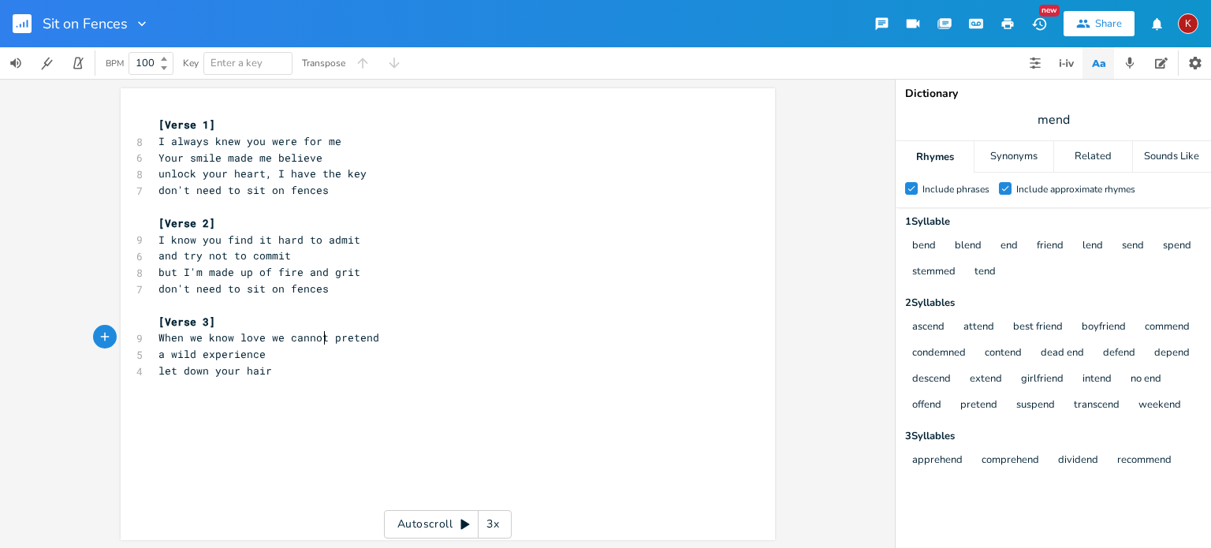
click at [318, 338] on span "When we know love we cannot pretend" at bounding box center [268, 337] width 221 height 14
type textarea "do not"
type textarea "a wild experience"
drag, startPoint x: 265, startPoint y: 356, endPoint x: 146, endPoint y: 359, distance: 119.1
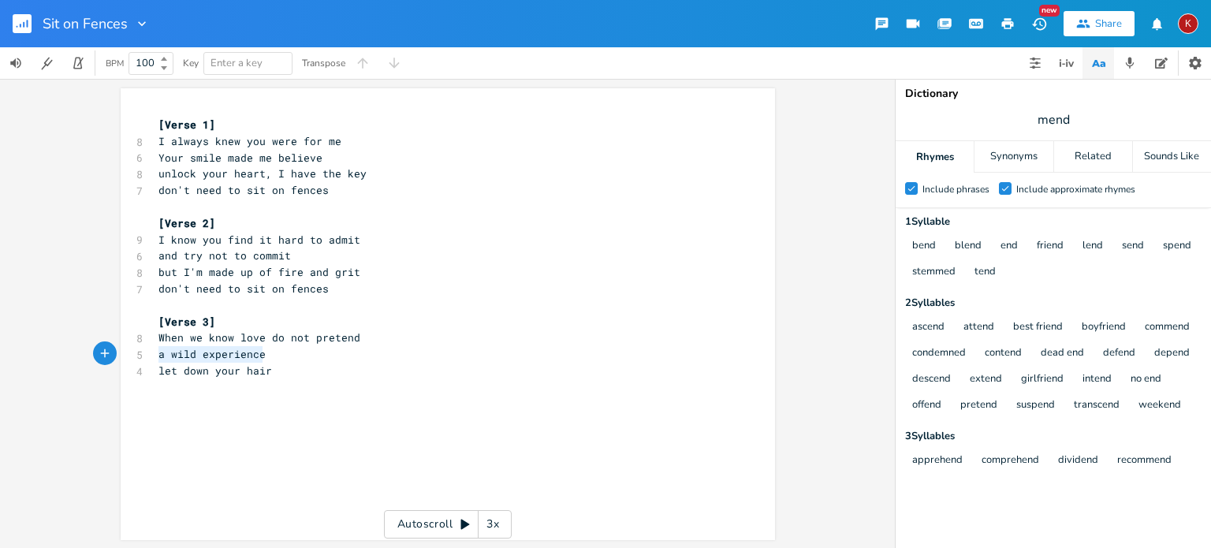
click at [146, 359] on div "a wild experience x [Verse 1] 8 I always knew you were for me 6 Your smile made…" at bounding box center [448, 314] width 654 height 452
click at [146, 359] on div "x [Verse 1] 8 I always knew you were for me 6 Your smile made me believe 8 unlo…" at bounding box center [448, 314] width 654 height 452
click at [230, 351] on pre "​" at bounding box center [439, 353] width 569 height 17
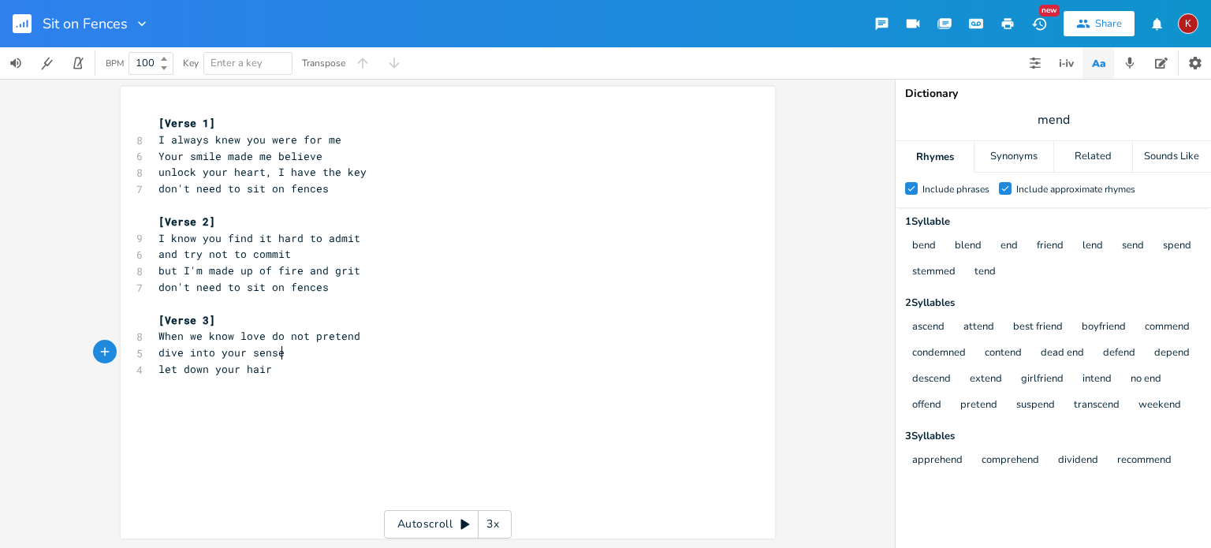
type textarea "dive into your senses"
click at [274, 371] on pre "let down your hair" at bounding box center [439, 369] width 569 height 17
type textarea "coz we're"
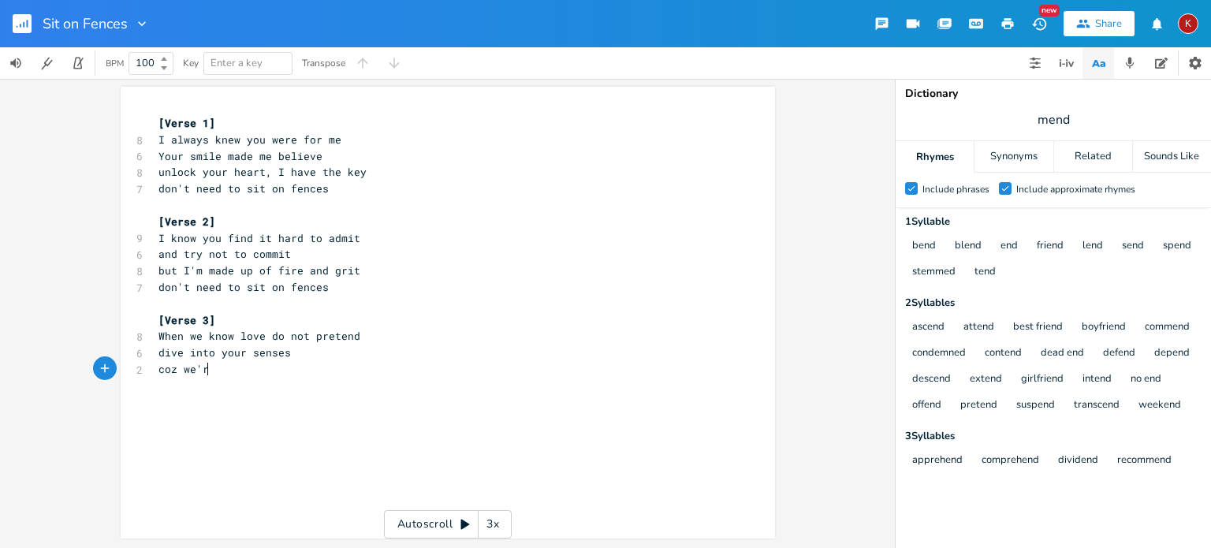
scroll to position [0, 43]
type textarea "our troubles we can transcend"
type textarea "don't need to sit on fences"
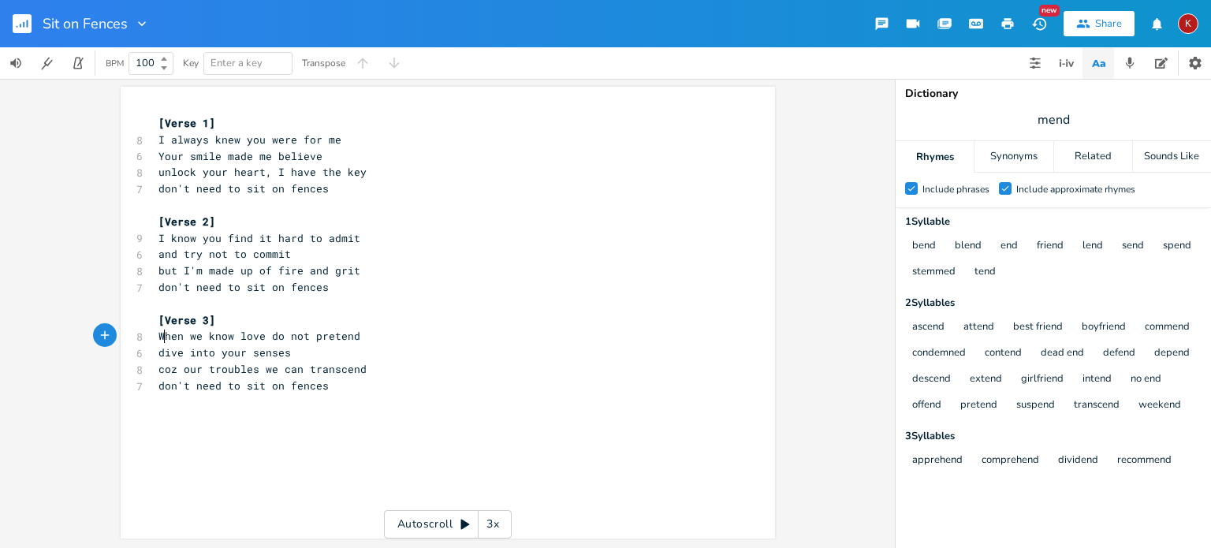
click at [162, 341] on span "When we know love do not pretend" at bounding box center [259, 336] width 202 height 14
type textarea "If you"
click at [226, 354] on span "dive into your senses" at bounding box center [224, 352] width 132 height 14
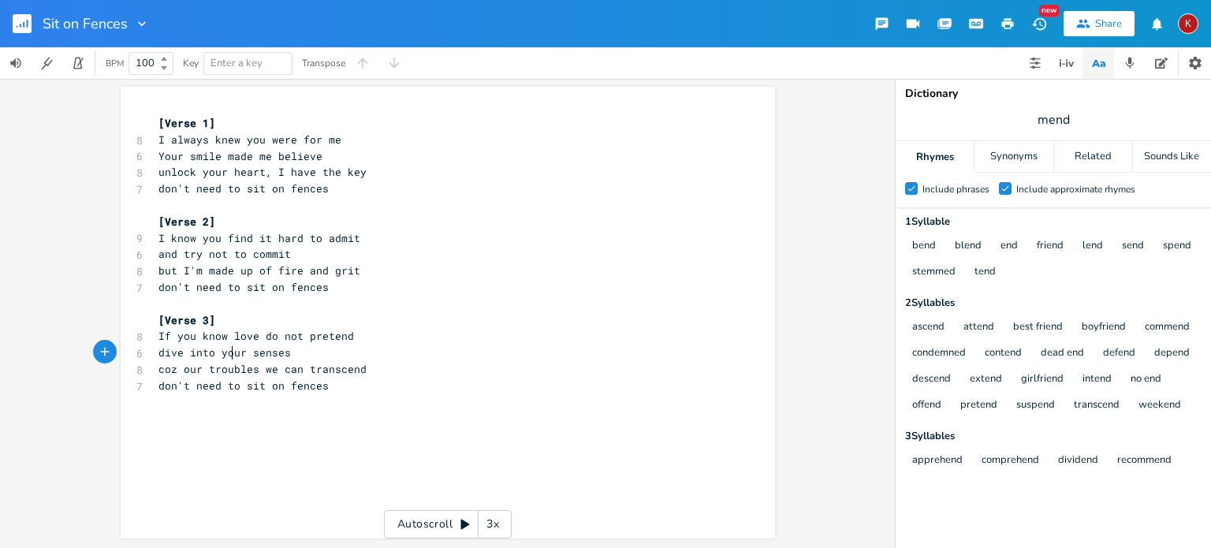
click at [226, 354] on span "dive into your senses" at bounding box center [224, 352] width 132 height 14
type textarea "each"
click at [284, 352] on pre "dive into each senses" at bounding box center [439, 353] width 569 height 17
click at [224, 359] on span "dive into each sense" at bounding box center [221, 352] width 126 height 14
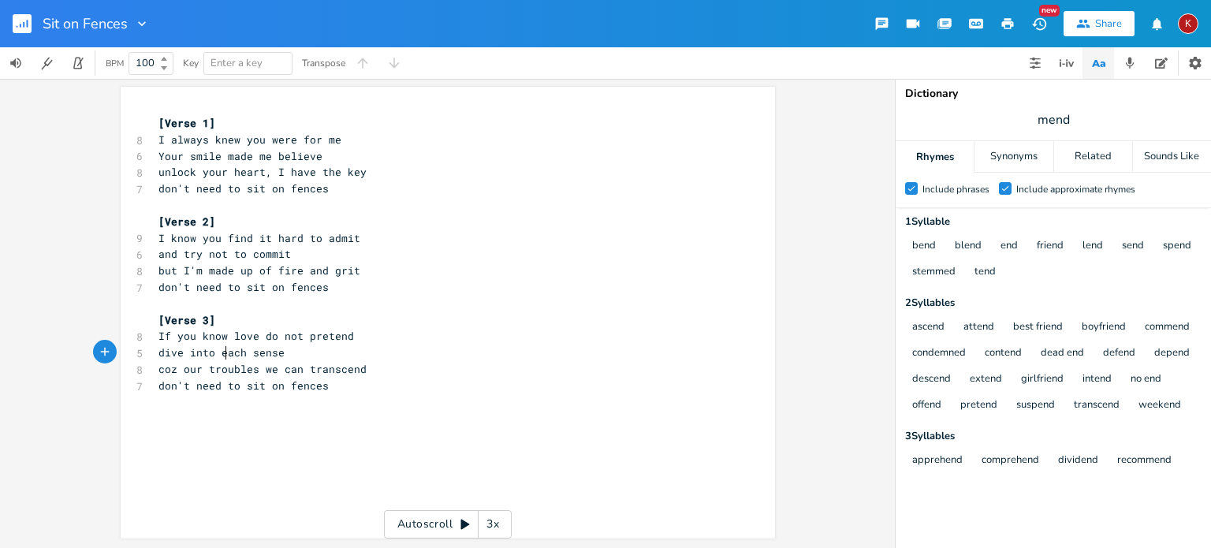
click at [224, 359] on span "dive into each sense" at bounding box center [221, 352] width 126 height 14
type textarea "your"
click at [276, 356] on pre "dive into your sense" at bounding box center [439, 353] width 569 height 17
type textarea "s"
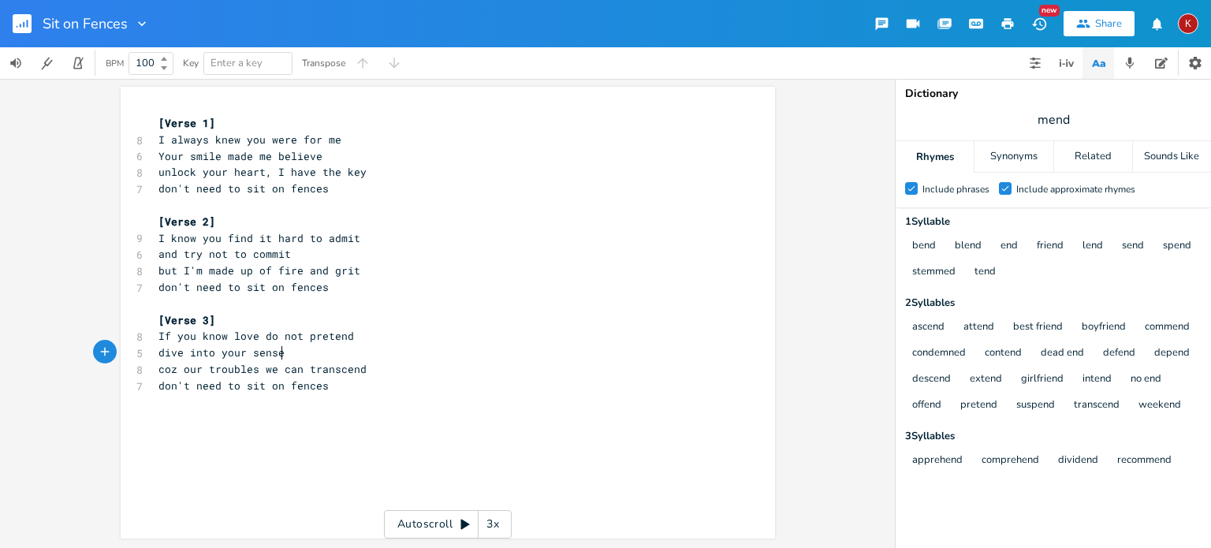
scroll to position [0, 5]
click at [234, 371] on span "coz our troubles we can transcend" at bounding box center [262, 369] width 208 height 14
type textarea "love will always"
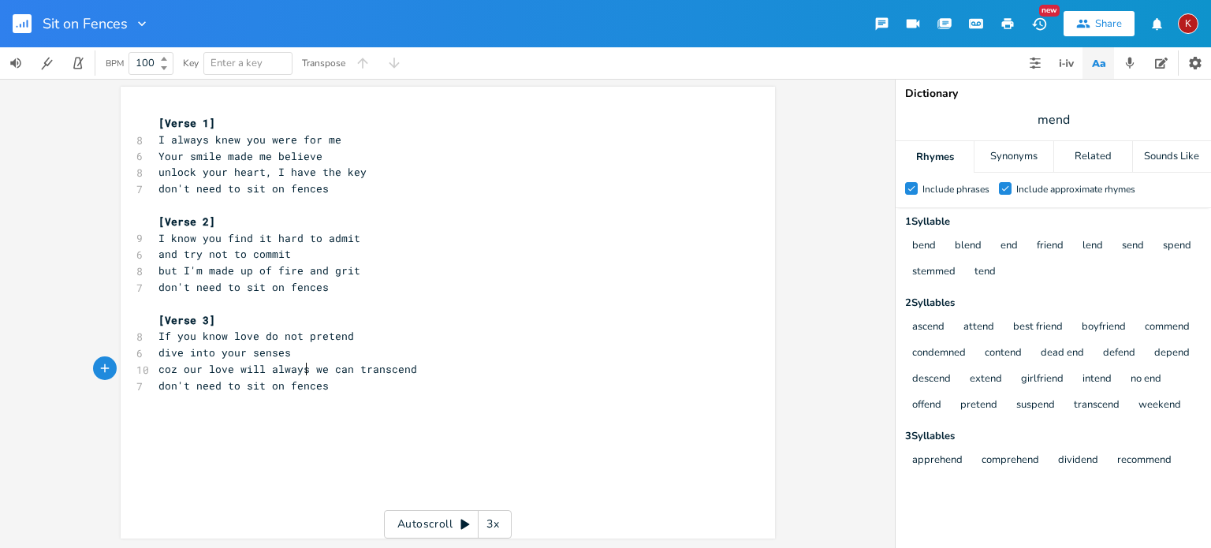
scroll to position [0, 77]
click at [189, 302] on pre "​" at bounding box center [439, 304] width 569 height 17
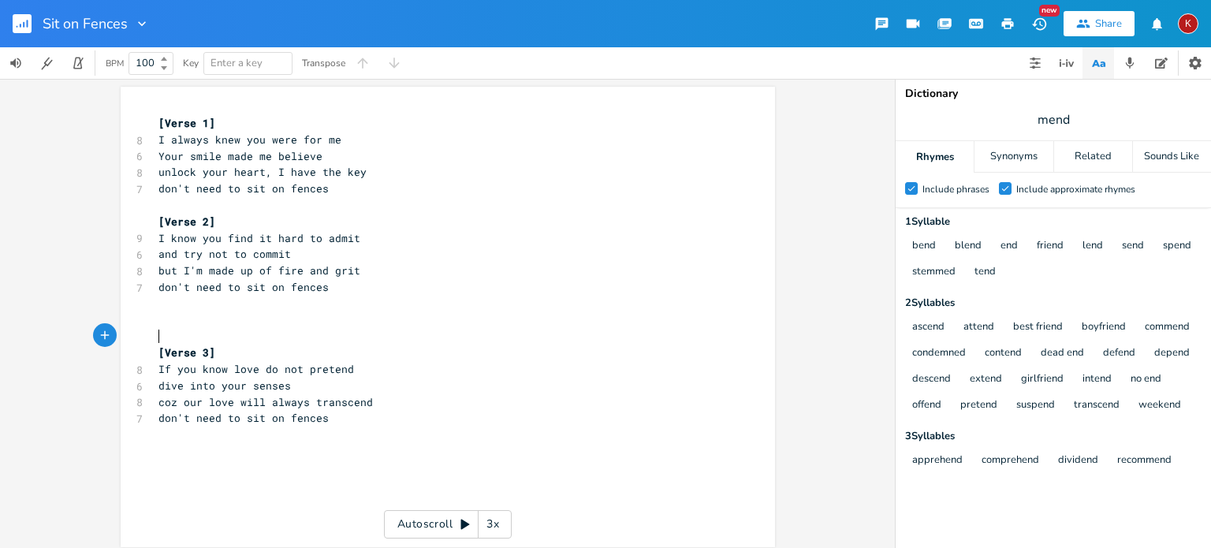
click at [159, 317] on pre "​" at bounding box center [439, 320] width 569 height 17
type textarea "Nothng can sway me, shake my reolc"
type textarea "ves"
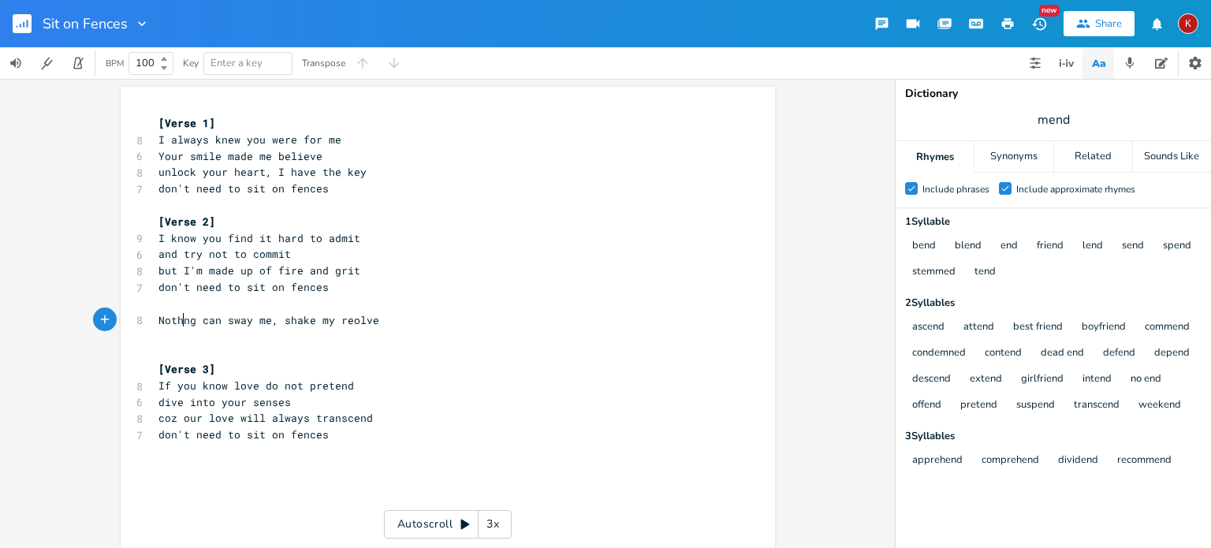
click at [178, 321] on span "Nothng can sway me, shake my reolve" at bounding box center [268, 320] width 221 height 14
type textarea "i"
click at [347, 321] on span "Nothing can sway me, shake my reolve" at bounding box center [271, 320] width 227 height 14
type textarea "s"
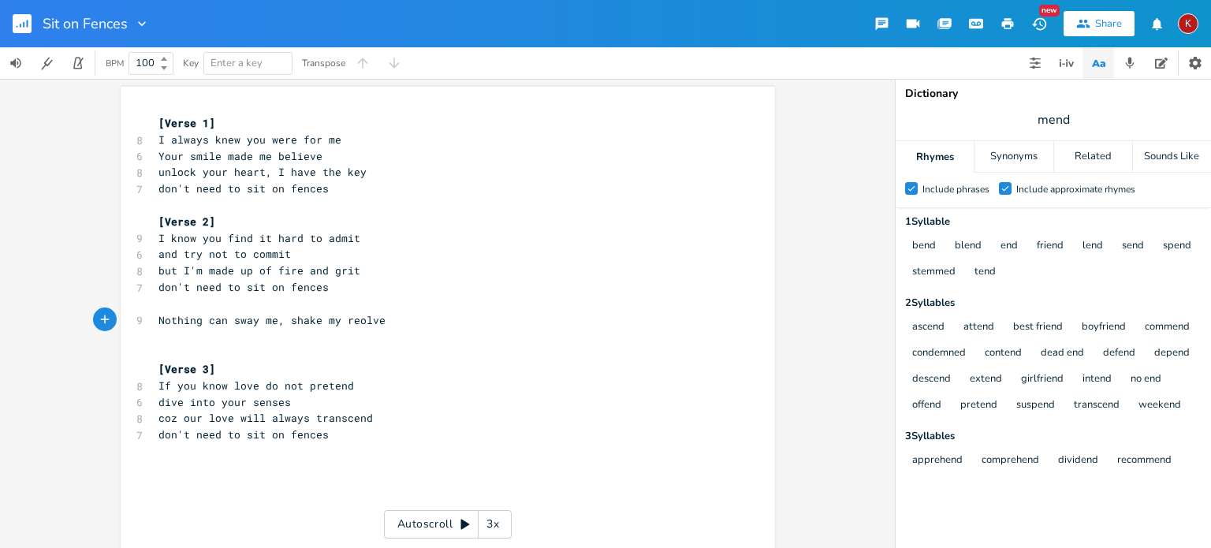
scroll to position [0, 3]
type textarea "s"
click at [274, 323] on span "Nothing can sway me, shake my resolve" at bounding box center [274, 320] width 233 height 14
type textarea "or"
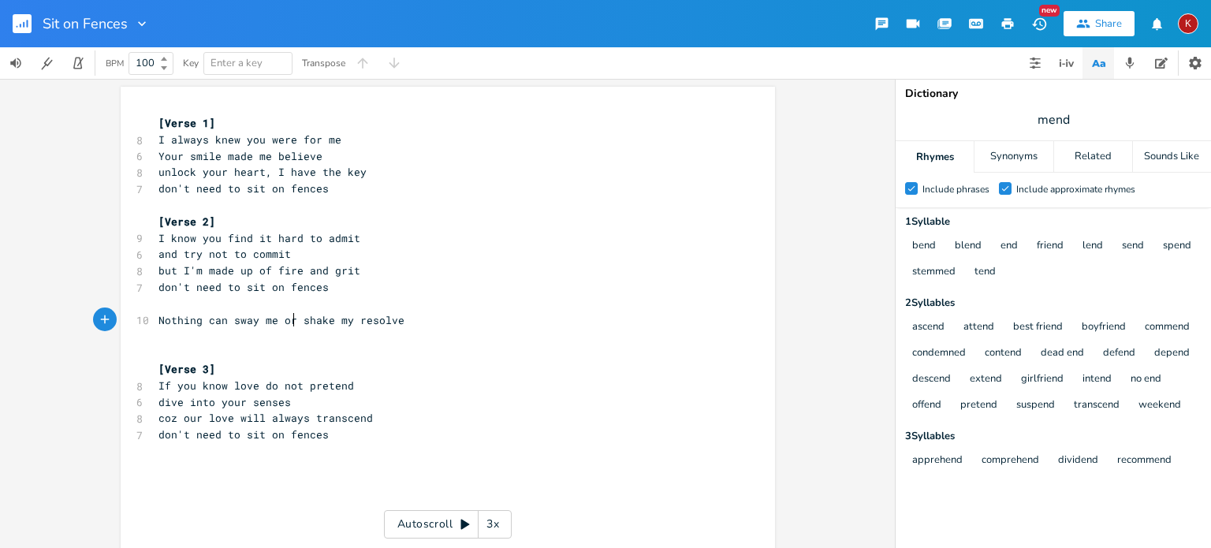
click at [406, 322] on pre "Nothing can sway me or shake my resolve" at bounding box center [439, 320] width 569 height 17
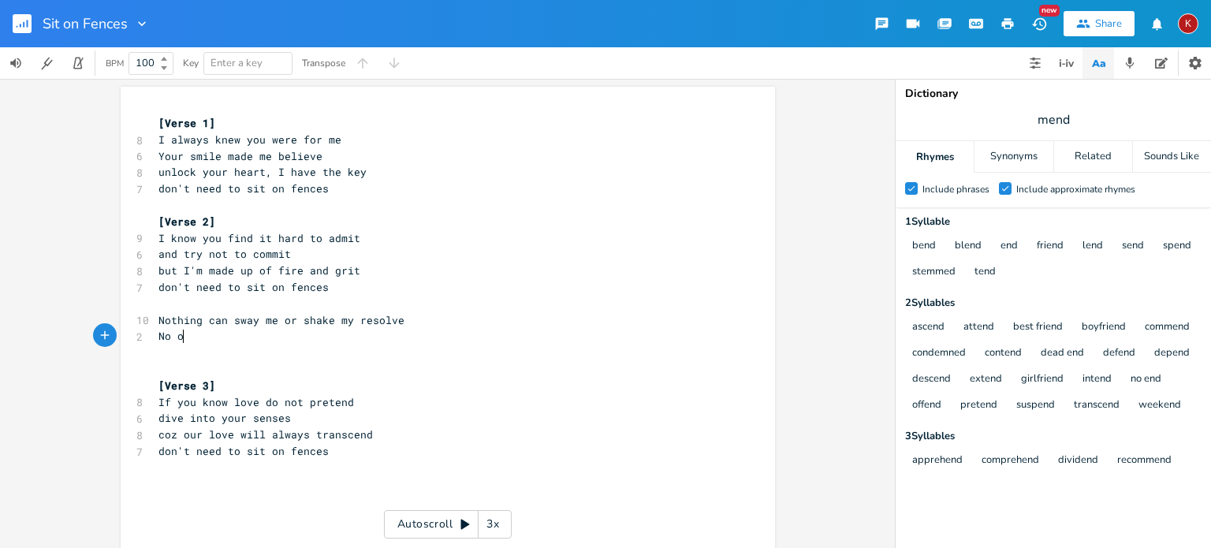
type textarea "No one"
type textarea "one"
type textarea "0"
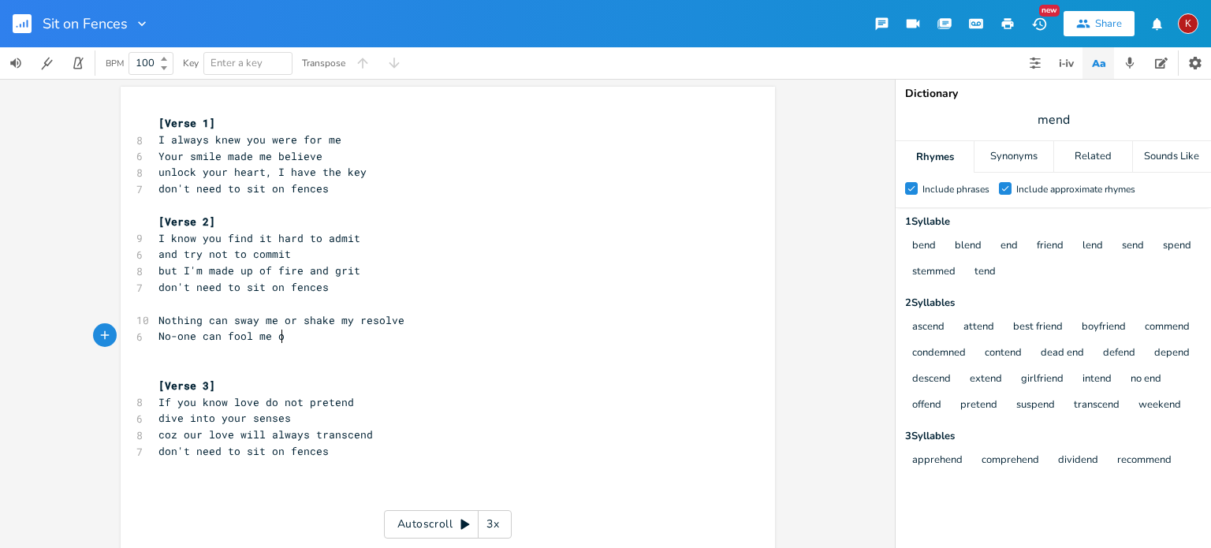
scroll to position [0, 93]
type textarea "-one can fool me or"
click at [1047, 116] on input "mend" at bounding box center [1053, 119] width 32 height 17
type input "solve"
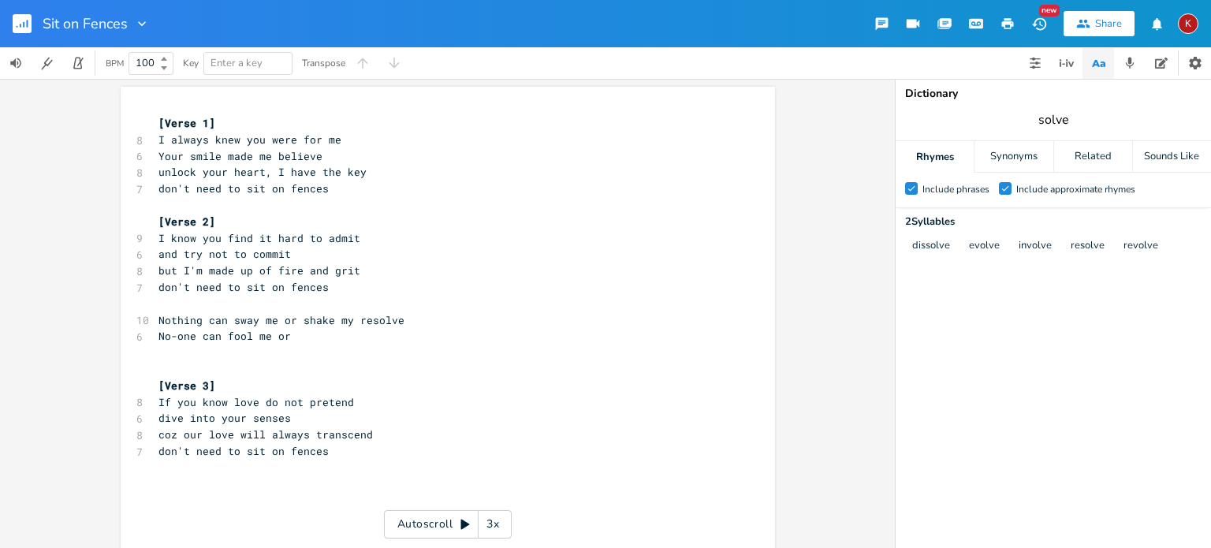
click at [1052, 121] on input "solve" at bounding box center [1053, 119] width 30 height 17
type input "bold"
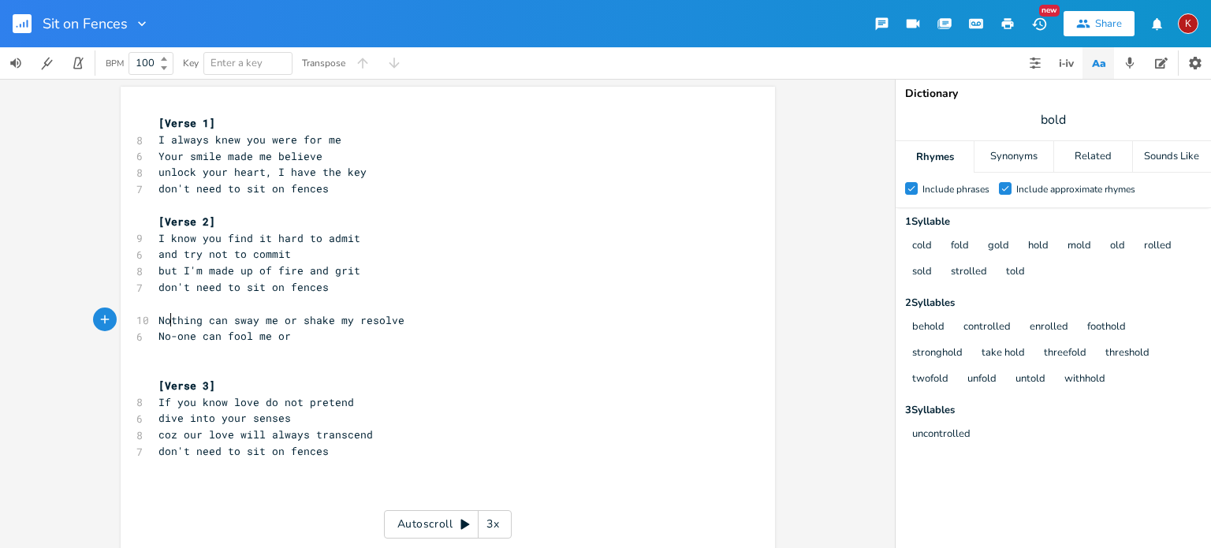
click at [165, 319] on span "Nothing can sway me or shake my resolve" at bounding box center [281, 320] width 246 height 14
type textarea "You cannot"
click at [164, 319] on span "You cannot sway me or shake my resolve" at bounding box center [278, 320] width 240 height 14
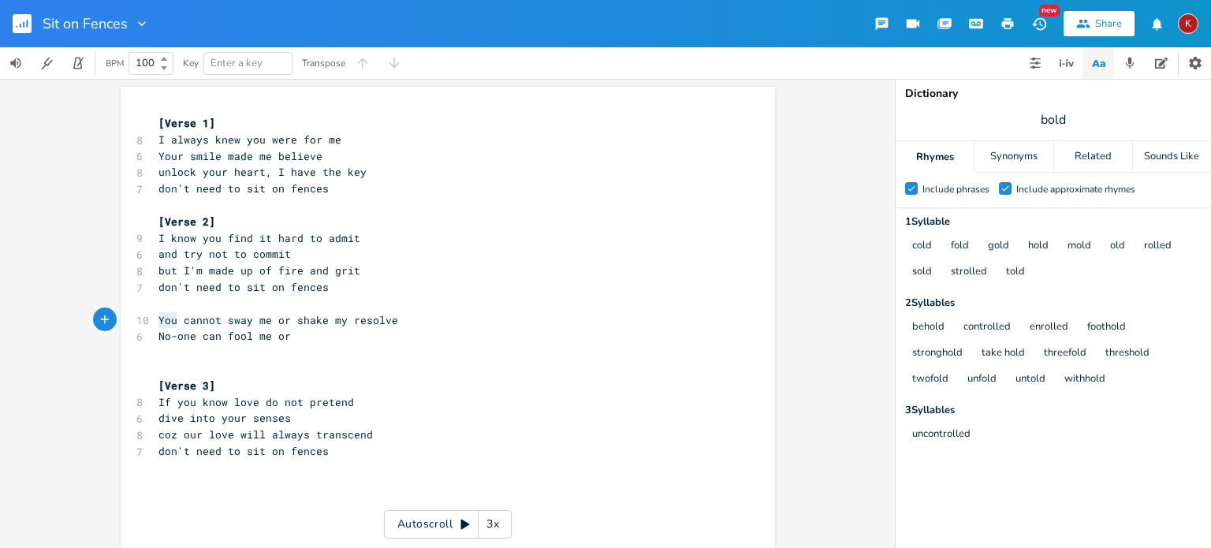
click at [164, 319] on span "You cannot sway me or shake my resolve" at bounding box center [278, 320] width 240 height 14
type textarea "Nothing can"
click at [158, 338] on span "No-one can fool me or" at bounding box center [224, 336] width 132 height 14
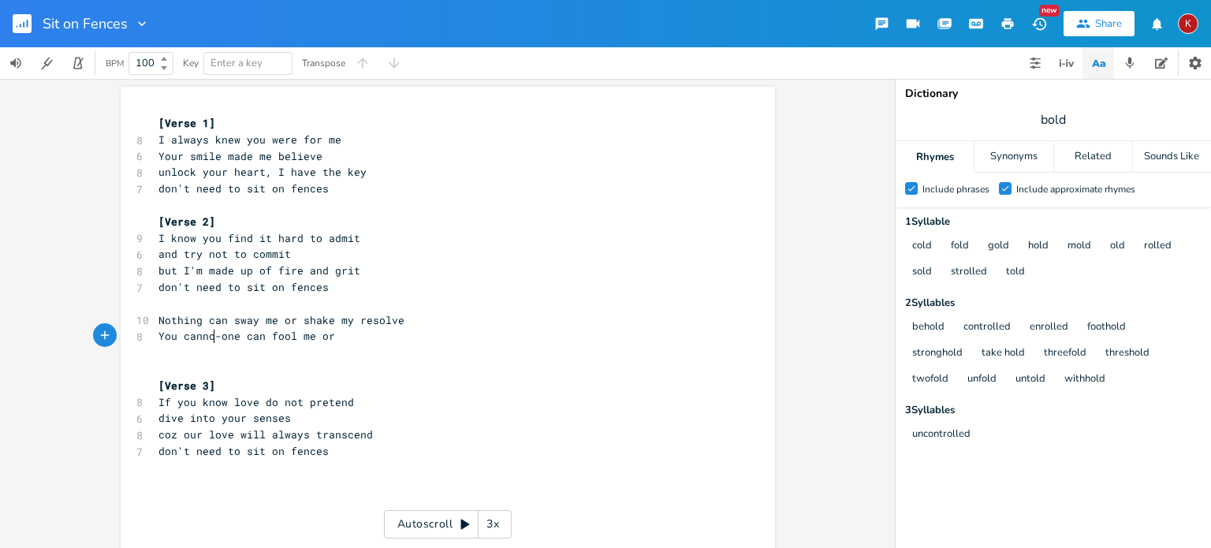
type textarea "You cannot"
click at [287, 337] on span "You cannot fool me or" at bounding box center [224, 336] width 132 height 14
type textarea "are a vision a sight to behold"
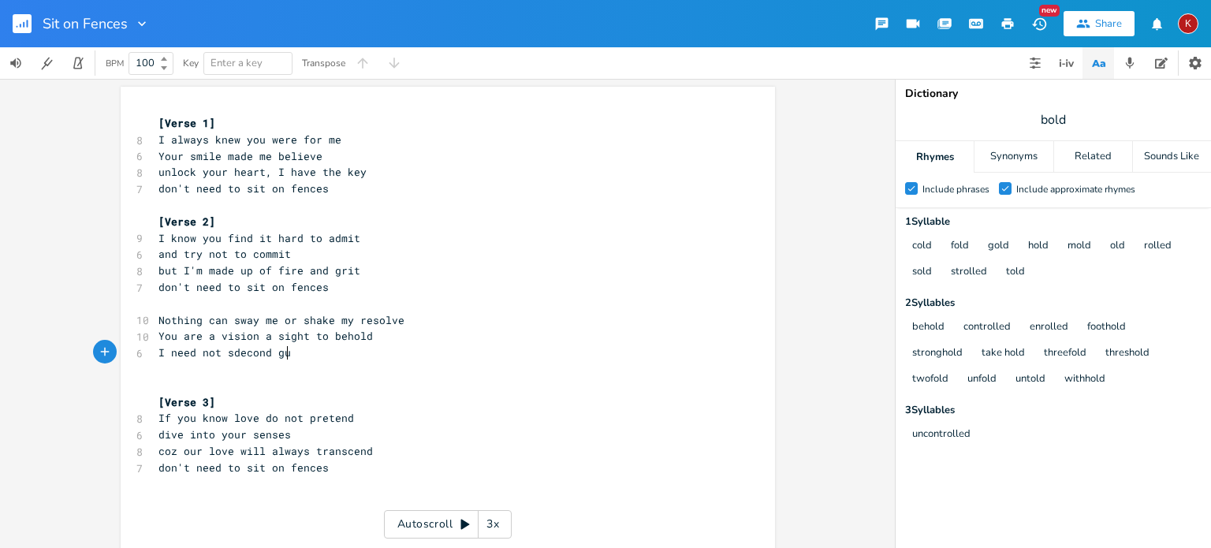
type textarea "I need not sdecond gui"
type textarea "ess"
type textarea "no oracle and"
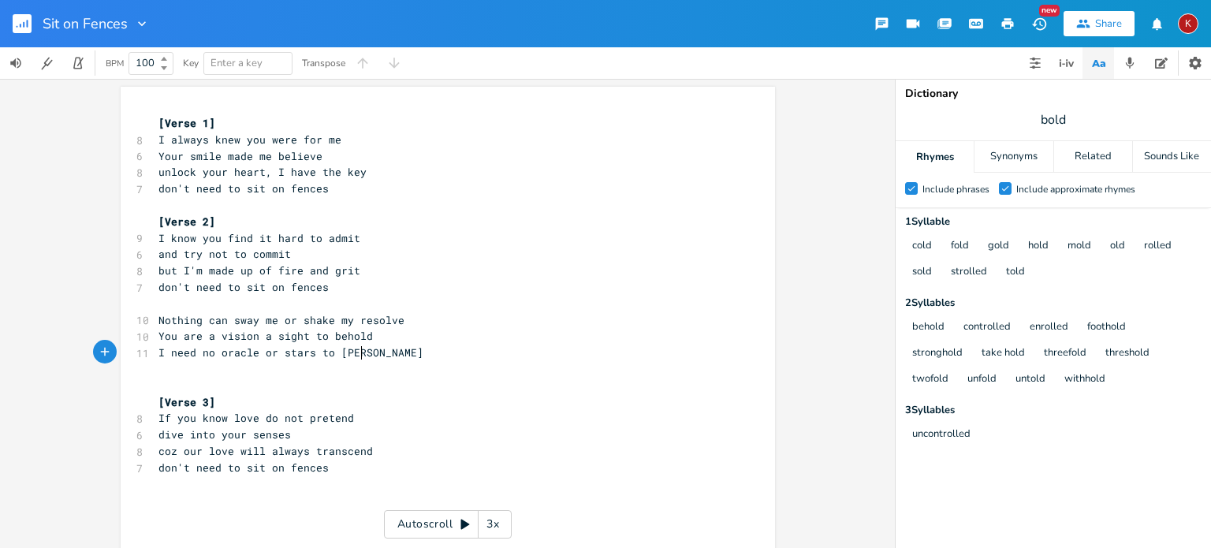
type textarea "or stars to align"
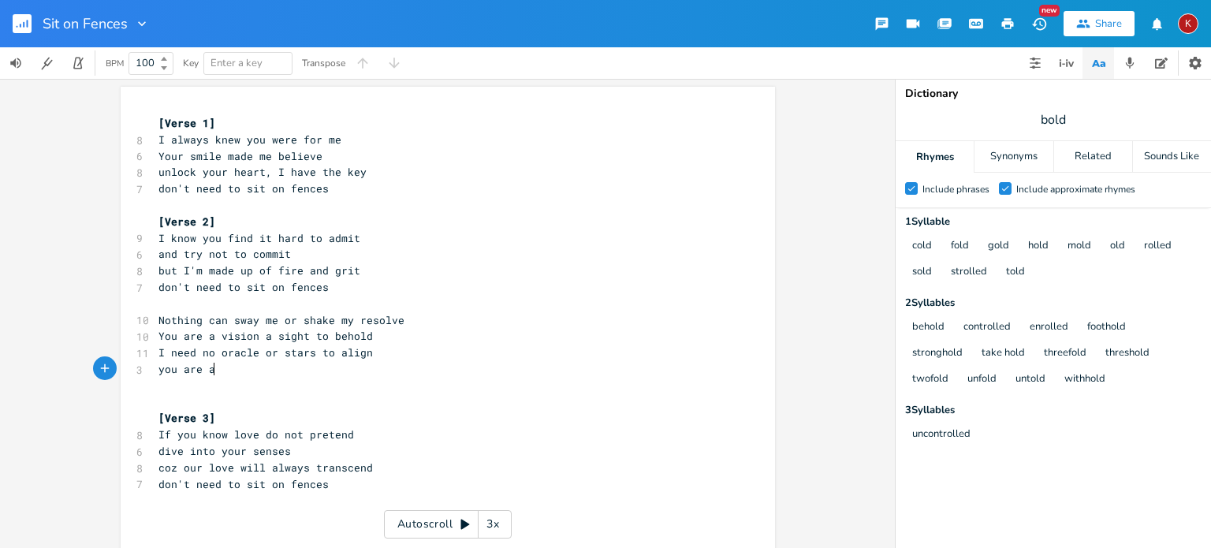
type textarea "you are al"
type textarea "nd always will ever be mine"
click at [302, 391] on pre "​" at bounding box center [439, 386] width 569 height 17
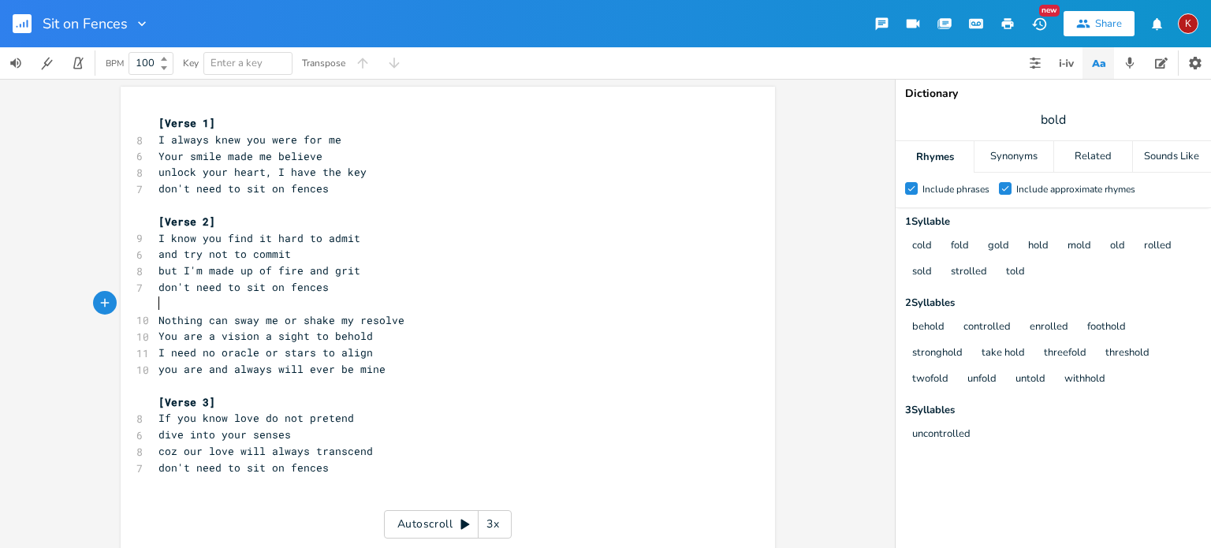
click at [181, 303] on pre "​" at bounding box center [439, 304] width 569 height 17
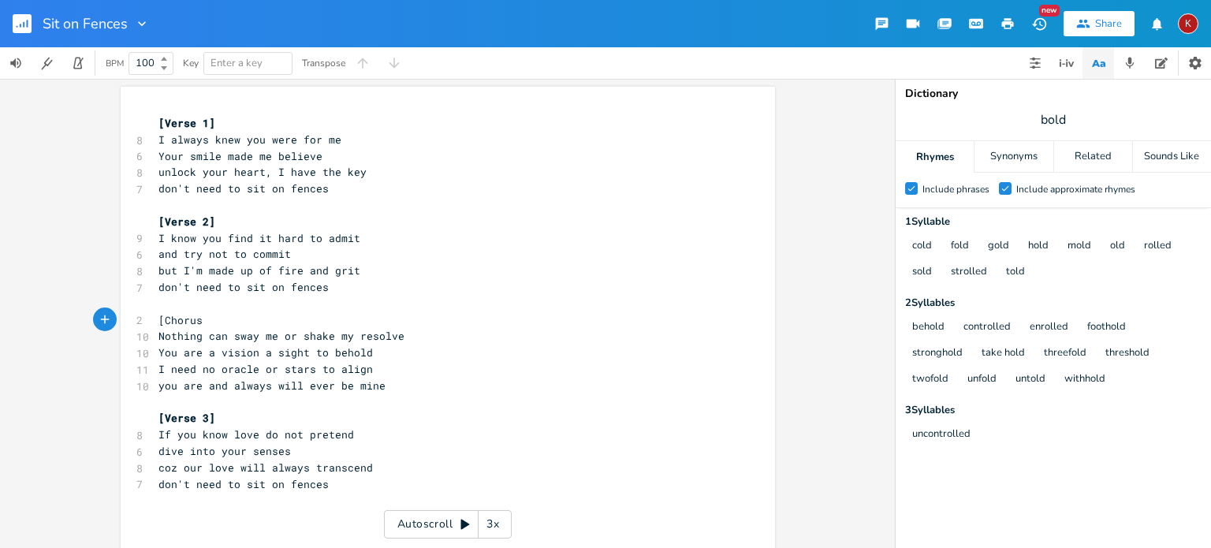
type textarea "[Chorus]"
click at [183, 321] on span "[Chorus]" at bounding box center [183, 320] width 50 height 14
type textarea "Beridge"
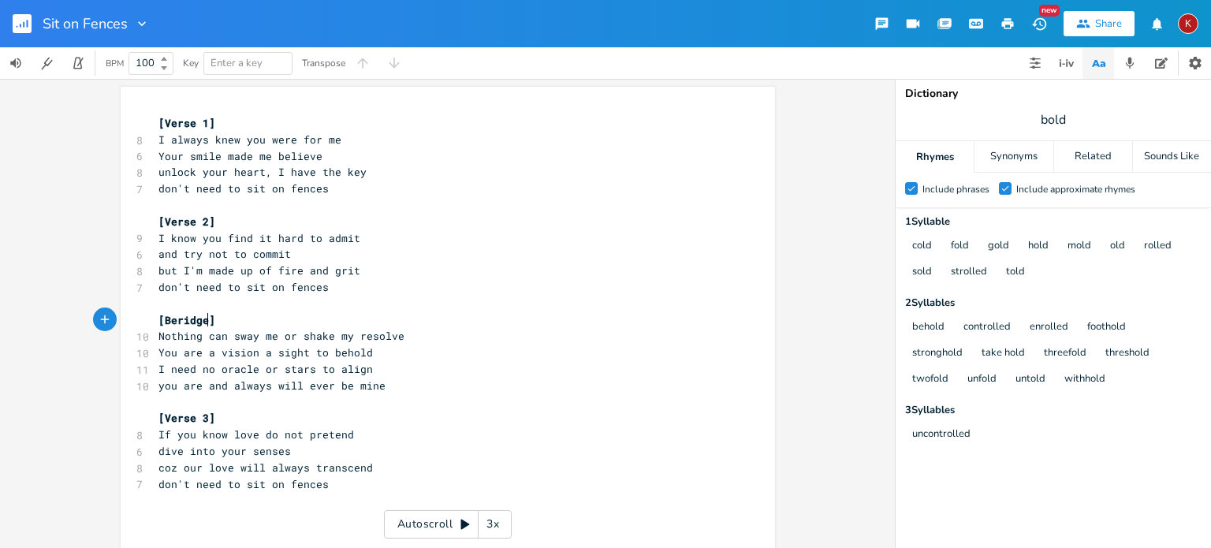
scroll to position [0, 35]
click at [173, 323] on span "[Beridge]" at bounding box center [186, 320] width 57 height 14
click at [479, 324] on pre "[Bridge]" at bounding box center [439, 320] width 569 height 17
click at [161, 257] on span "and try not to commit" at bounding box center [224, 254] width 132 height 14
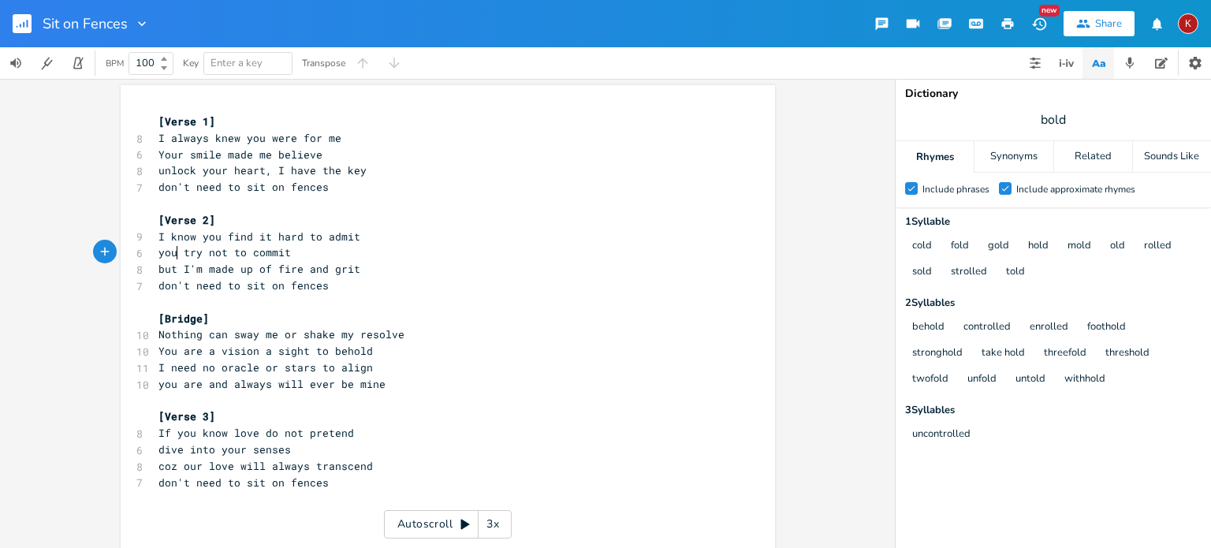
scroll to position [3, 0]
type textarea "you"
click at [140, 22] on icon "button" at bounding box center [142, 24] width 16 height 16
click at [153, 39] on span "Edit Rename" at bounding box center [157, 44] width 50 height 11
click at [48, 20] on input "Sit on Fences" at bounding box center [85, 24] width 84 height 14
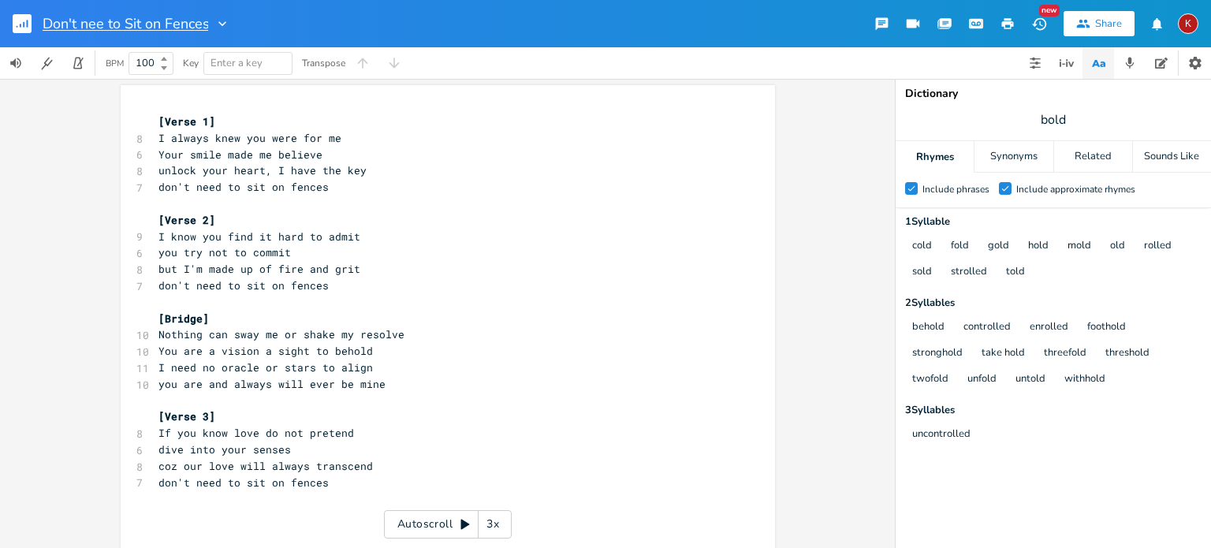
click at [103, 24] on input "Don't nee to Sit on Fences" at bounding box center [126, 24] width 166 height 14
type input "Don't need to Sit on Fences"
click at [322, 19] on div "Don't need to Sit on Fences New Share K" at bounding box center [605, 23] width 1211 height 47
click at [1050, 117] on input "bold" at bounding box center [1054, 119] width 26 height 17
type input "ben"
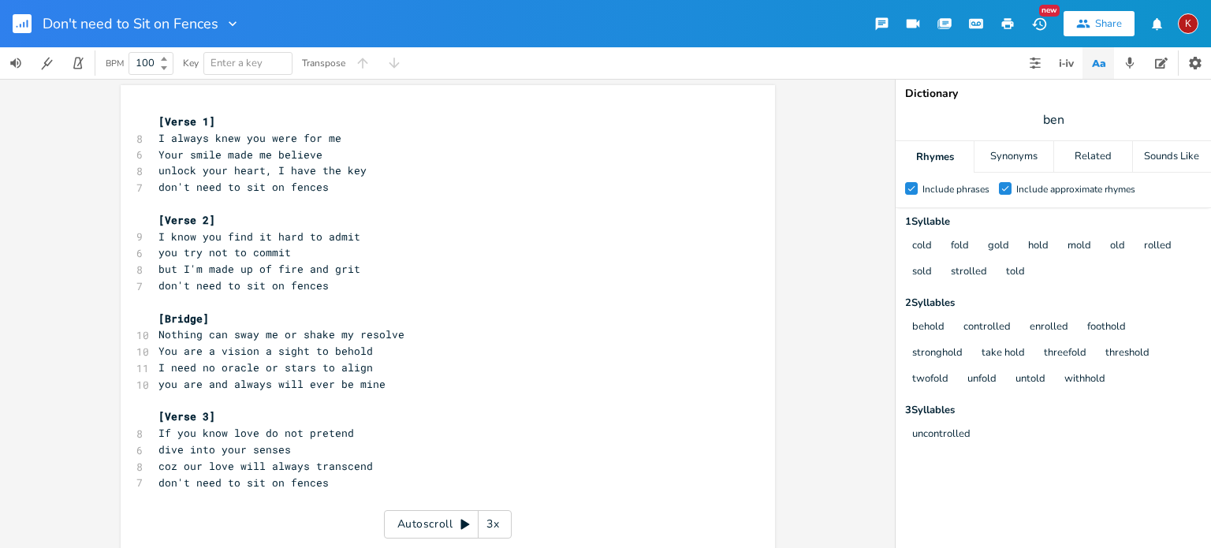
click at [1105, 126] on span "ben" at bounding box center [1053, 120] width 315 height 28
type input "d"
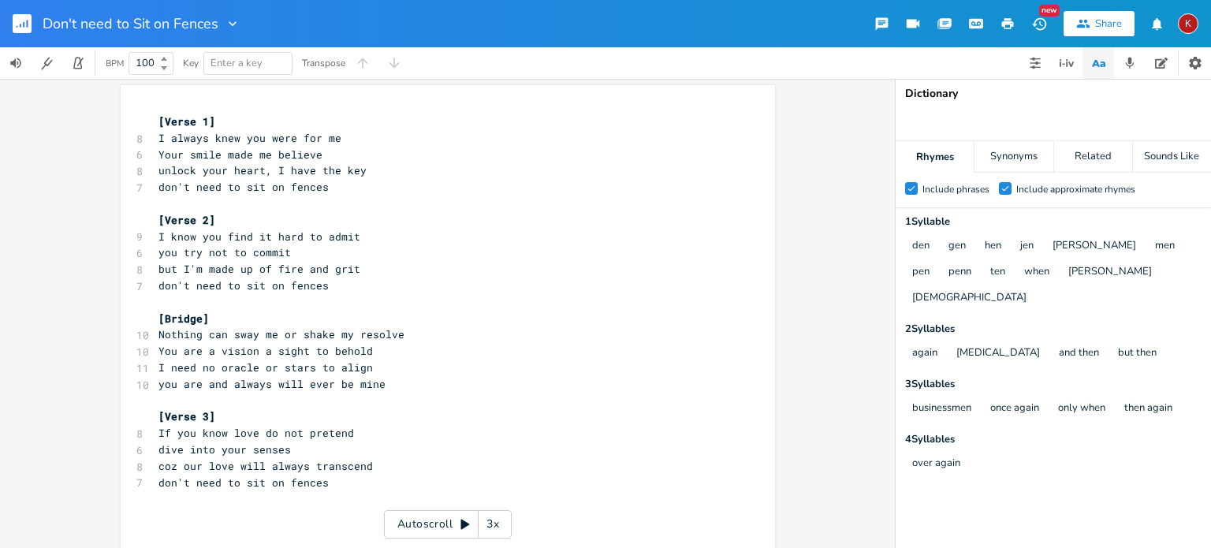
type input "d"
type input "bend"
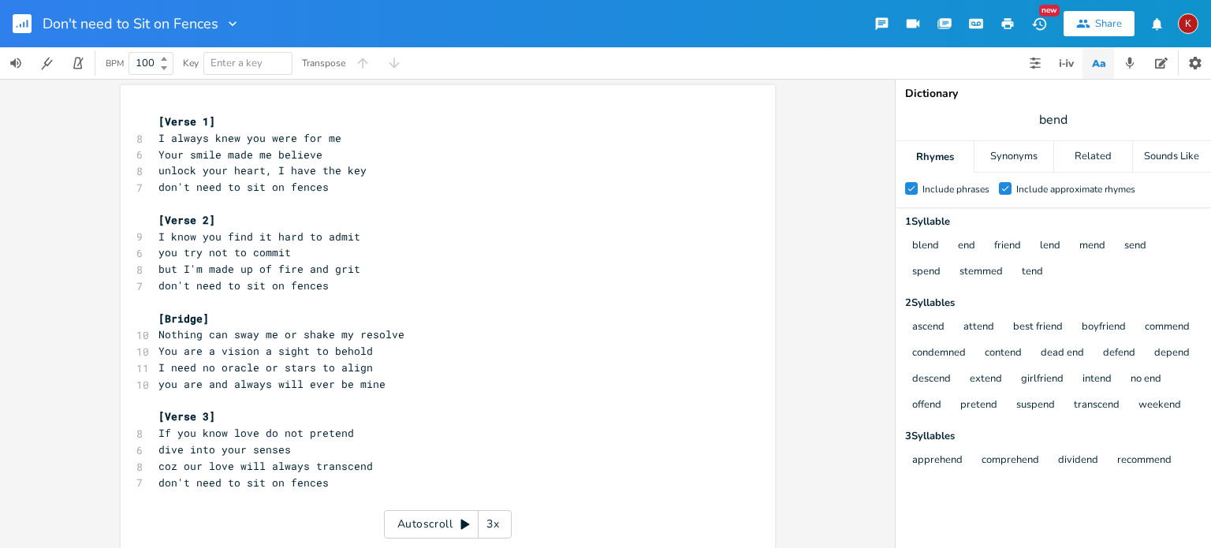
click at [165, 452] on span "dive into your senses" at bounding box center [224, 449] width 132 height 14
type textarea "your eyes cabbot"
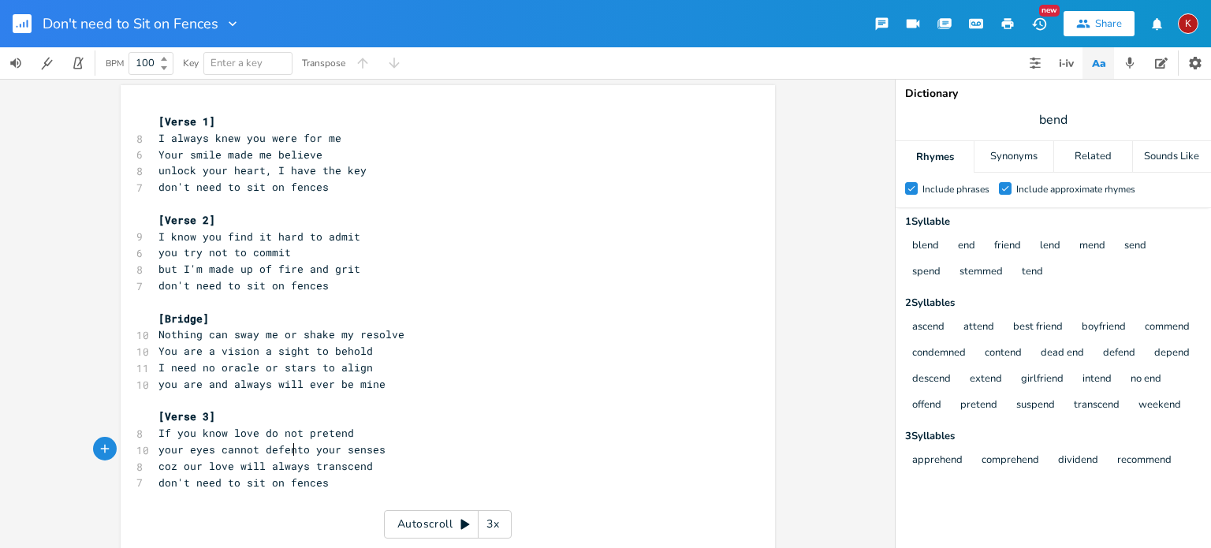
type textarea "nnot defend"
type textarea "I'll be your last boyfrin=e"
type textarea "end"
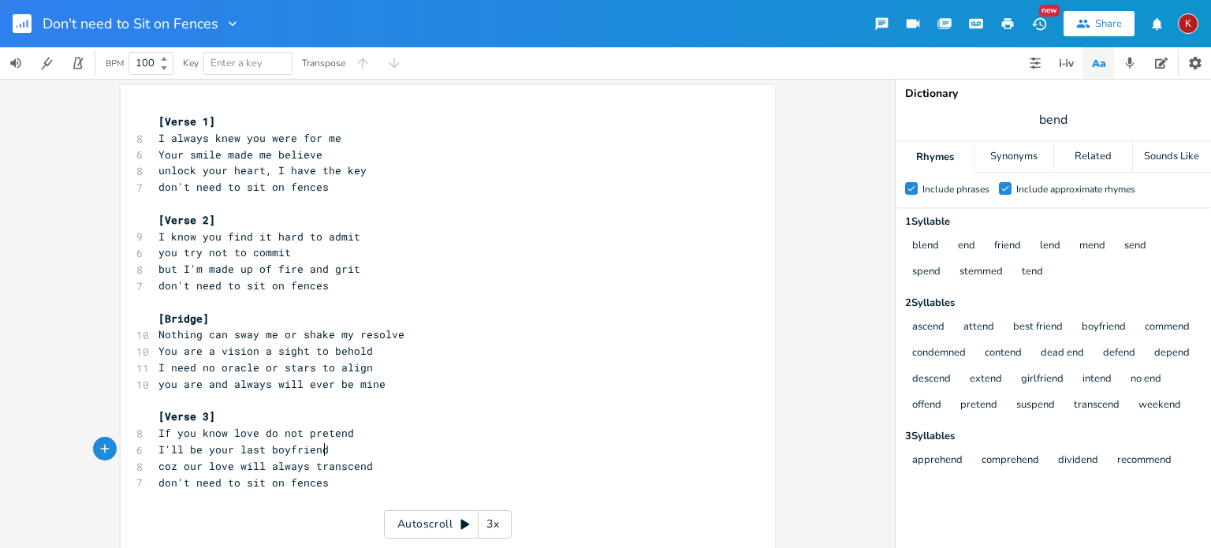
scroll to position [0, 16]
click at [165, 452] on span "I'll be your last boyfriend" at bounding box center [243, 449] width 170 height 14
click at [162, 447] on span "I'll be your last boyfriend" at bounding box center [243, 449] width 170 height 14
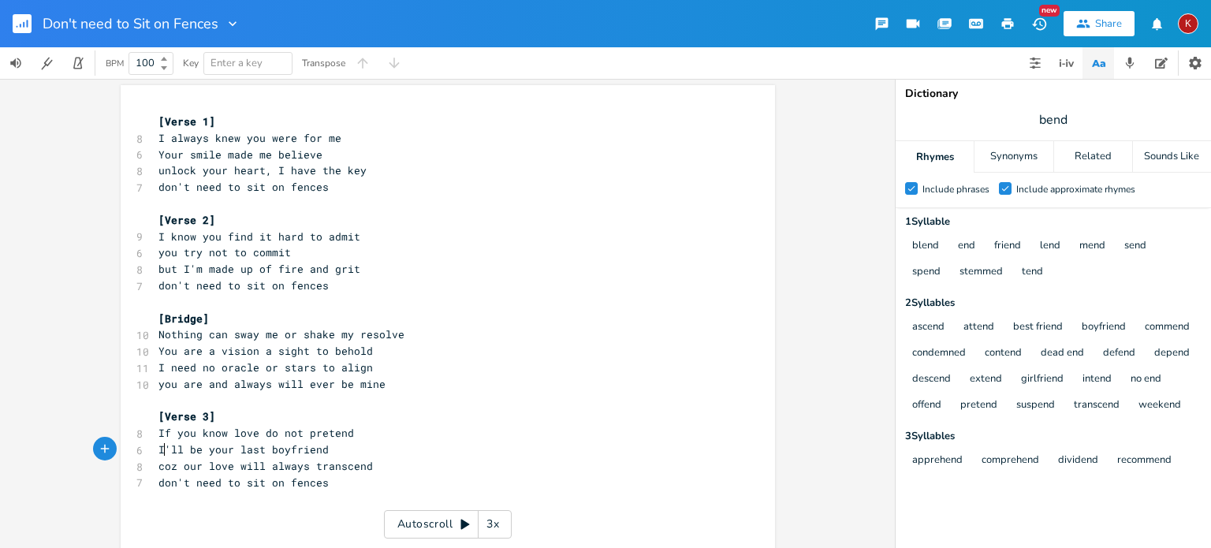
type textarea "'"
click at [162, 447] on span "I'll be your last boyfriend" at bounding box center [243, 449] width 170 height 14
click at [610, 264] on pre "but I'm made up of fire and grit" at bounding box center [439, 269] width 569 height 17
click at [1007, 21] on icon "button" at bounding box center [1008, 23] width 12 height 11
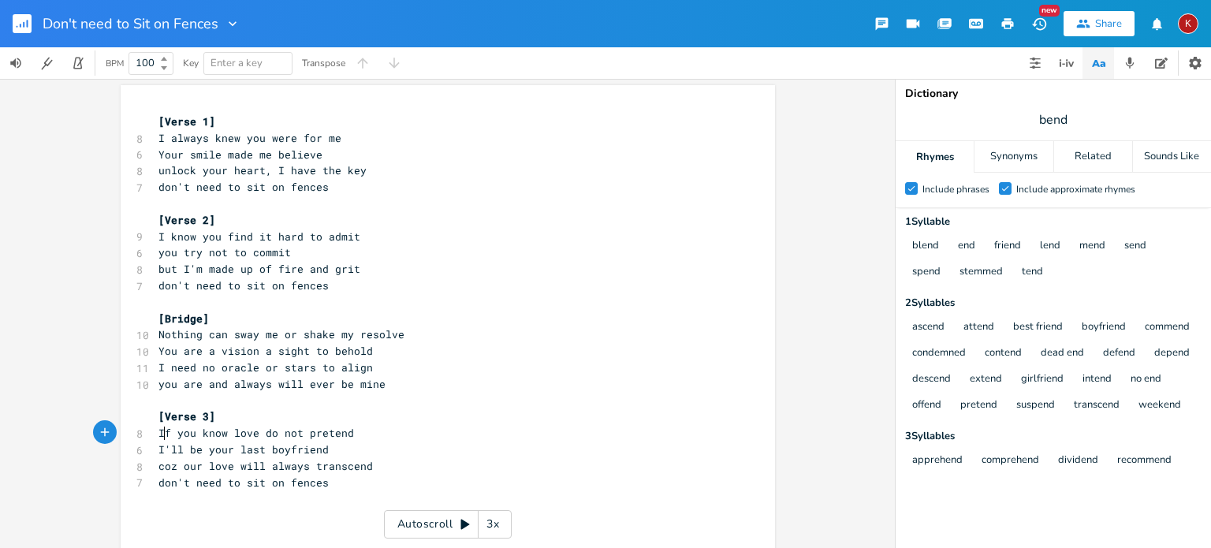
click at [158, 433] on span "If you know love do not pretend" at bounding box center [256, 433] width 196 height 14
type textarea "You know it's"
click at [186, 467] on span "coz our love will always transcend" at bounding box center [265, 466] width 214 height 14
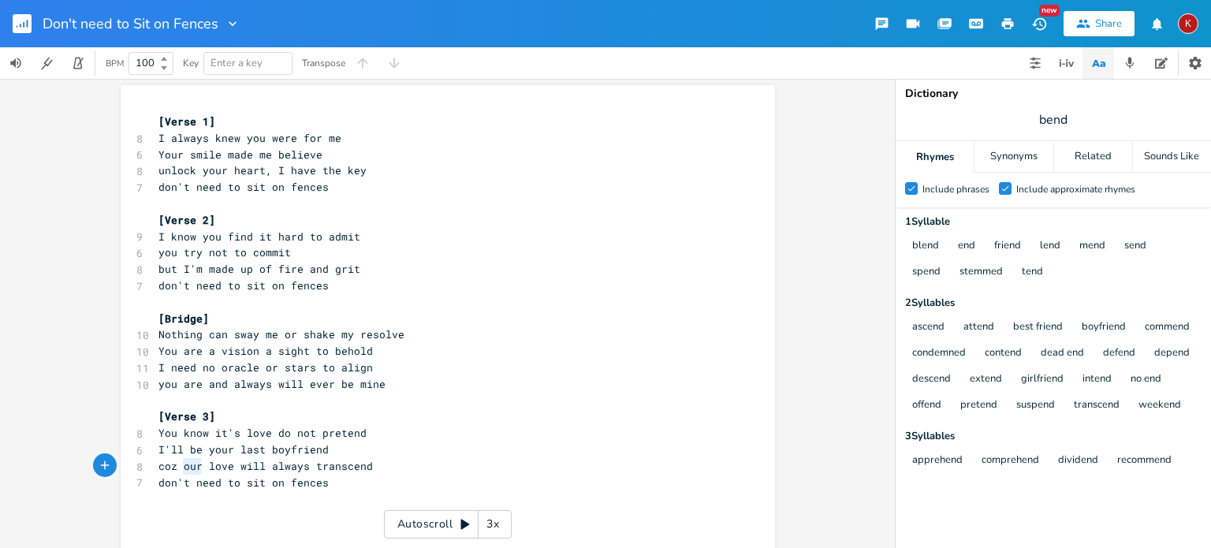
click at [186, 467] on span "coz our love will always transcend" at bounding box center [265, 466] width 214 height 14
type textarea "only"
click at [186, 467] on span "coz only love will always transcend" at bounding box center [268, 466] width 221 height 14
click at [289, 464] on span "coz only love will always transcend" at bounding box center [268, 466] width 221 height 14
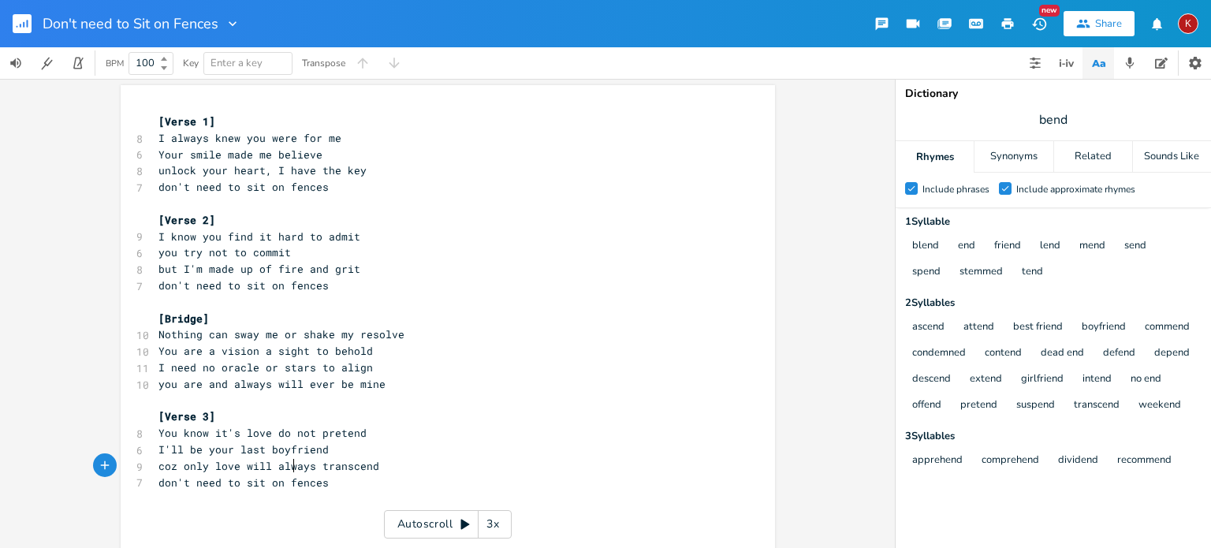
type textarea "always"
click at [289, 464] on span "coz only love will always transcend" at bounding box center [268, 466] width 221 height 14
type textarea "we"
click at [183, 469] on span "coz only love will we transcend" at bounding box center [256, 466] width 196 height 14
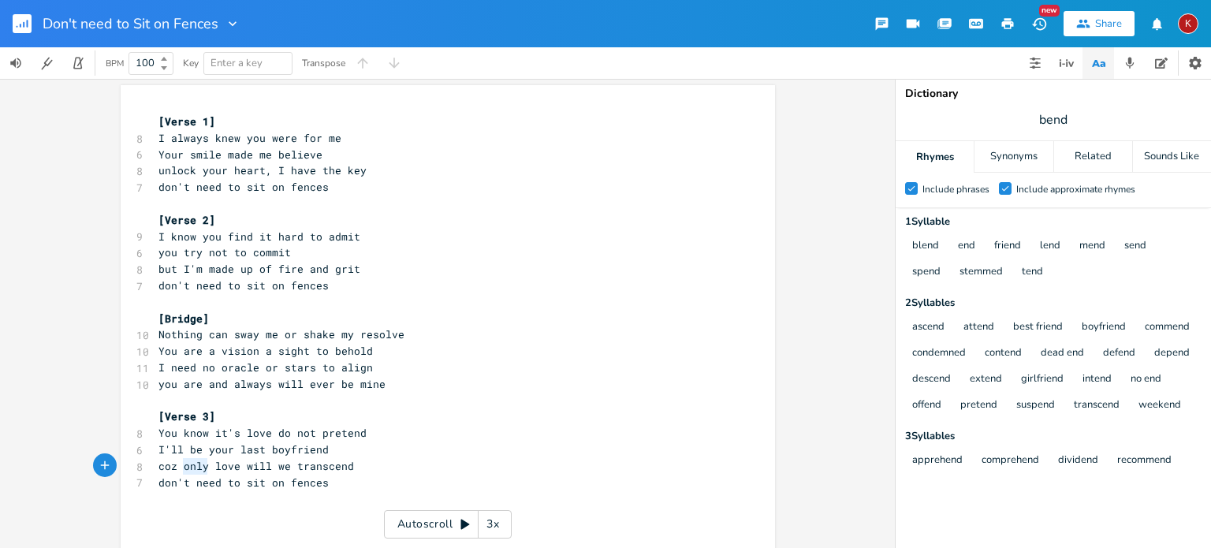
click at [183, 469] on span "coz only love will we transcend" at bounding box center [256, 466] width 196 height 14
type textarea "through our"
type textarea "will"
type input "sit"
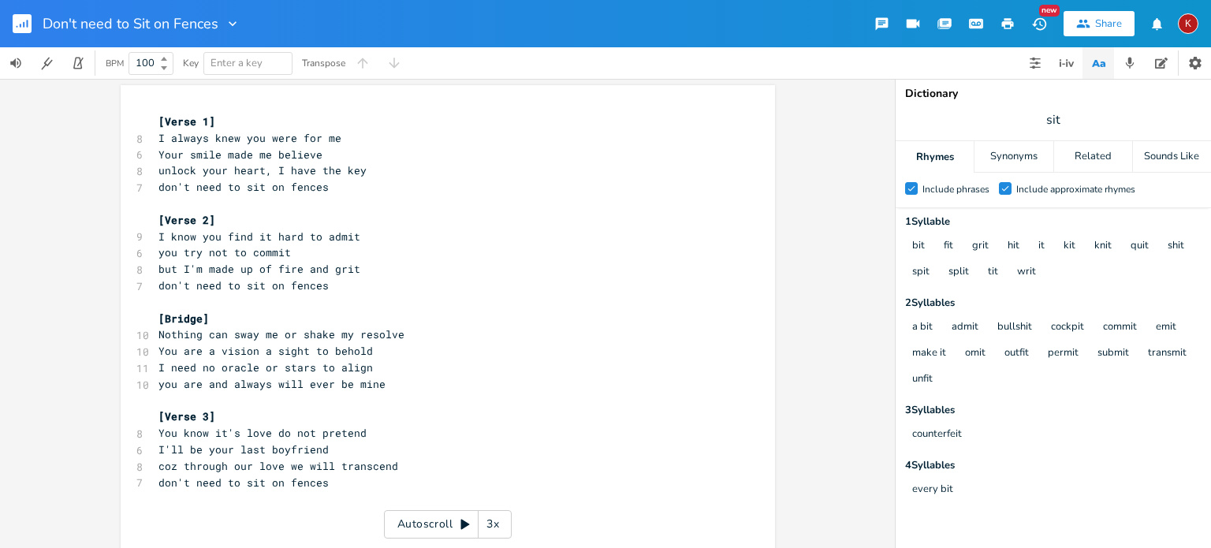
click at [201, 239] on span "I know you find it hard to admit" at bounding box center [259, 236] width 202 height 14
type textarea "it's hard for youto"
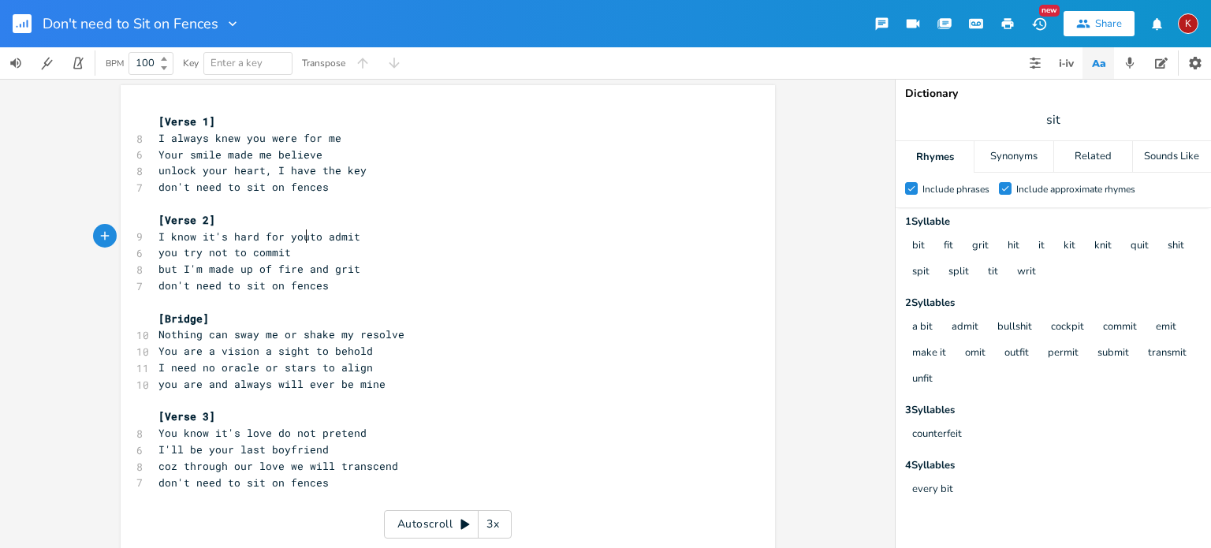
click at [300, 237] on span "I know it's hard for youto admit" at bounding box center [259, 236] width 202 height 14
click at [278, 237] on span "I know it's hard to admit" at bounding box center [237, 236] width 158 height 14
type textarea "just"
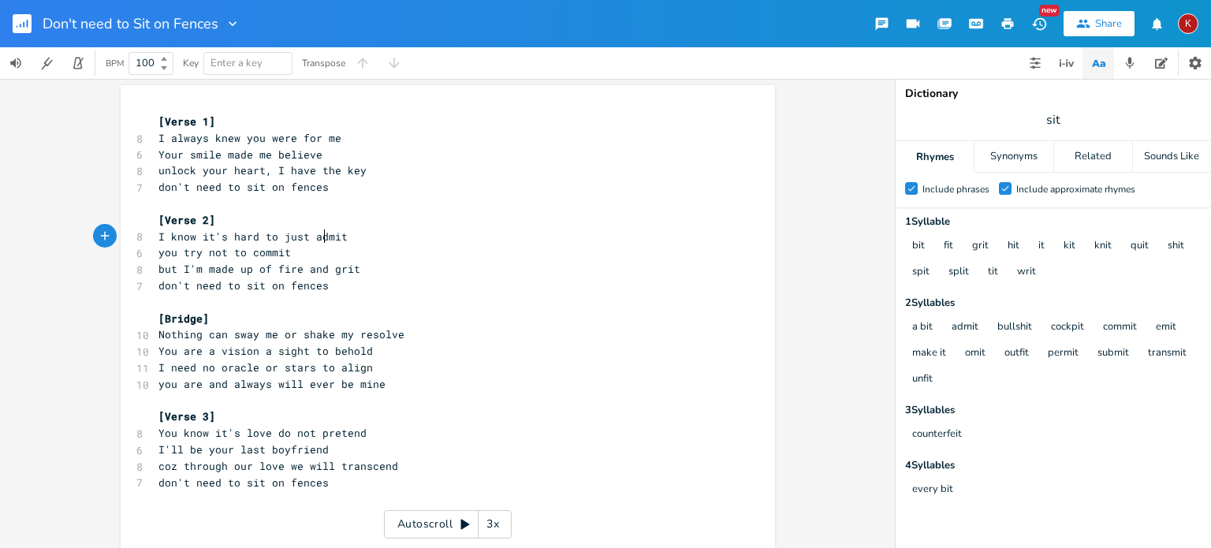
click at [322, 232] on span "I know it's hard to just admit" at bounding box center [252, 236] width 189 height 14
type textarea "commit"
click at [266, 259] on pre "you try not to commit" at bounding box center [439, 252] width 569 height 17
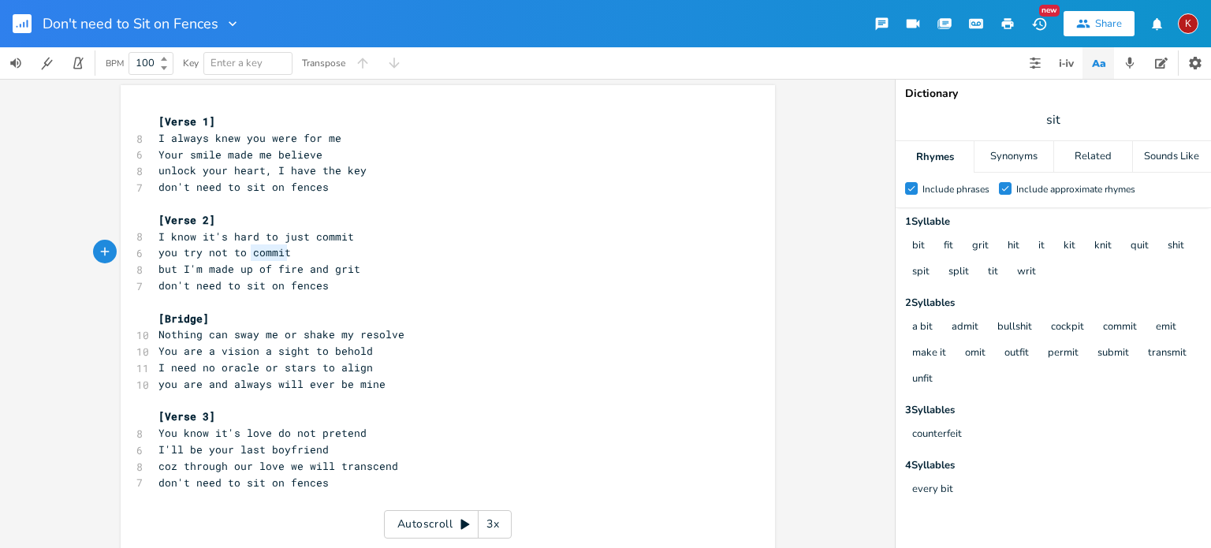
click at [266, 259] on pre "you try not to commit" at bounding box center [439, 252] width 569 height 17
type textarea "admit"
click at [612, 325] on pre "[Bridge]" at bounding box center [439, 319] width 569 height 17
click at [331, 239] on span "I know it's hard to just commit" at bounding box center [256, 236] width 196 height 14
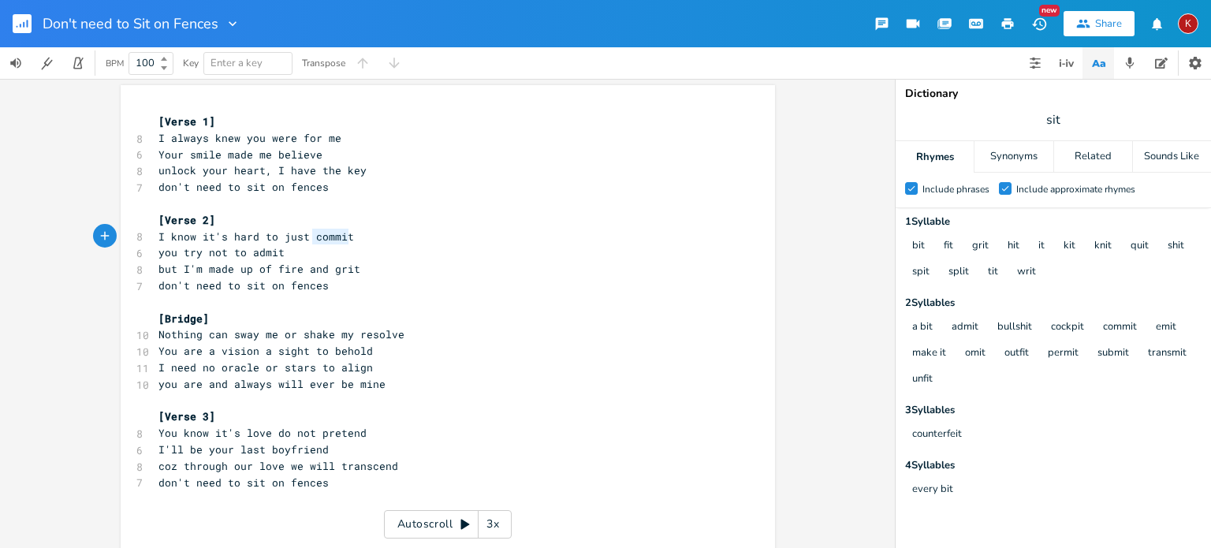
click at [331, 239] on span "I know it's hard to just commit" at bounding box center [256, 236] width 196 height 14
type textarea "admit"
click at [256, 252] on span "you try not to admit" at bounding box center [221, 252] width 126 height 14
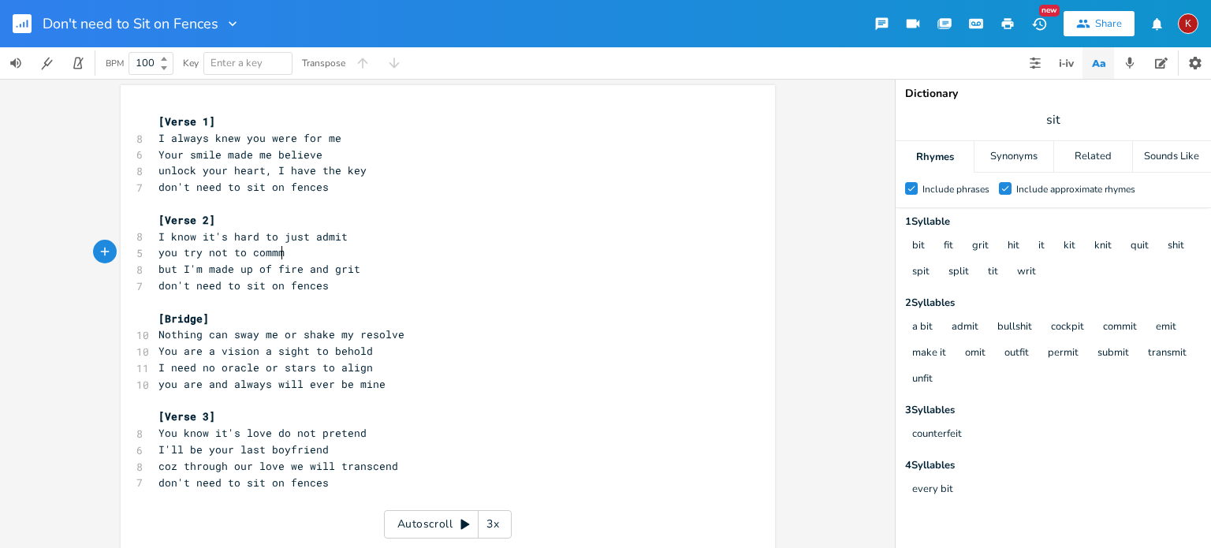
type textarea "commmit"
type textarea "it"
click at [479, 263] on pre "but I'm made up of fire and grit" at bounding box center [439, 269] width 569 height 17
type textarea "grit"
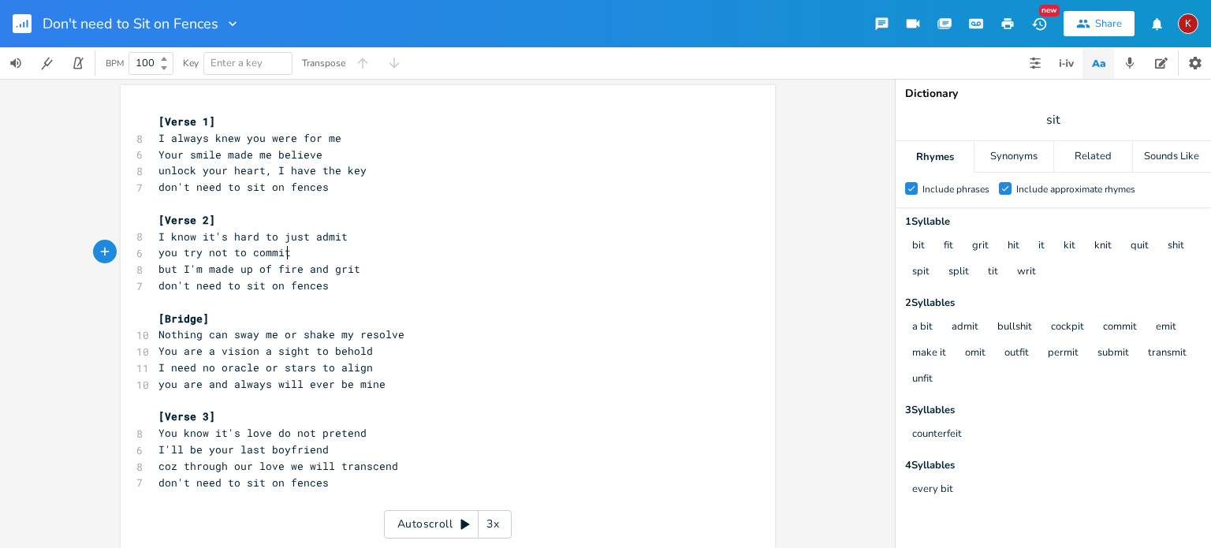
click at [479, 263] on pre "but I'm made up of fire and grit" at bounding box center [439, 269] width 569 height 17
click at [732, 175] on div "x [Verse 1] 8 I always knew you were for me 6 Your smile made me believe 8 unlo…" at bounding box center [459, 351] width 609 height 482
click at [1004, 21] on icon "button" at bounding box center [1008, 23] width 12 height 11
click at [329, 485] on pre "don't need to sit on fences" at bounding box center [439, 483] width 569 height 17
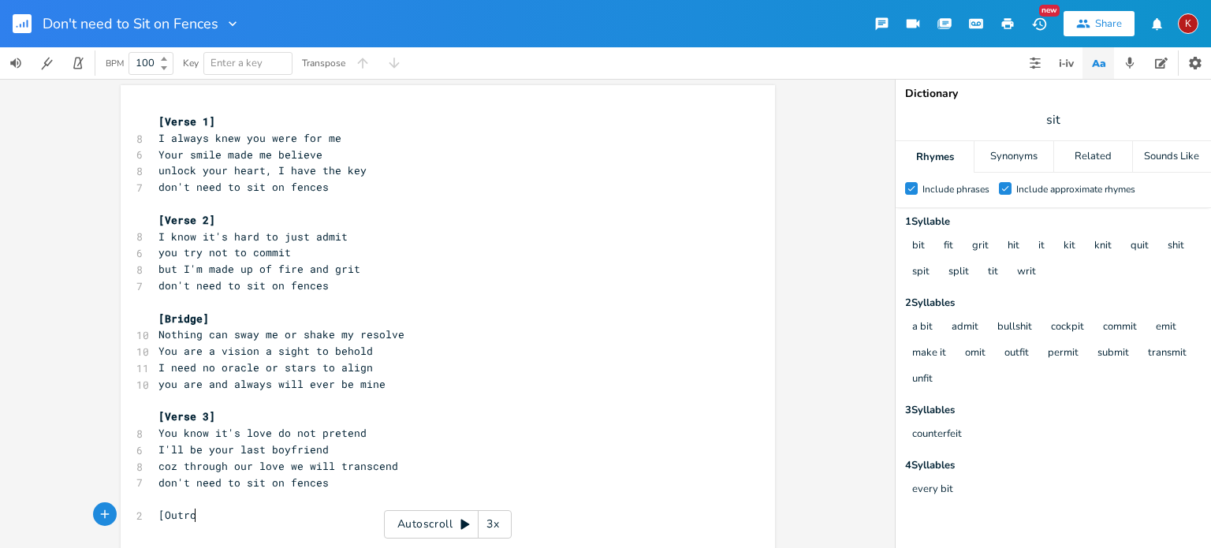
type textarea "[Outro]"
type textarea "Y"
type textarea "don't need to sit on fences"
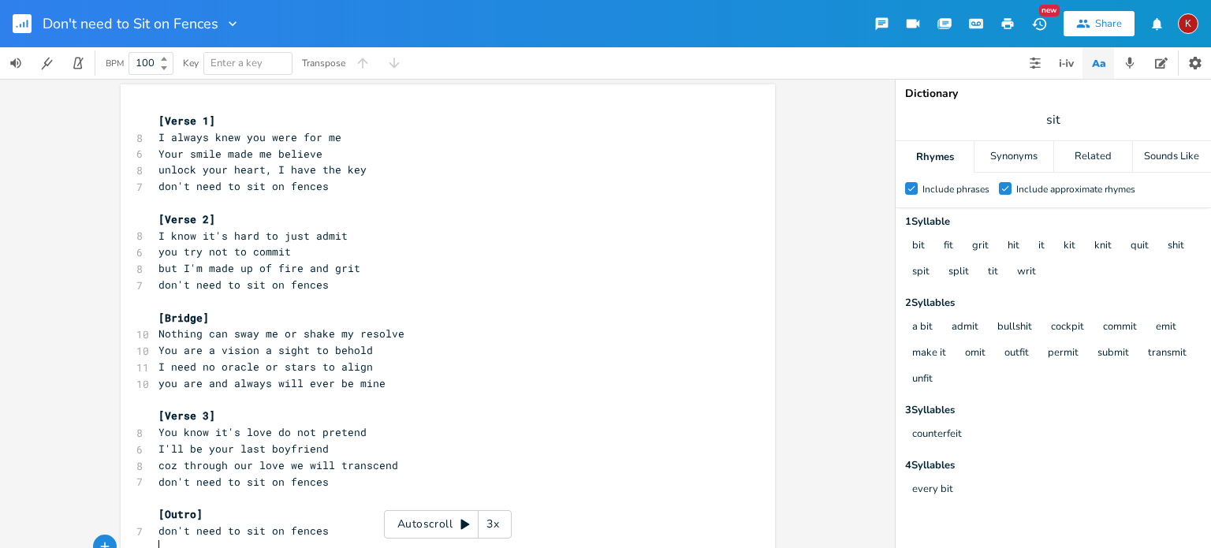
scroll to position [50, 0]
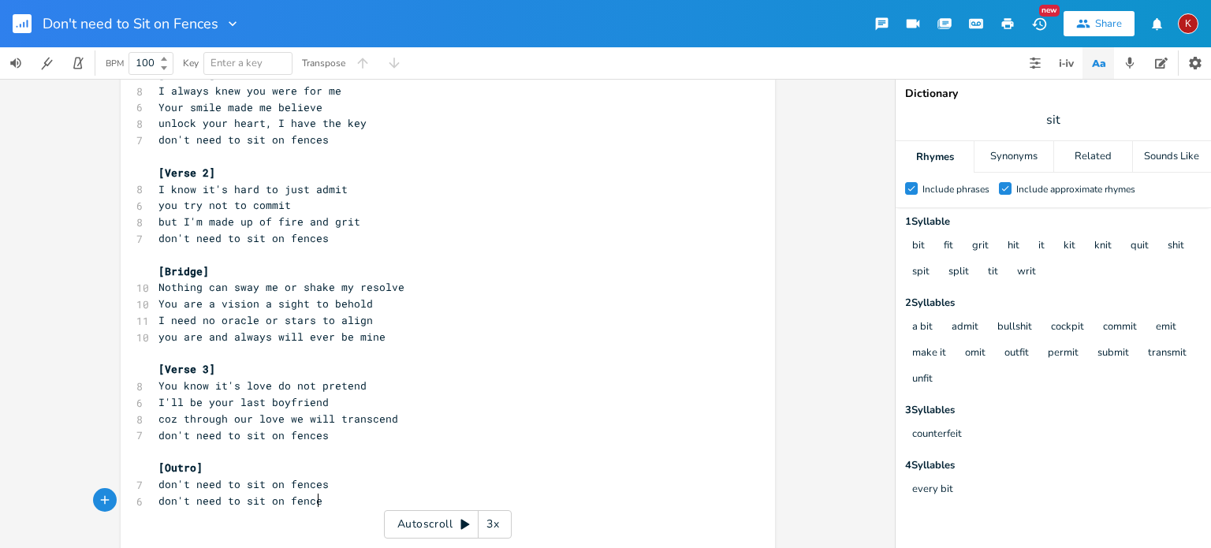
type textarea "don't need to sit on fences"
type textarea "coz you are and always will ever be mine"
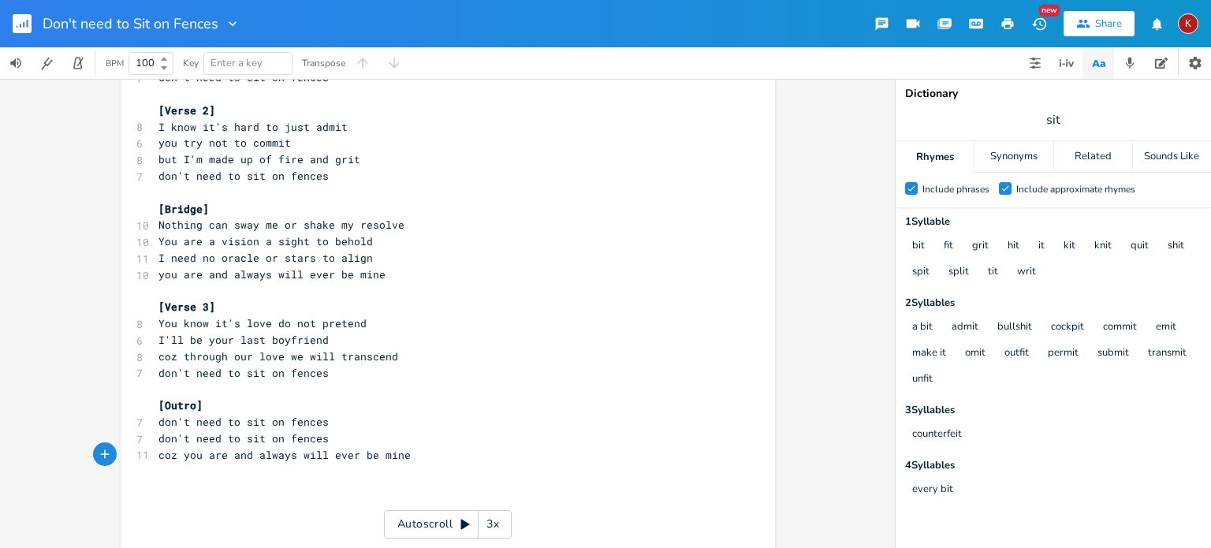
scroll to position [117, 0]
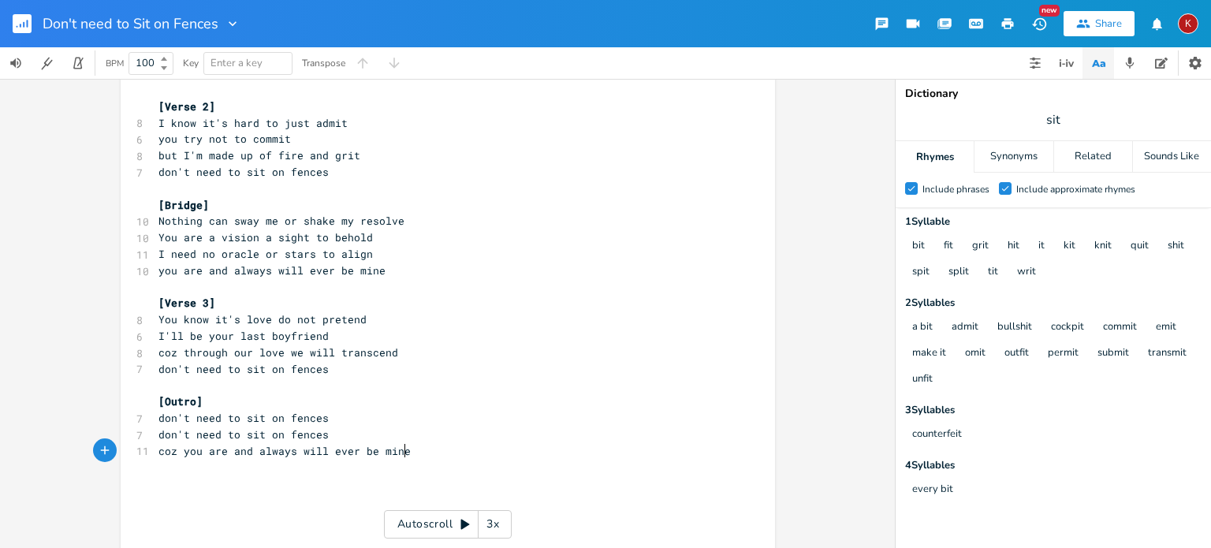
type textarea "er be mine"
type textarea "ou are and always will ever be mine"
drag, startPoint x: 402, startPoint y: 451, endPoint x: 183, endPoint y: 451, distance: 219.2
click at [183, 451] on pre "coz you are and always will ever be mine" at bounding box center [439, 451] width 569 height 17
click at [397, 397] on pre "[Outro]" at bounding box center [439, 401] width 569 height 17
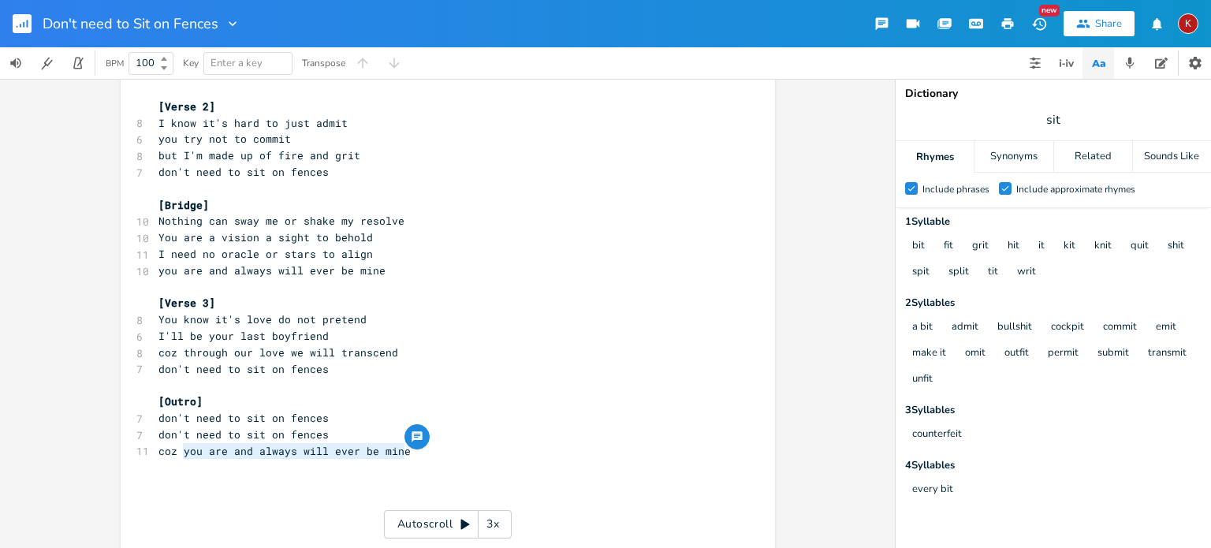
drag, startPoint x: 401, startPoint y: 455, endPoint x: 178, endPoint y: 454, distance: 222.4
click at [178, 454] on pre "coz you are and always will ever be mine" at bounding box center [439, 451] width 569 height 17
click at [178, 454] on span "coz you are and always will ever be mine" at bounding box center [284, 451] width 252 height 14
click at [170, 475] on pre "​" at bounding box center [439, 483] width 569 height 17
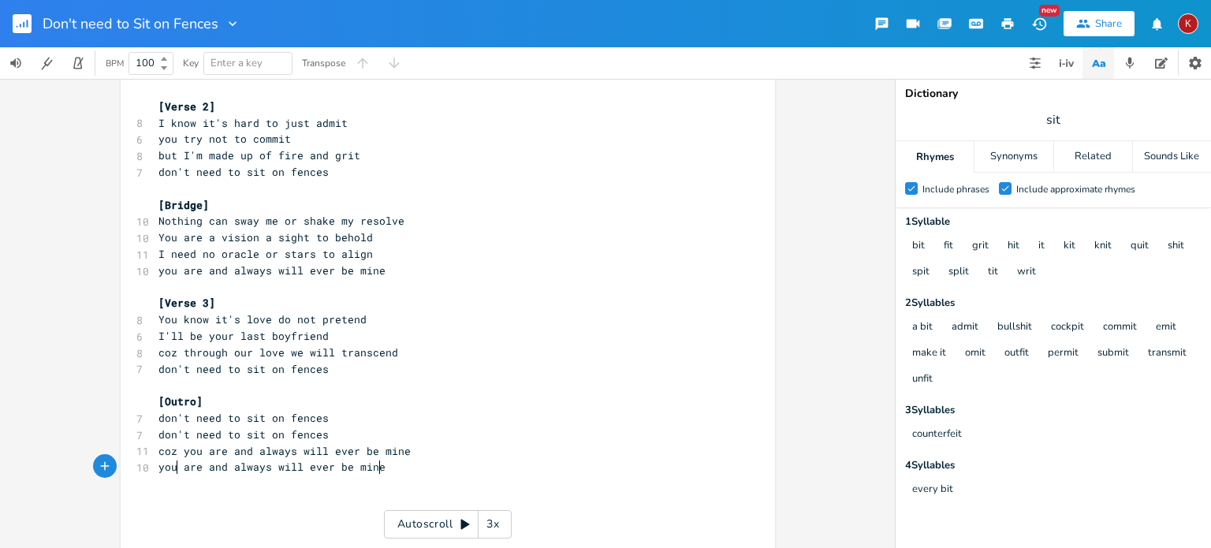
click at [170, 475] on pre "​" at bounding box center [439, 483] width 569 height 17
click at [194, 409] on pre "[Outro]" at bounding box center [439, 401] width 569 height 17
click at [177, 453] on span "coz you are and always will ever be mine" at bounding box center [284, 451] width 252 height 14
click at [337, 432] on pre "don't need to sit on fences" at bounding box center [439, 435] width 569 height 17
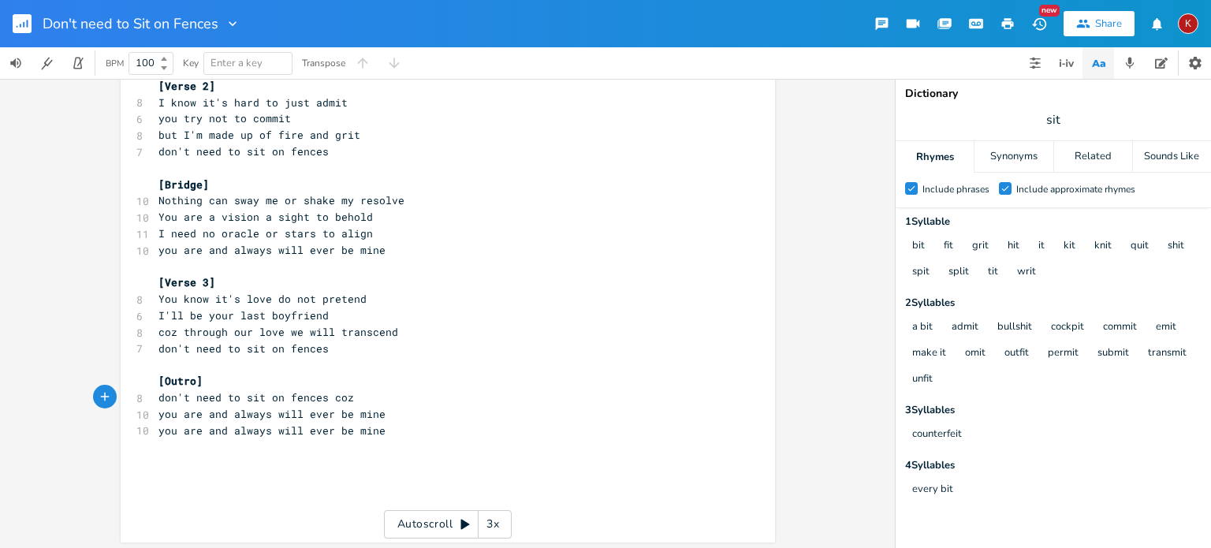
scroll to position [141, 0]
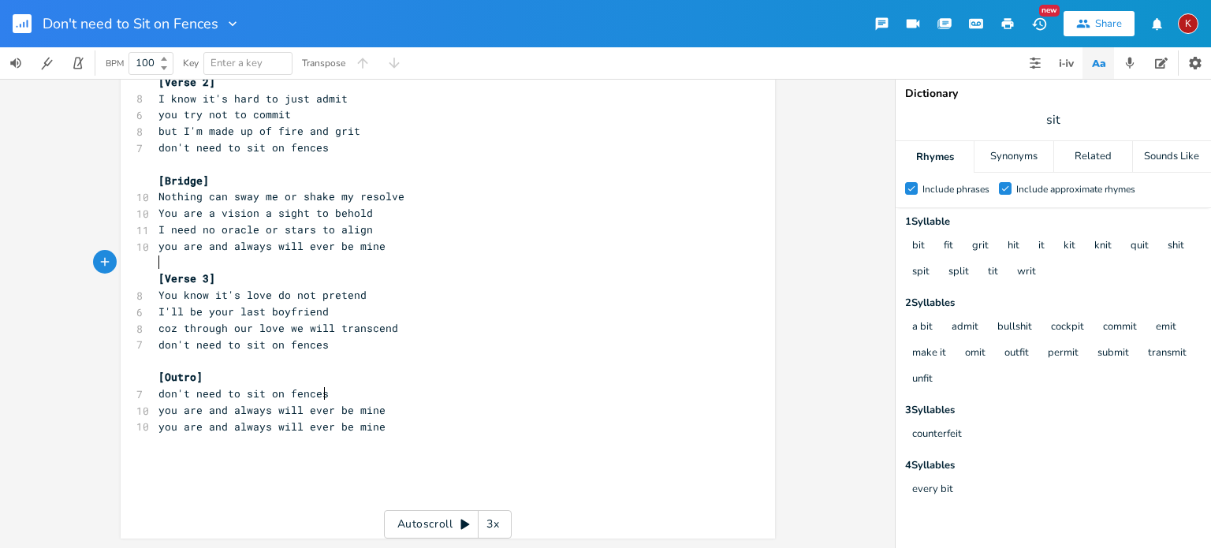
click at [271, 270] on pre "[Verse 3]" at bounding box center [439, 278] width 569 height 17
click at [350, 412] on pre "don't need to sit on fences" at bounding box center [439, 410] width 569 height 17
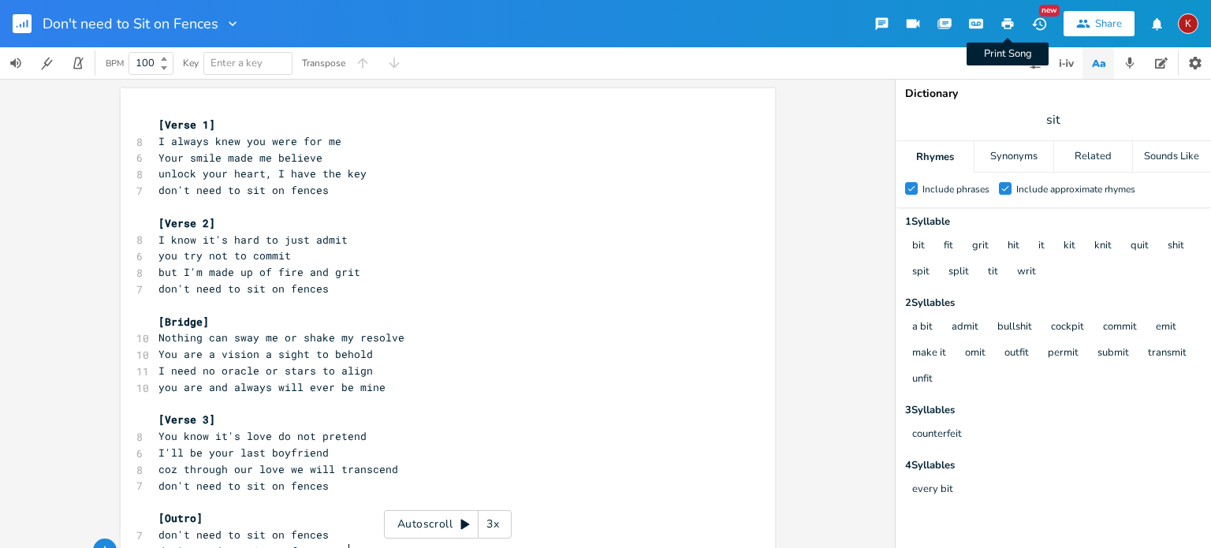
click at [1009, 19] on icon "button" at bounding box center [1008, 23] width 12 height 11
